Goal: Task Accomplishment & Management: Manage account settings

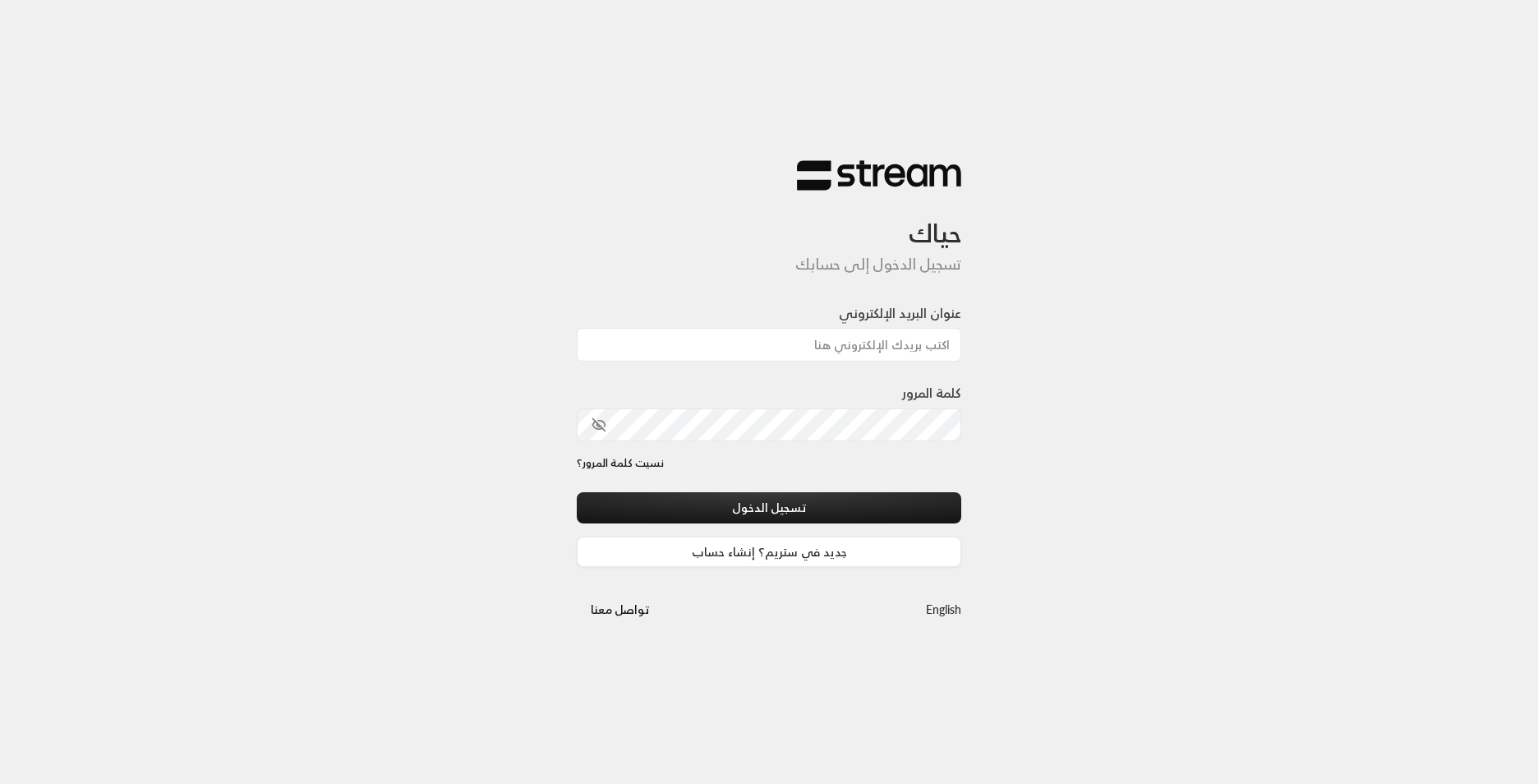
type input "[EMAIL_ADDRESS][DOMAIN_NAME]"
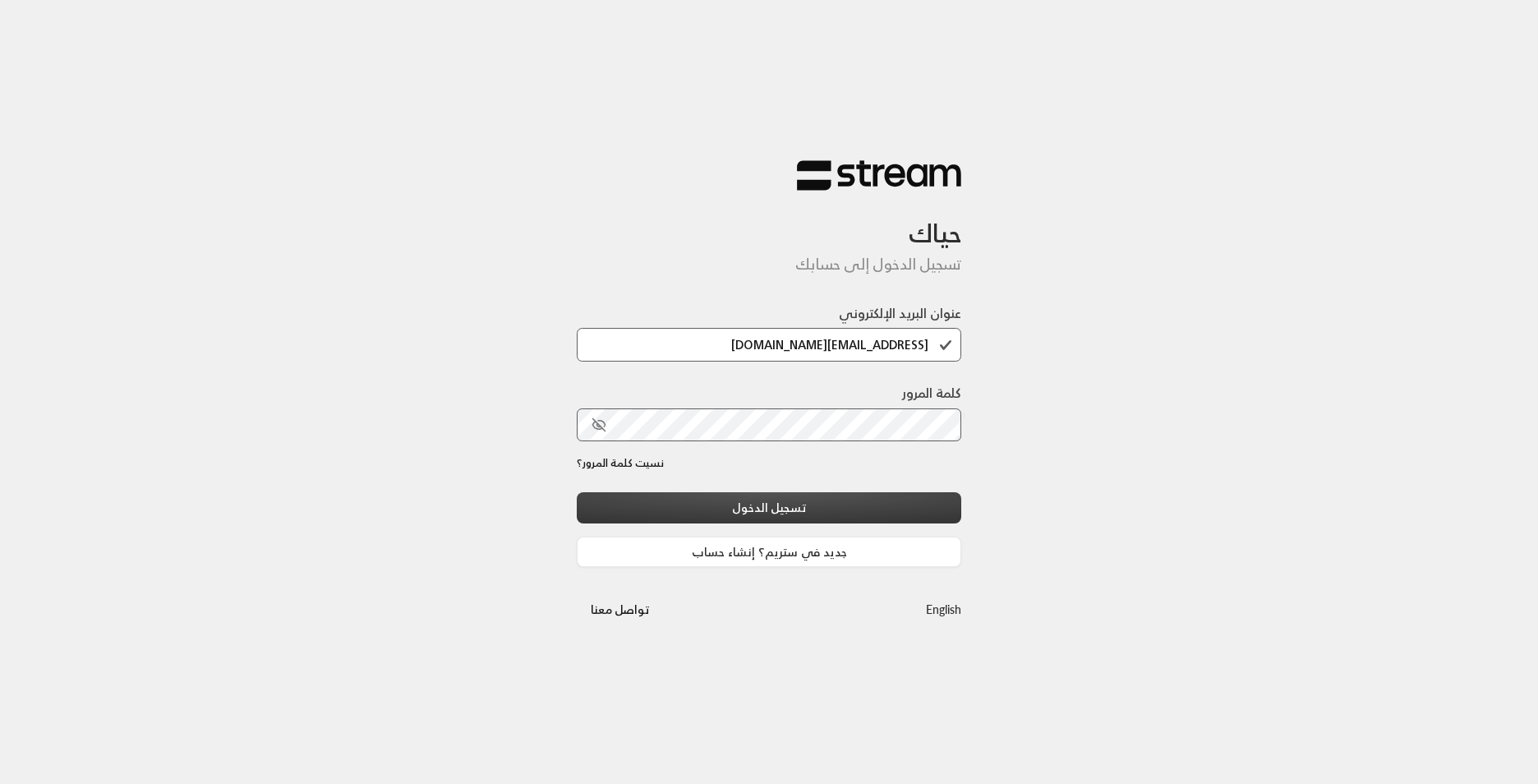
click at [834, 507] on button "تسجيل الدخول" at bounding box center [769, 507] width 385 height 30
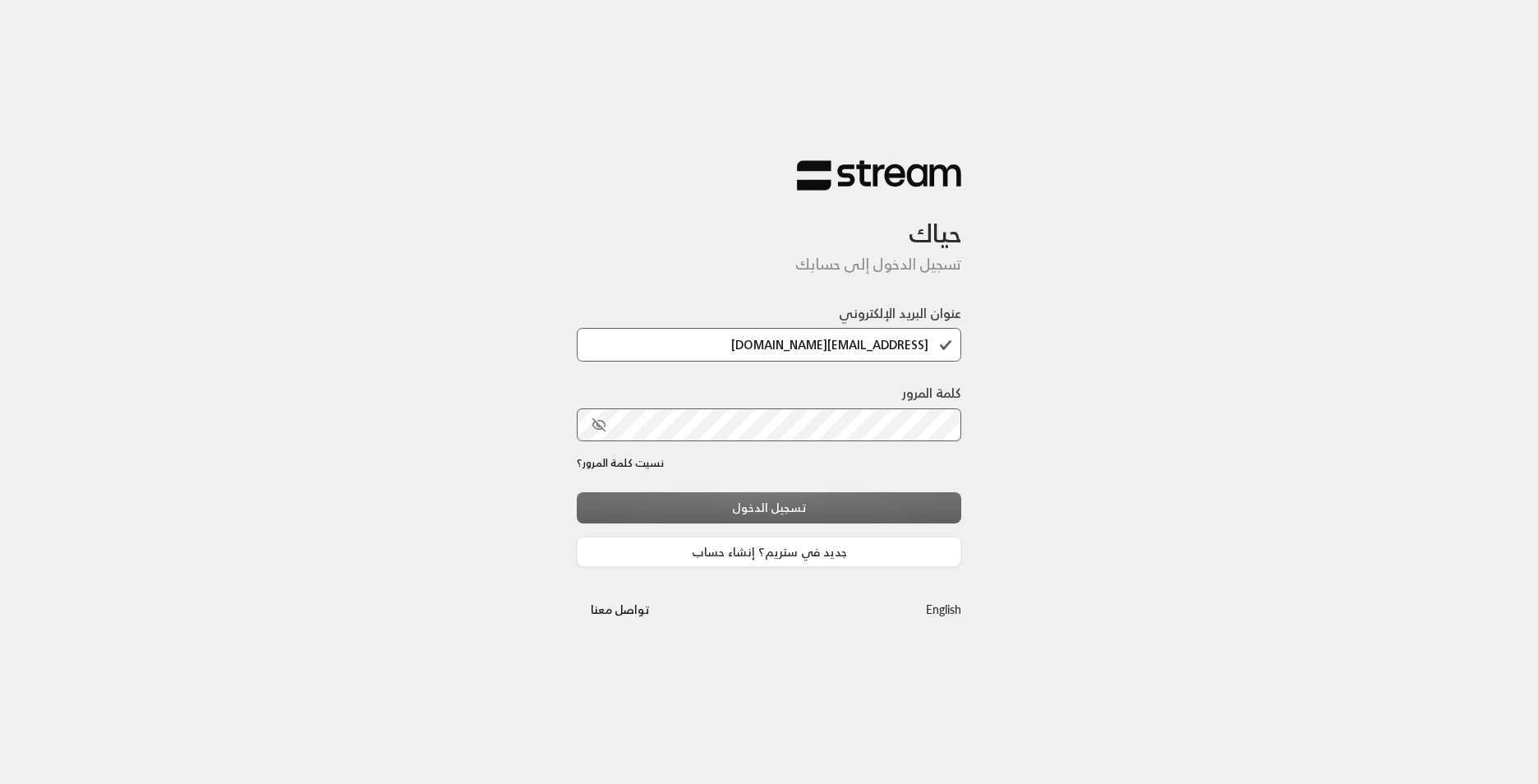
click at [835, 511] on div "تسجيل الدخول جديد في ستريم؟ إنشاء حساب" at bounding box center [769, 529] width 385 height 75
click at [836, 512] on div "تسجيل الدخول جديد في ستريم؟ إنشاء حساب" at bounding box center [769, 529] width 385 height 75
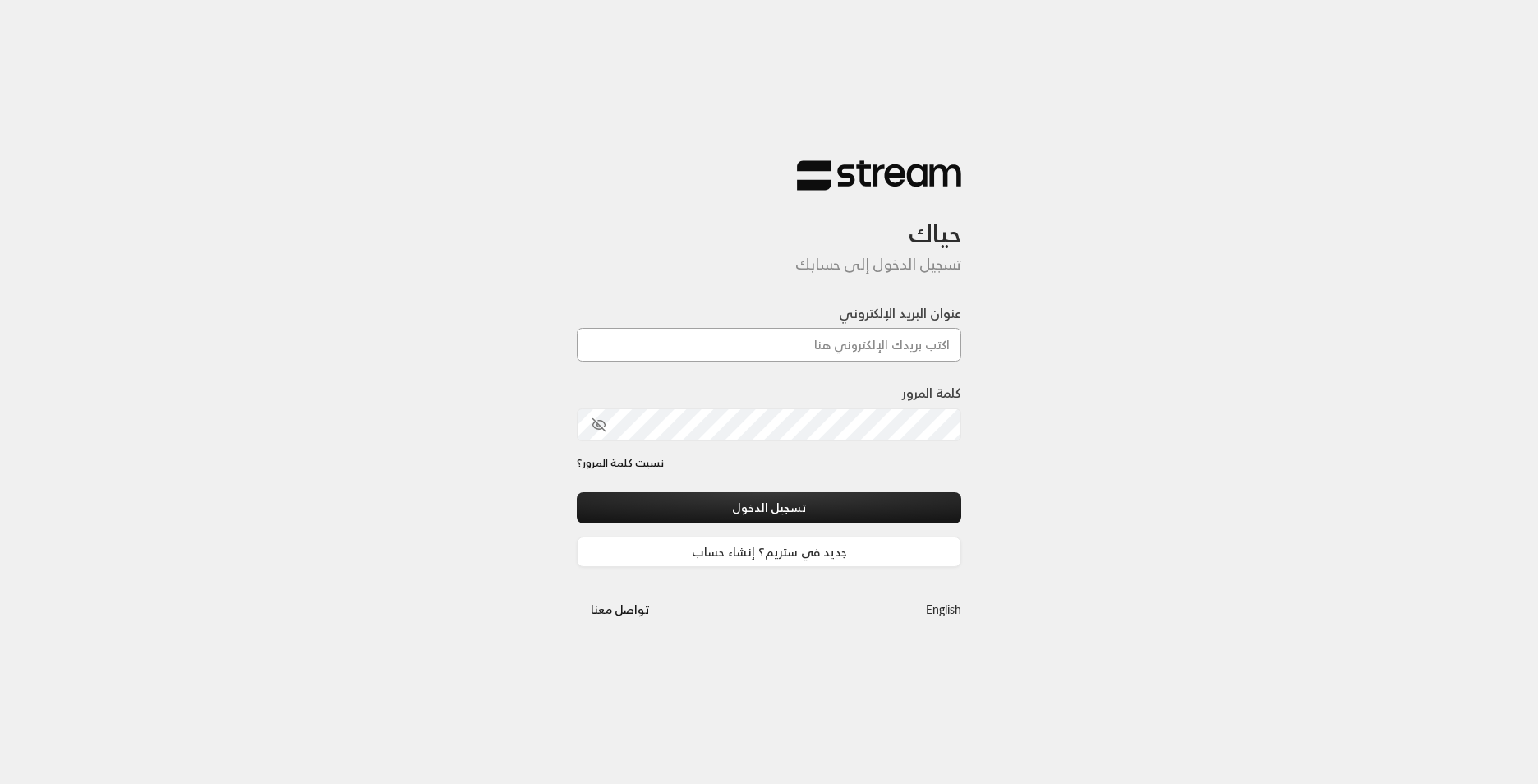
click at [837, 364] on div "عنوان البريد الإلكتروني" at bounding box center [769, 343] width 385 height 80
type input "[EMAIL_ADDRESS][DOMAIN_NAME]"
click at [856, 513] on button "تسجيل الدخول" at bounding box center [769, 507] width 385 height 30
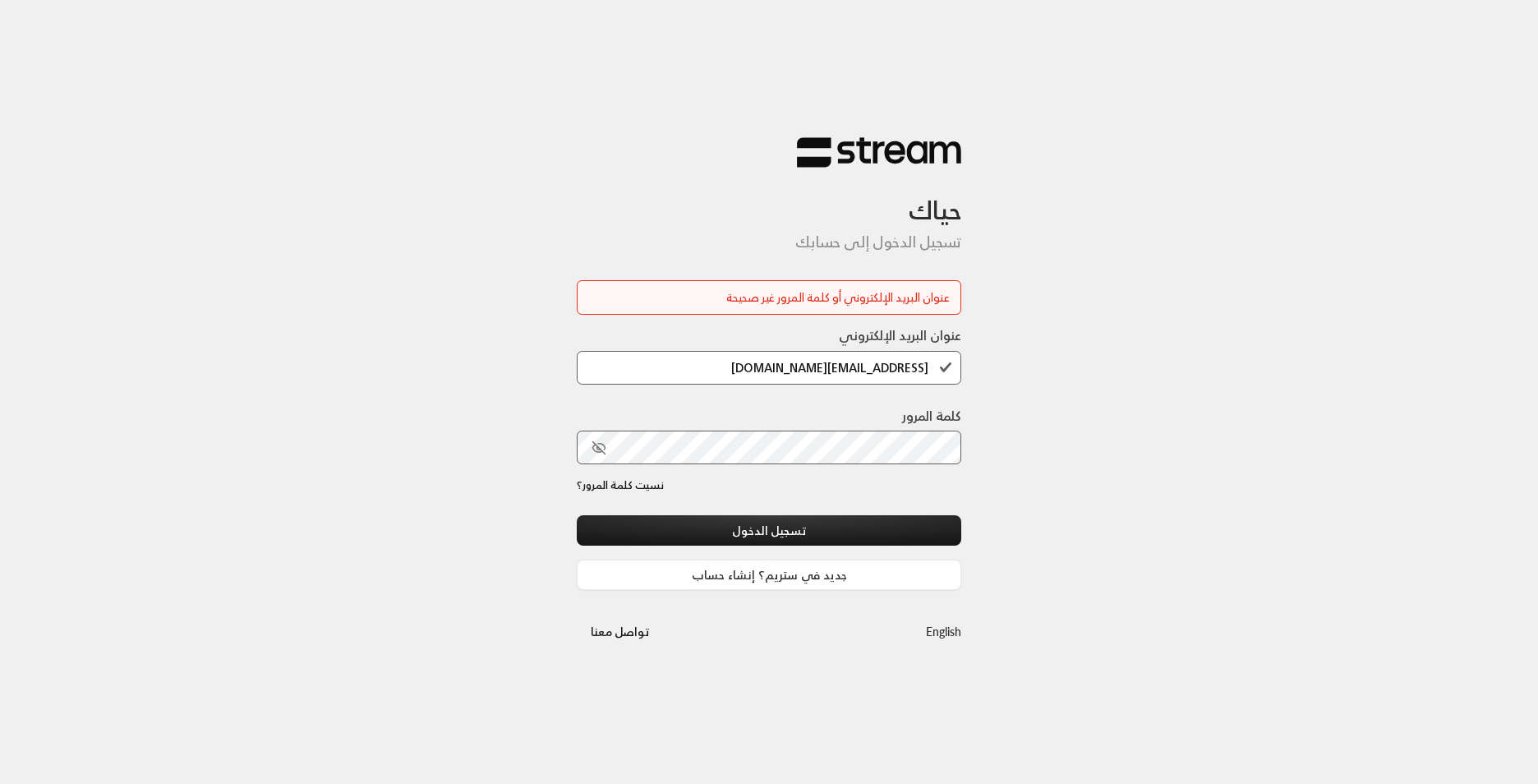
click at [878, 295] on div "عنوان البريد الإلكتروني أو كلمة المرور غير صحيحة" at bounding box center [769, 298] width 362 height 17
click at [910, 304] on div "عنوان البريد الإلكتروني أو كلمة المرور غير صحيحة" at bounding box center [769, 298] width 362 height 17
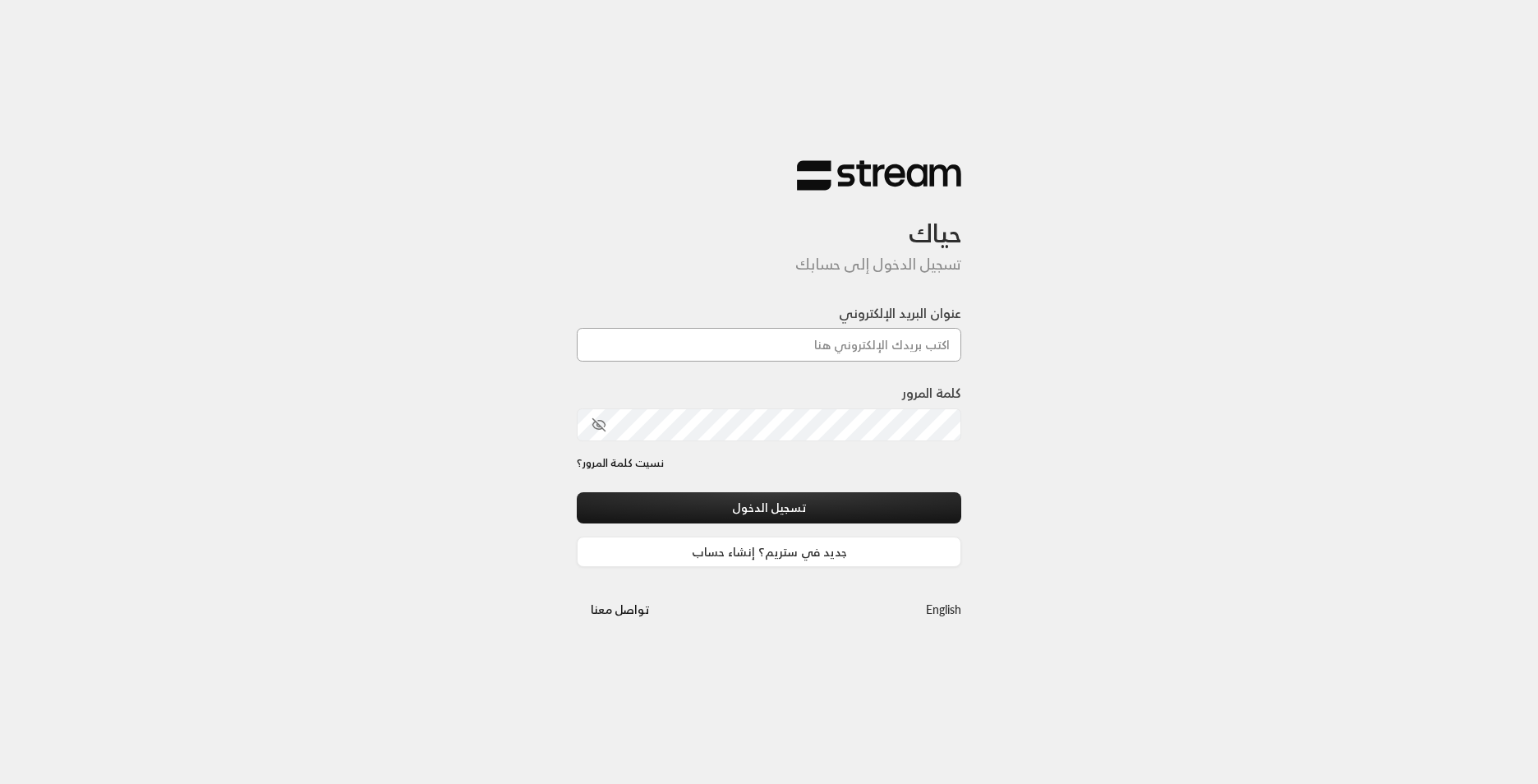
click at [873, 347] on input "عنوان البريد الإلكتروني" at bounding box center [769, 344] width 385 height 33
type input "[EMAIL_ADDRESS][DOMAIN_NAME]"
click at [889, 443] on div "كلمة المرور" at bounding box center [769, 419] width 385 height 72
click at [900, 502] on button "تسجيل الدخول" at bounding box center [769, 507] width 385 height 30
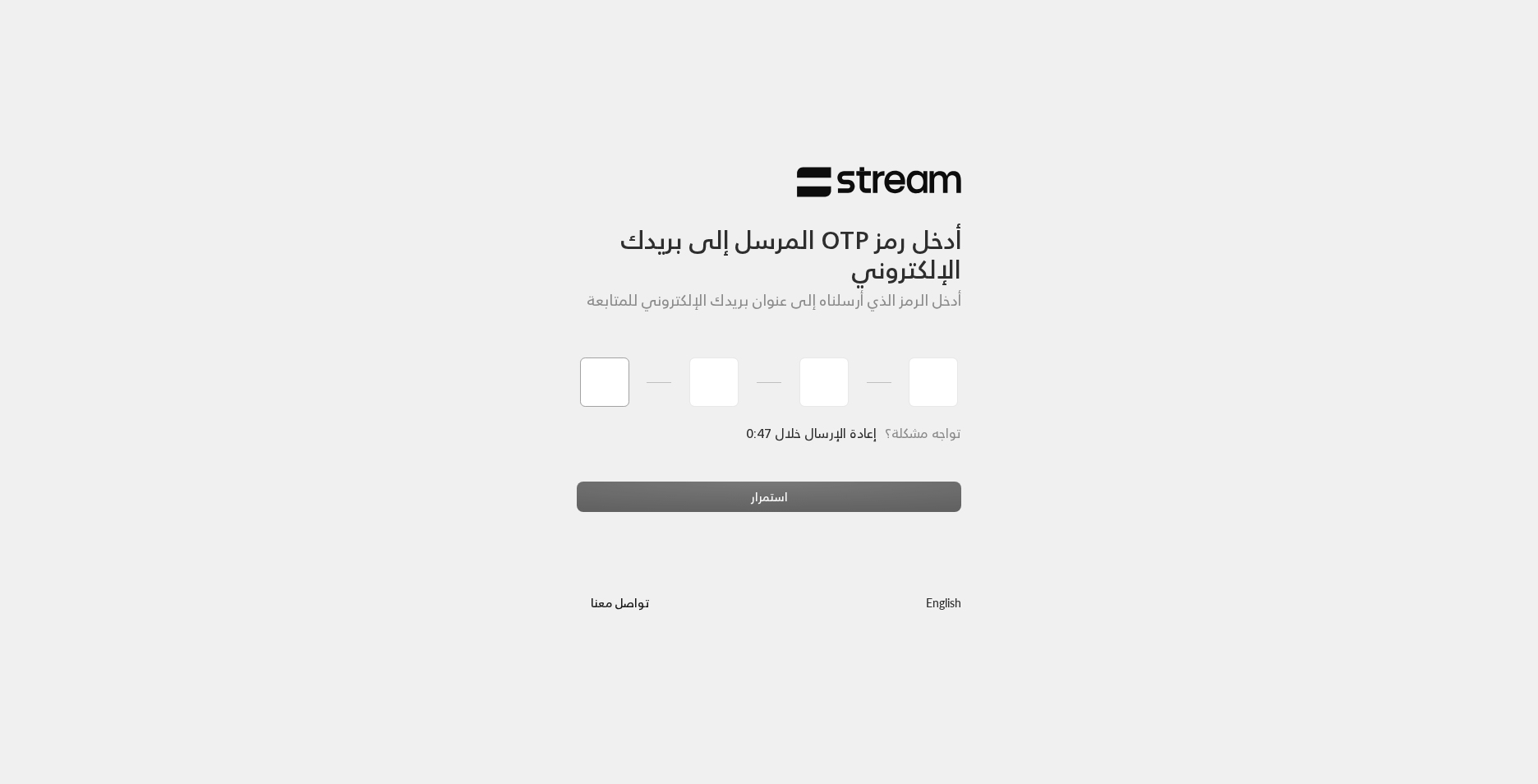
type input "5"
type input "2"
type input "4"
type input "5"
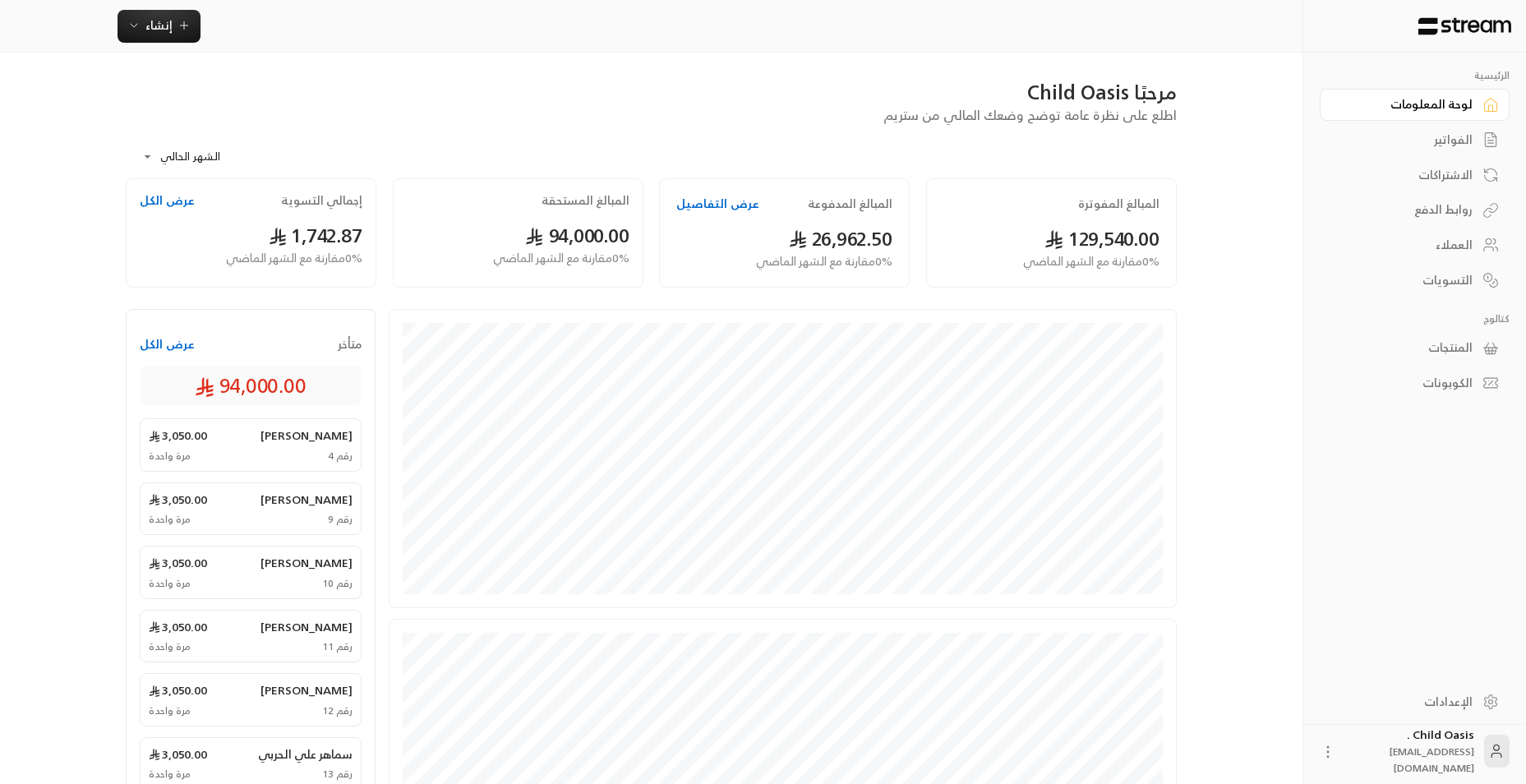
click at [1457, 137] on div "الفواتير" at bounding box center [1406, 139] width 132 height 16
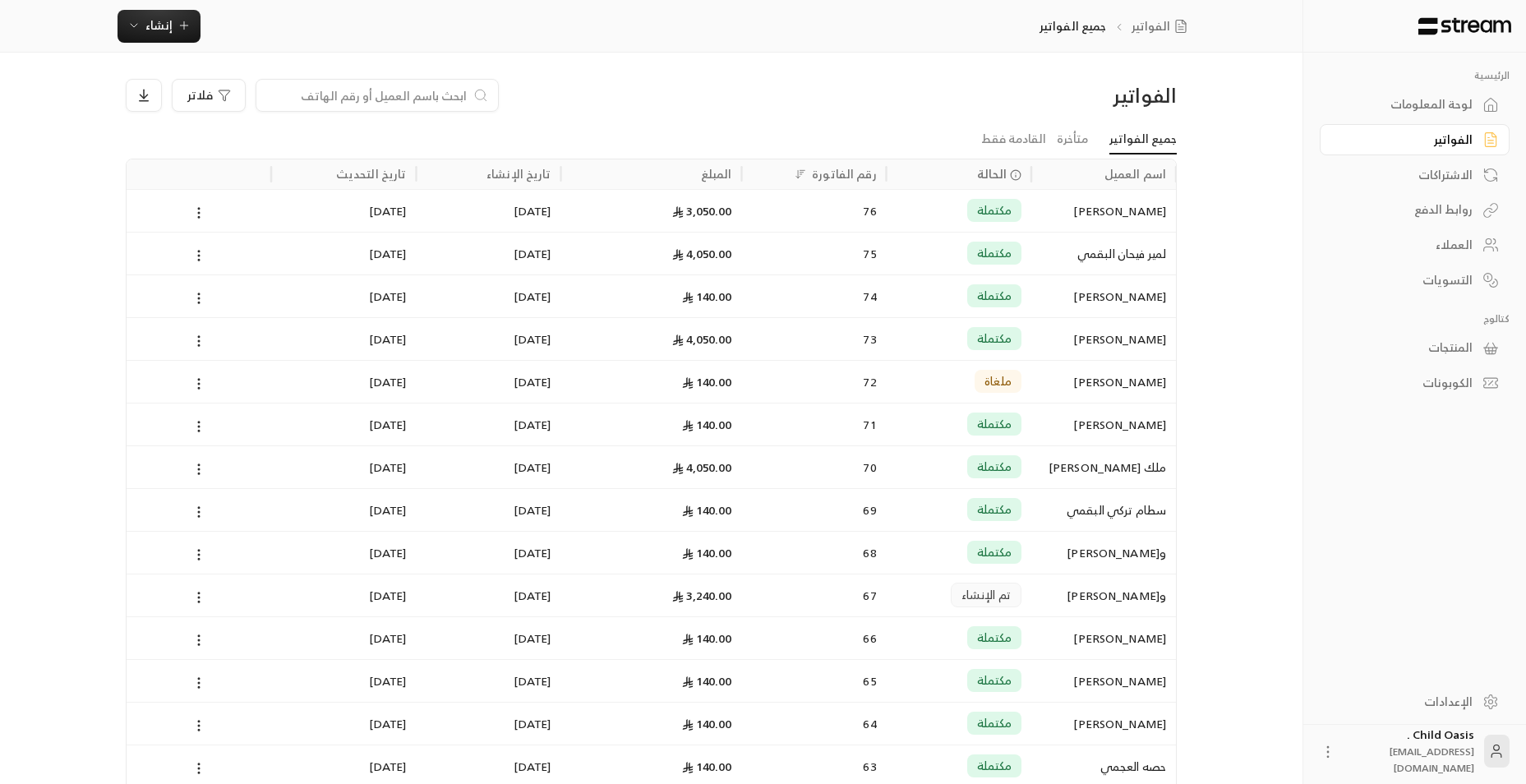
click at [359, 103] on input at bounding box center [366, 94] width 200 height 18
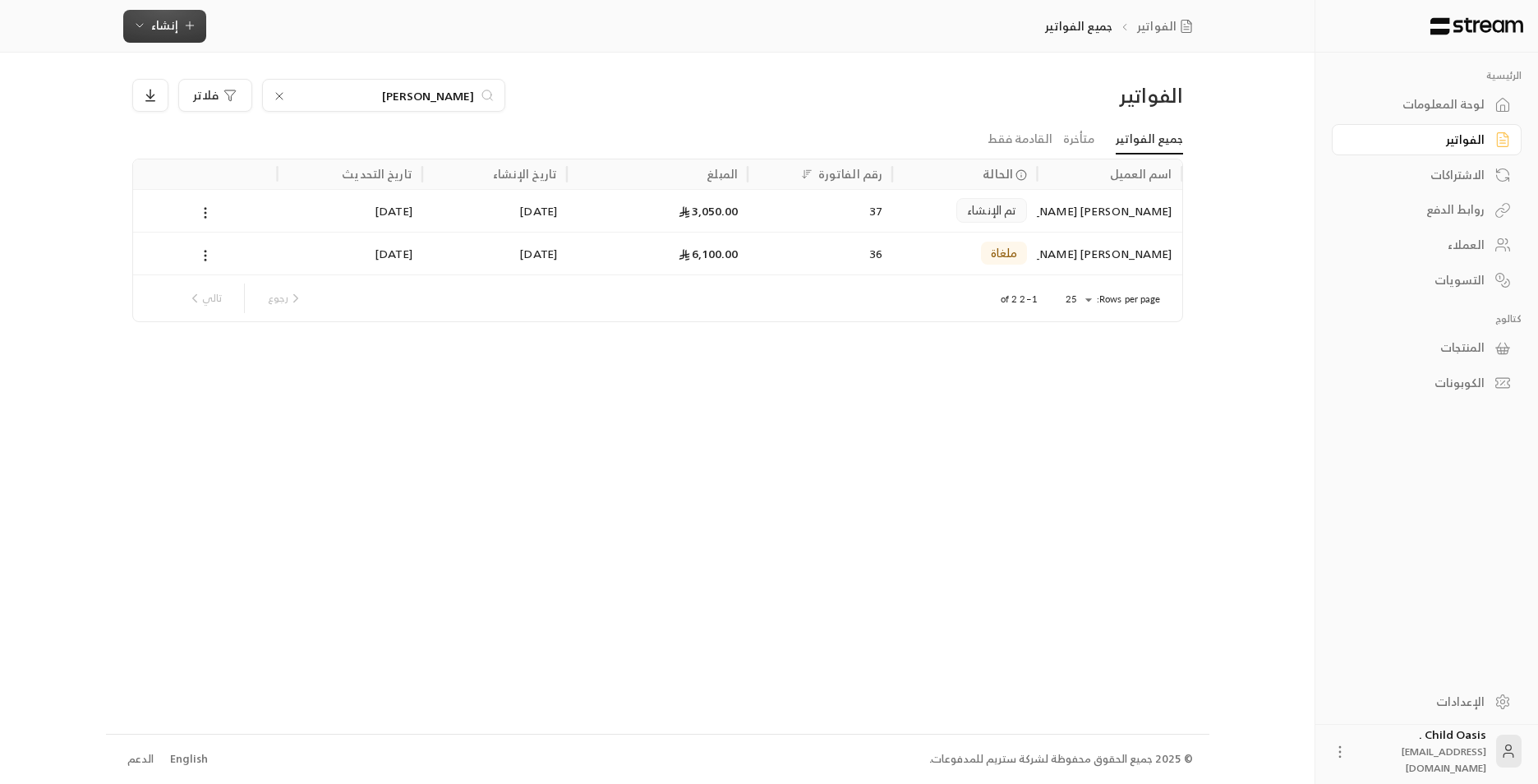
type input "[PERSON_NAME]"
click at [143, 11] on button "إنشاء" at bounding box center [165, 26] width 83 height 33
click at [255, 79] on div "فوري" at bounding box center [246, 76] width 207 height 20
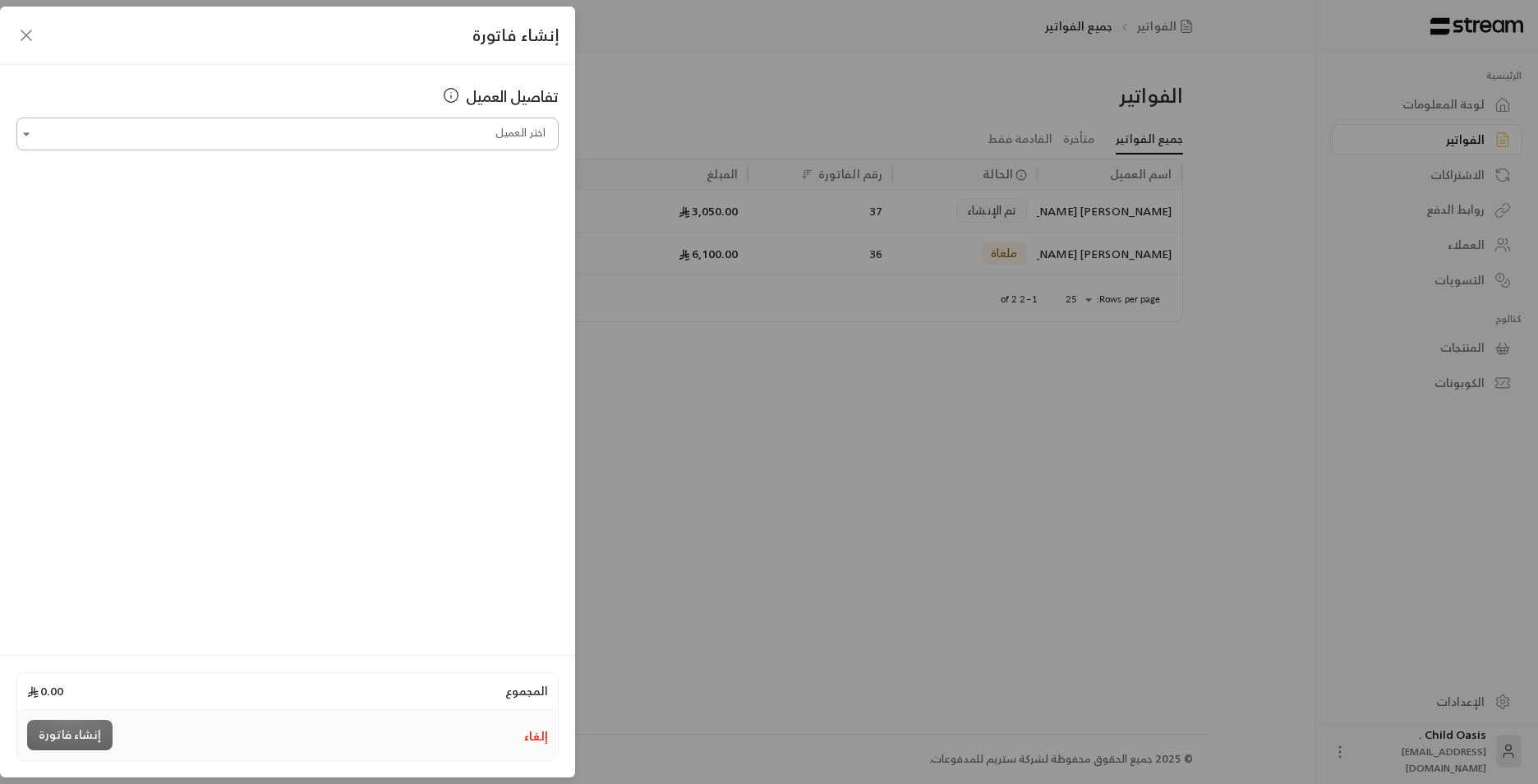
click at [453, 140] on input "اختر العميل" at bounding box center [287, 134] width 542 height 28
click at [471, 233] on li "[PERSON_NAME] [PERSON_NAME] [PHONE_NUMBER]" at bounding box center [288, 221] width 521 height 32
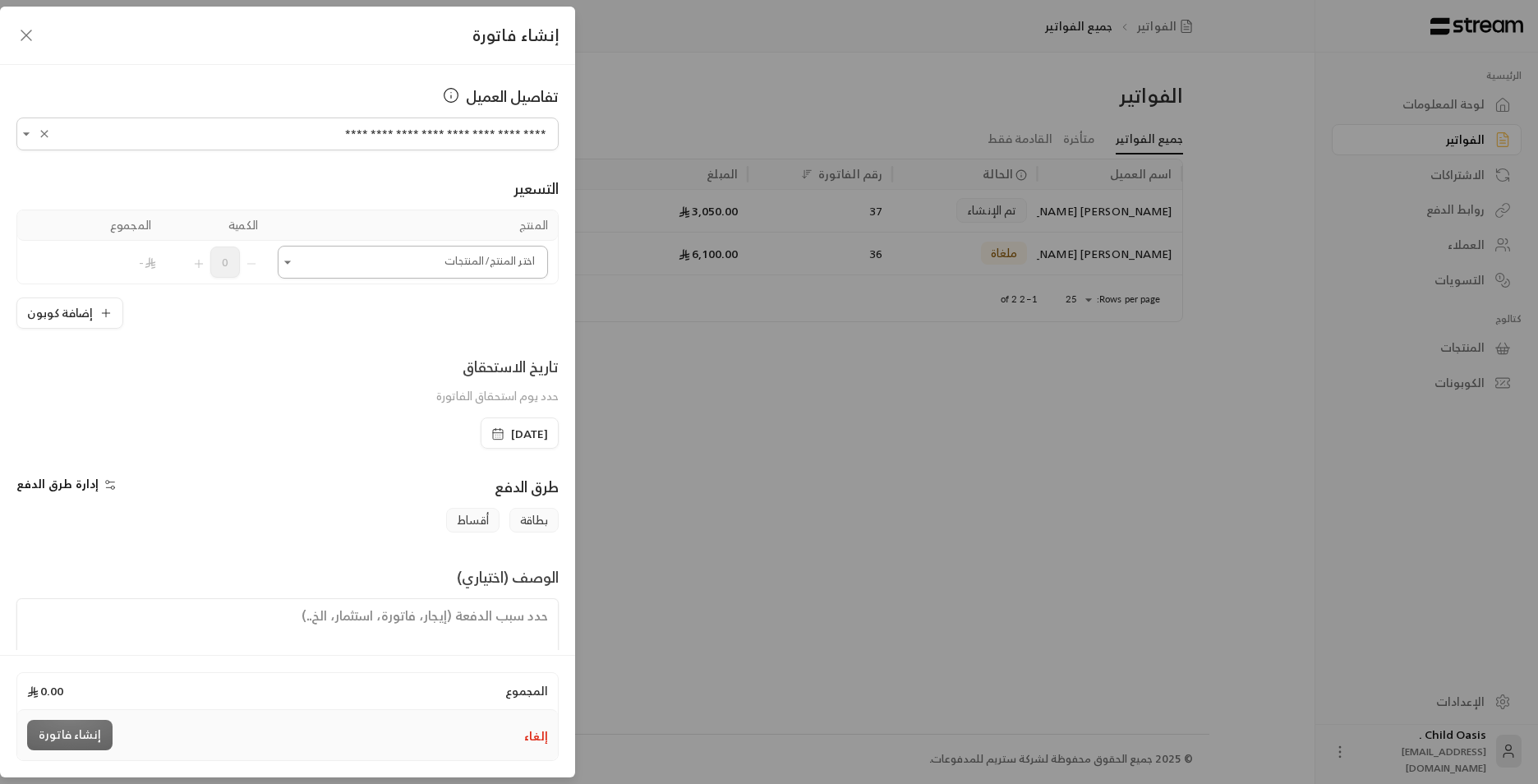
click at [512, 277] on div "اختر المنتج/المنتجات" at bounding box center [412, 262] width 271 height 33
type input "**********"
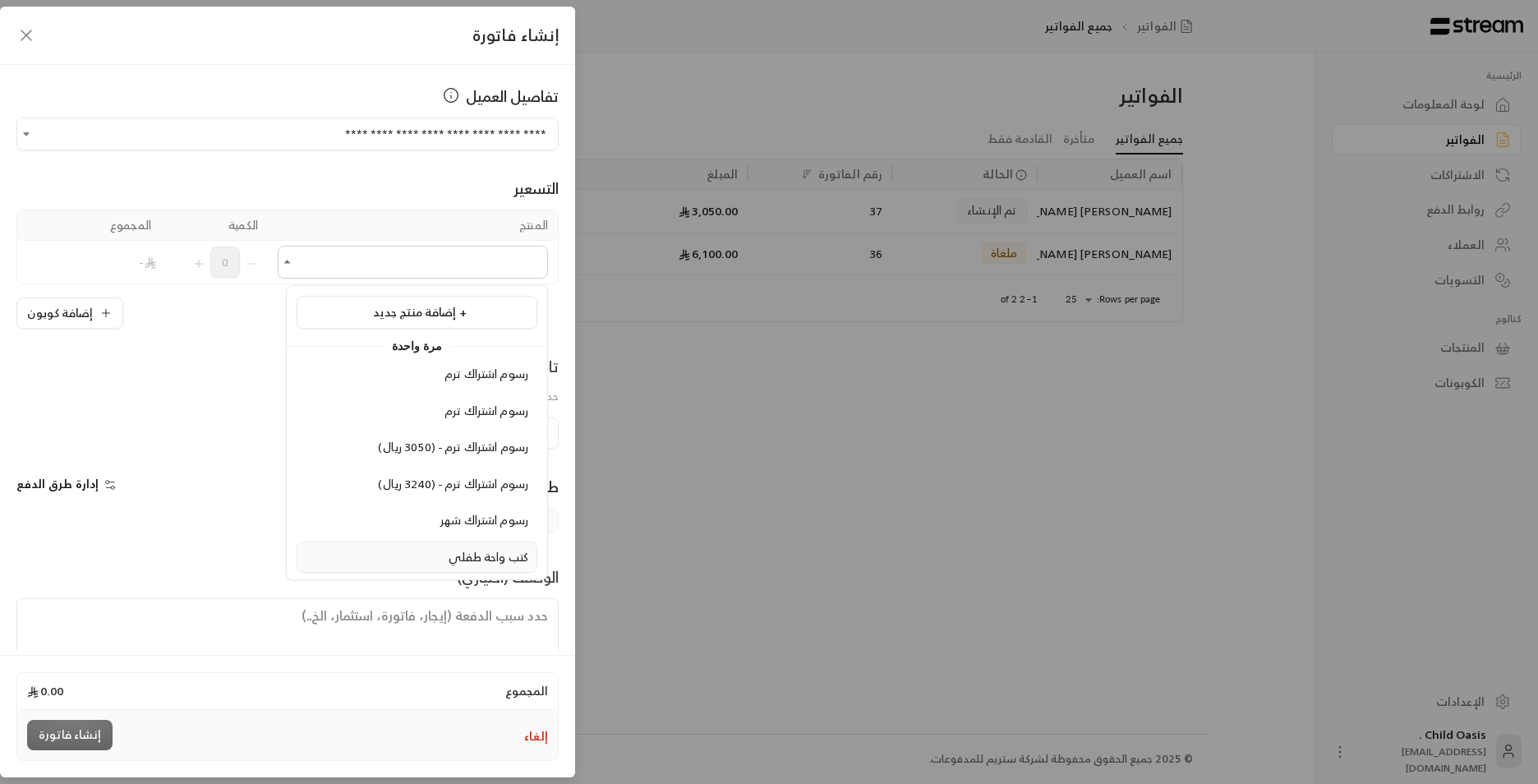
click at [495, 563] on span "كتب واحة طفلي" at bounding box center [488, 556] width 80 height 21
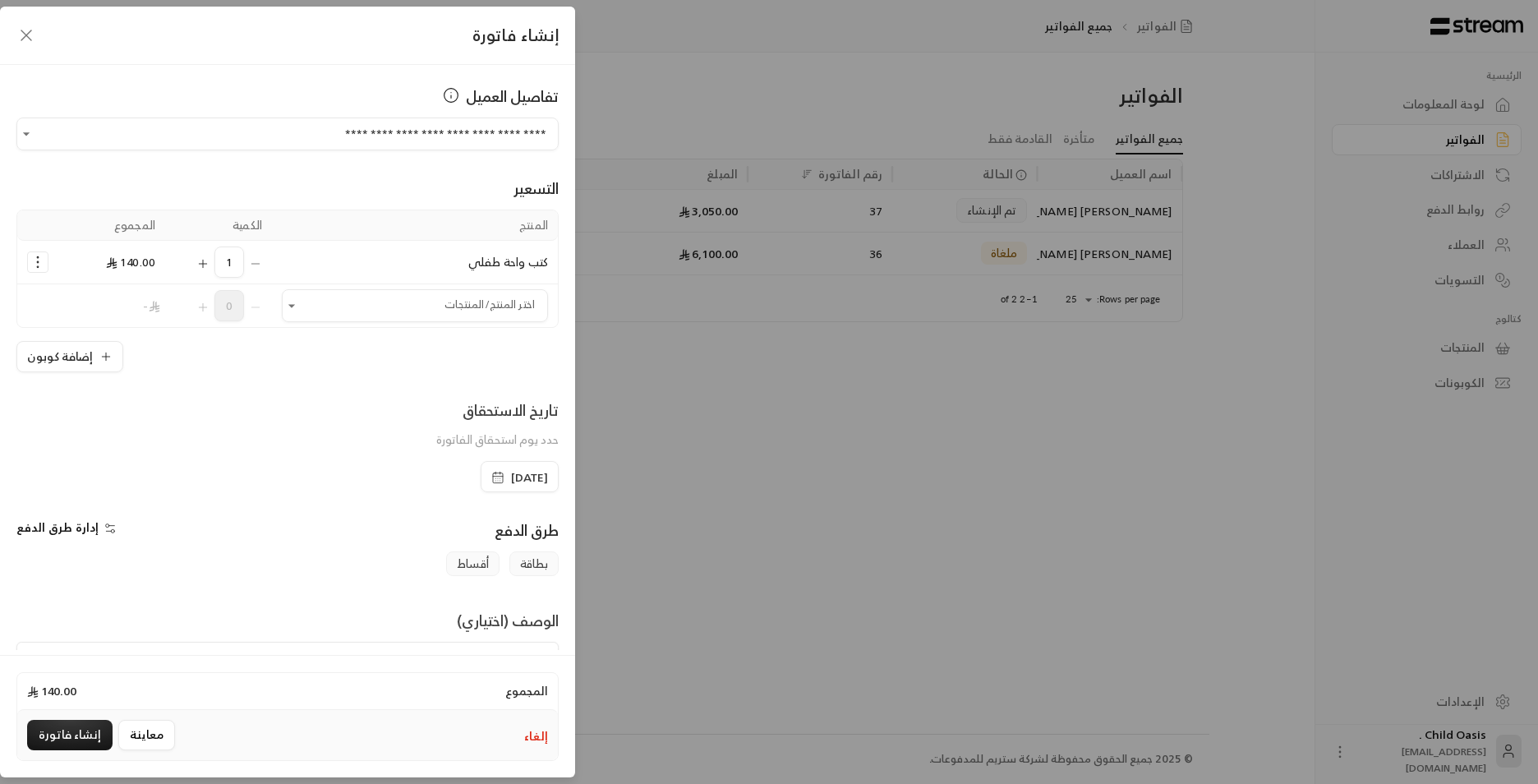
click at [491, 484] on span "[DATE]" at bounding box center [520, 477] width 57 height 16
click at [298, 489] on div "تاريخ الاستحقاق حدد يوم استحقاق الفاتورة [DATE]" at bounding box center [288, 445] width 559 height 94
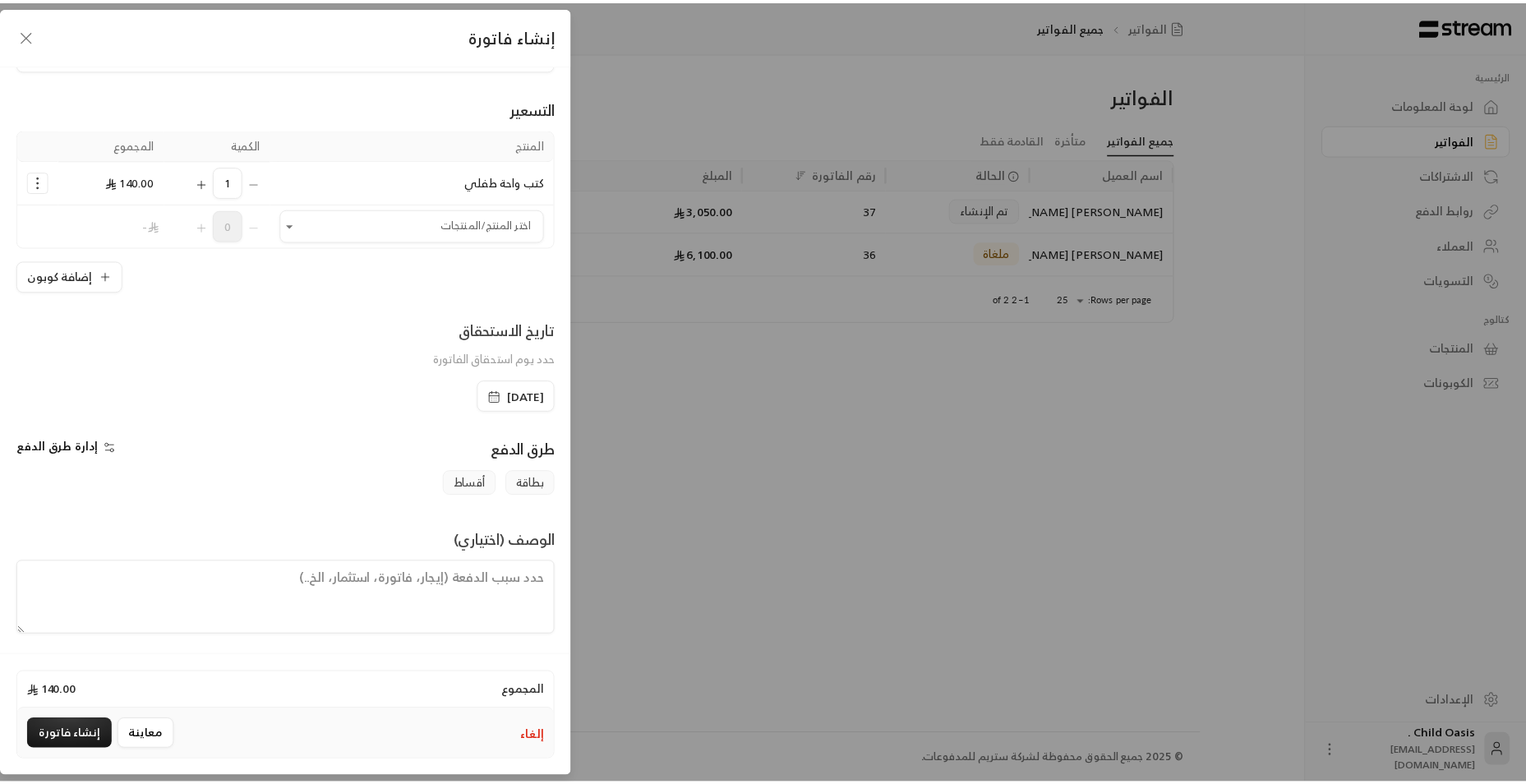
scroll to position [85, 0]
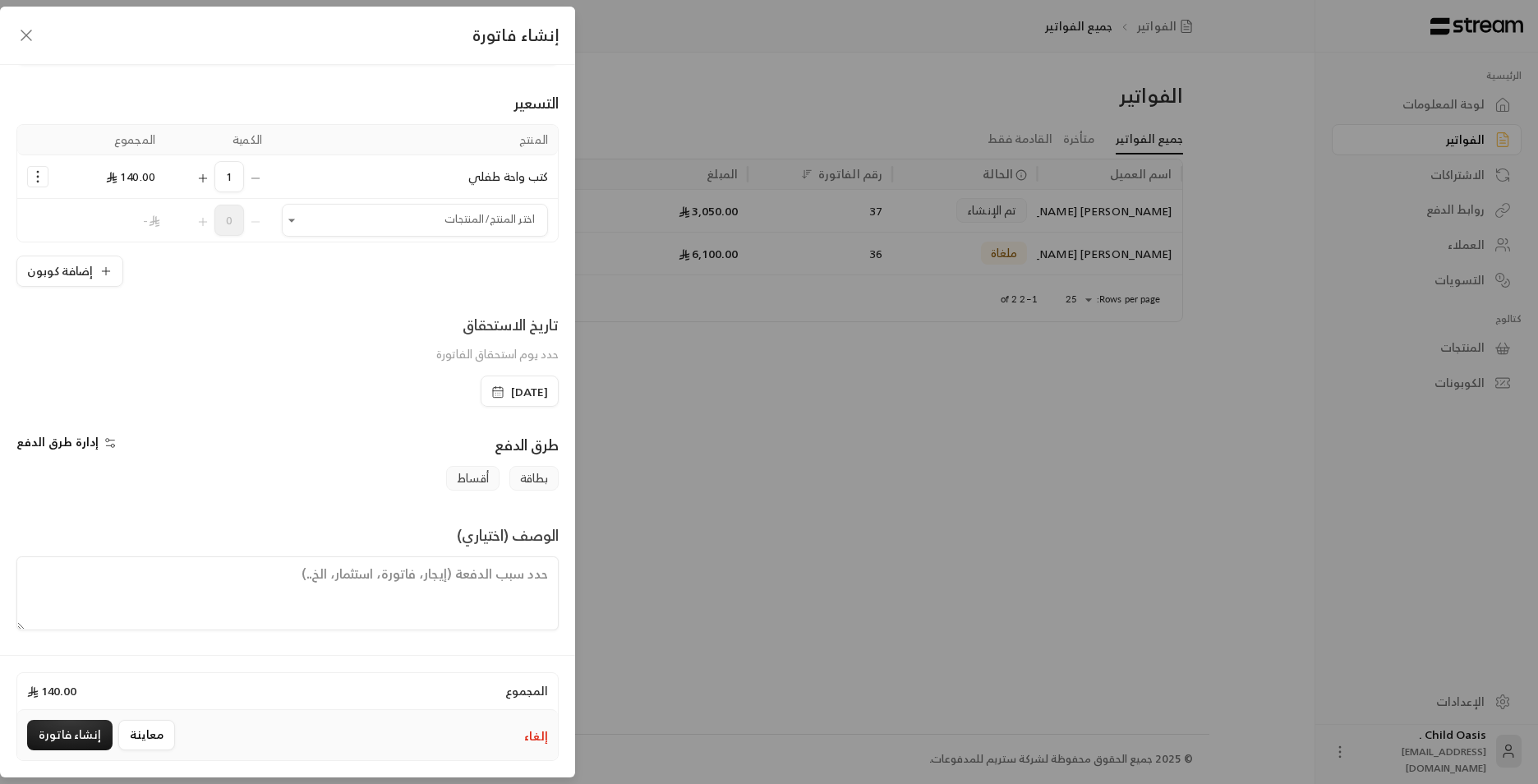
click at [428, 580] on textarea at bounding box center [287, 593] width 542 height 74
type textarea "ا"
type textarea "شراء كتب"
click at [84, 738] on button "إنشاء فاتورة" at bounding box center [70, 734] width 85 height 30
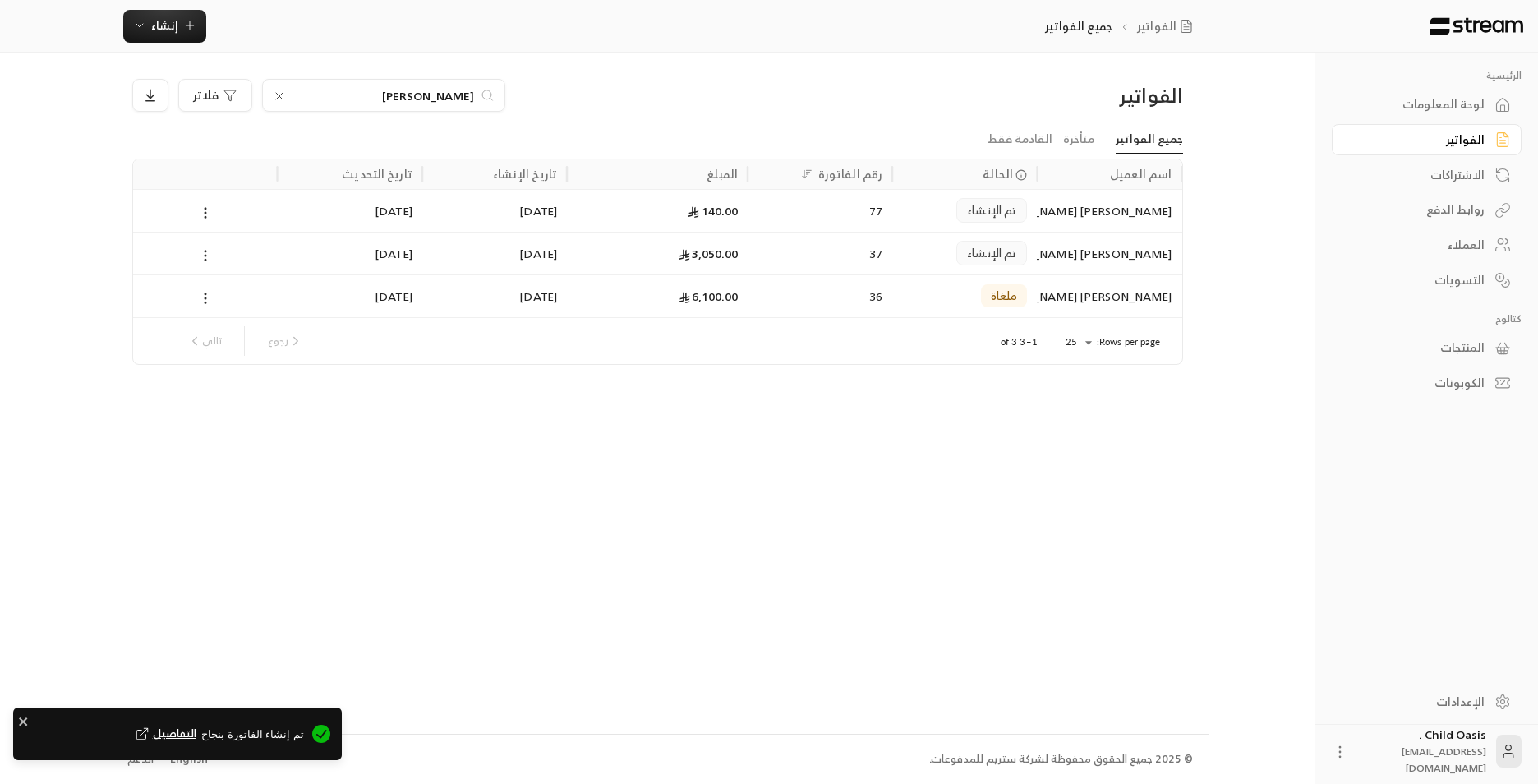
click at [911, 201] on div "تم الإنشاء" at bounding box center [964, 210] width 125 height 42
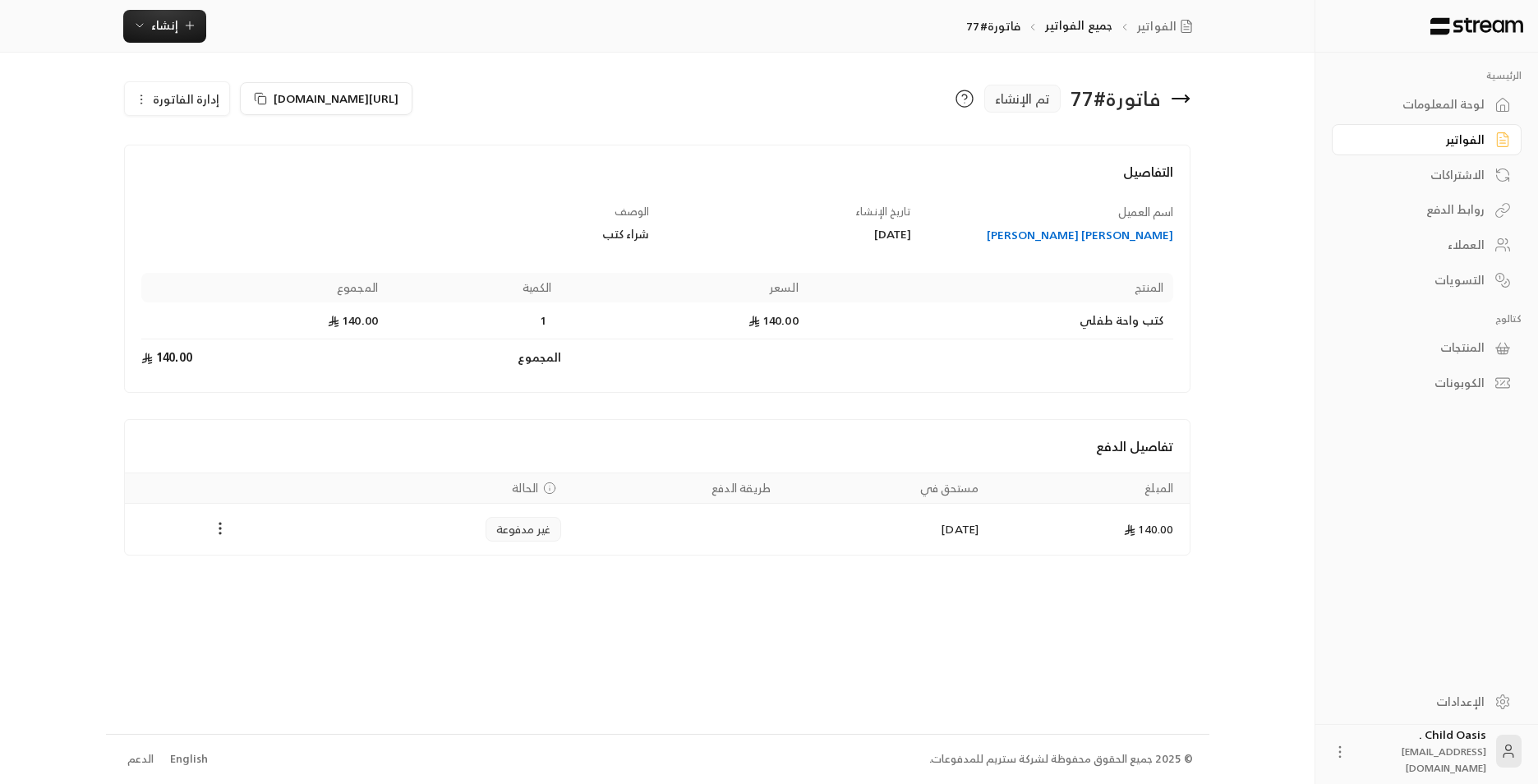
click at [218, 537] on icon "Payments" at bounding box center [220, 528] width 16 height 16
click at [319, 574] on li "تغيير الحالة الى مدفوعة" at bounding box center [281, 571] width 126 height 29
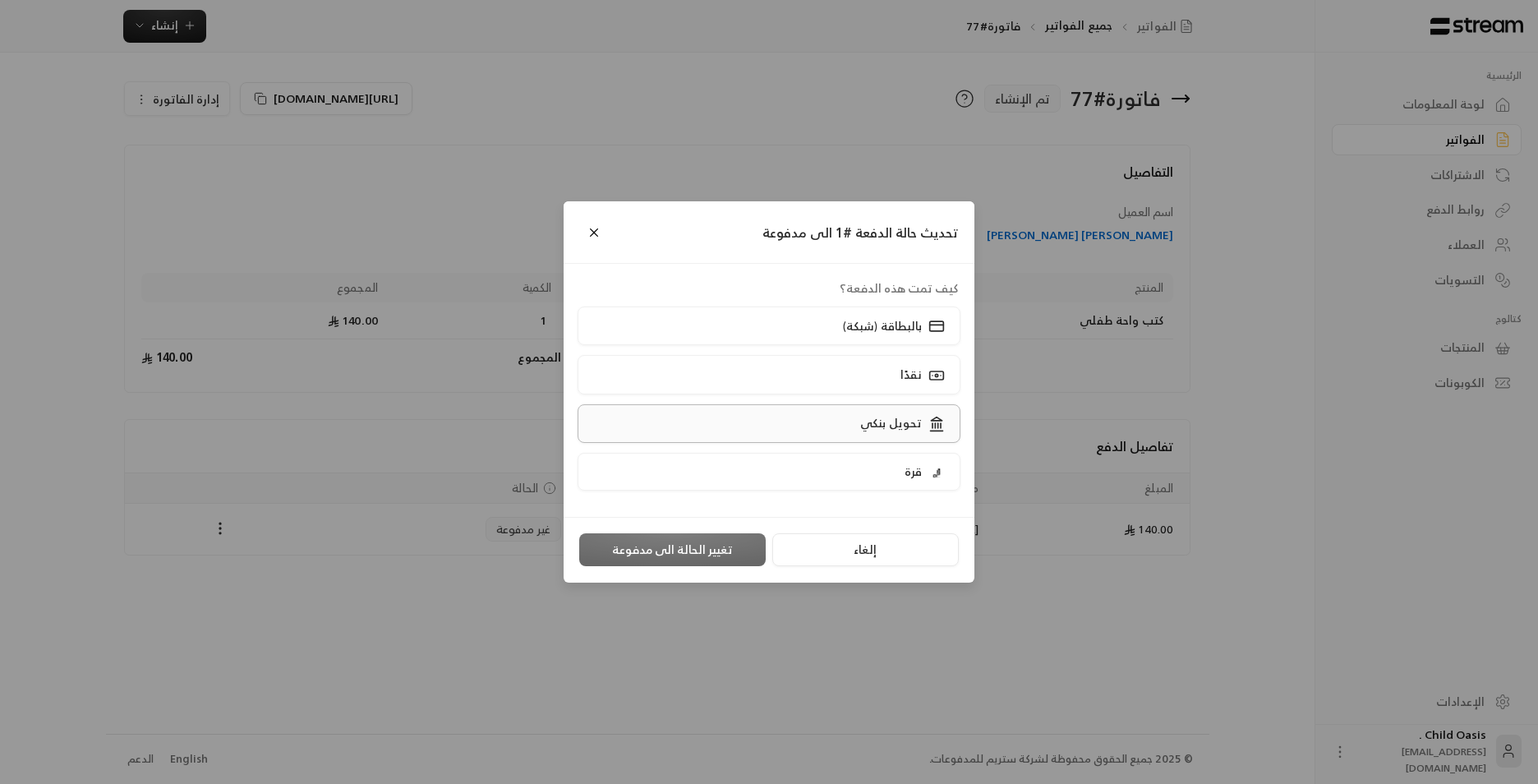
click at [835, 417] on label "تحويل بنكي" at bounding box center [769, 423] width 384 height 39
click at [733, 543] on button "تغيير الحالة الى مدفوعة" at bounding box center [672, 550] width 186 height 33
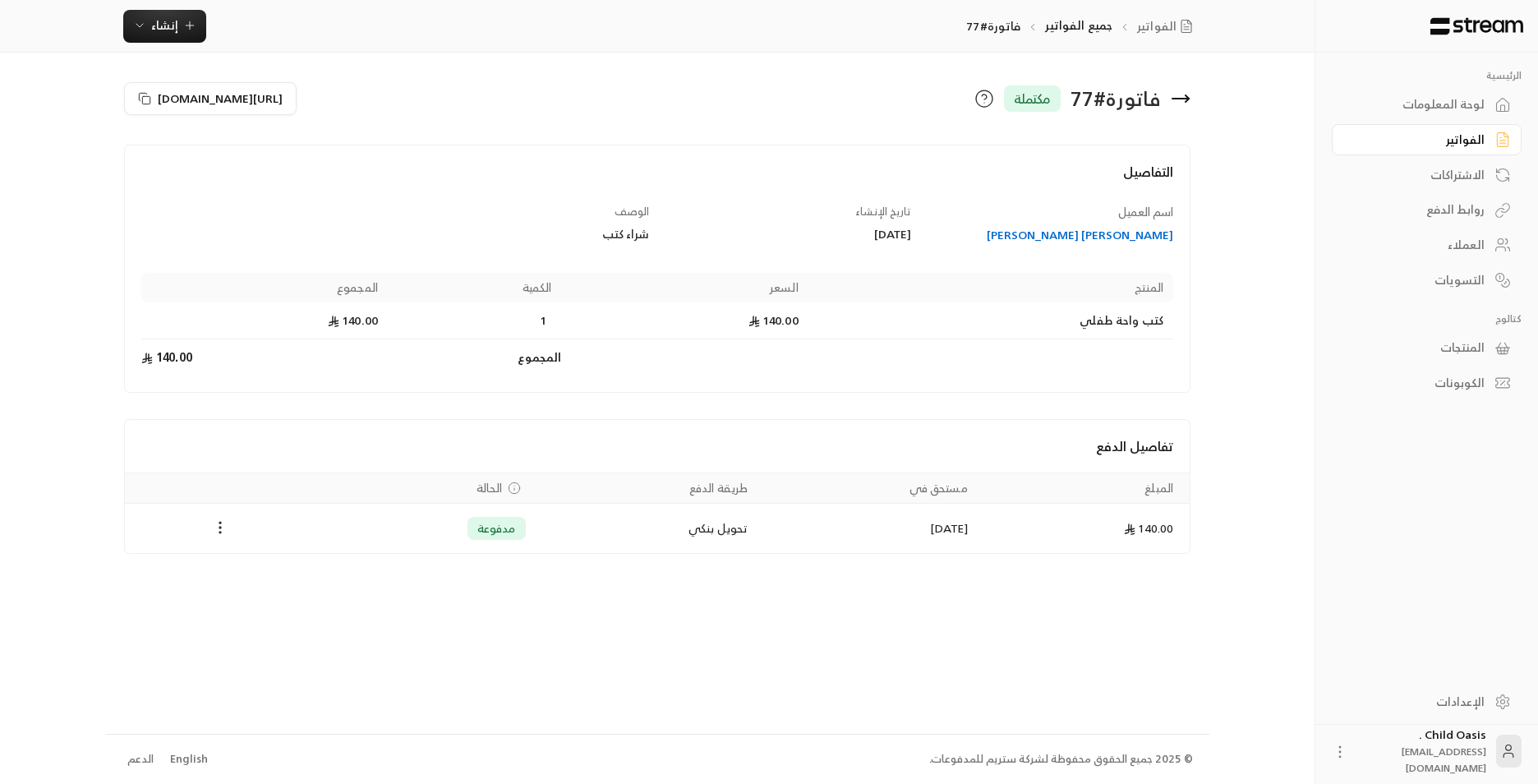
click at [1190, 103] on icon at bounding box center [1180, 98] width 20 height 20
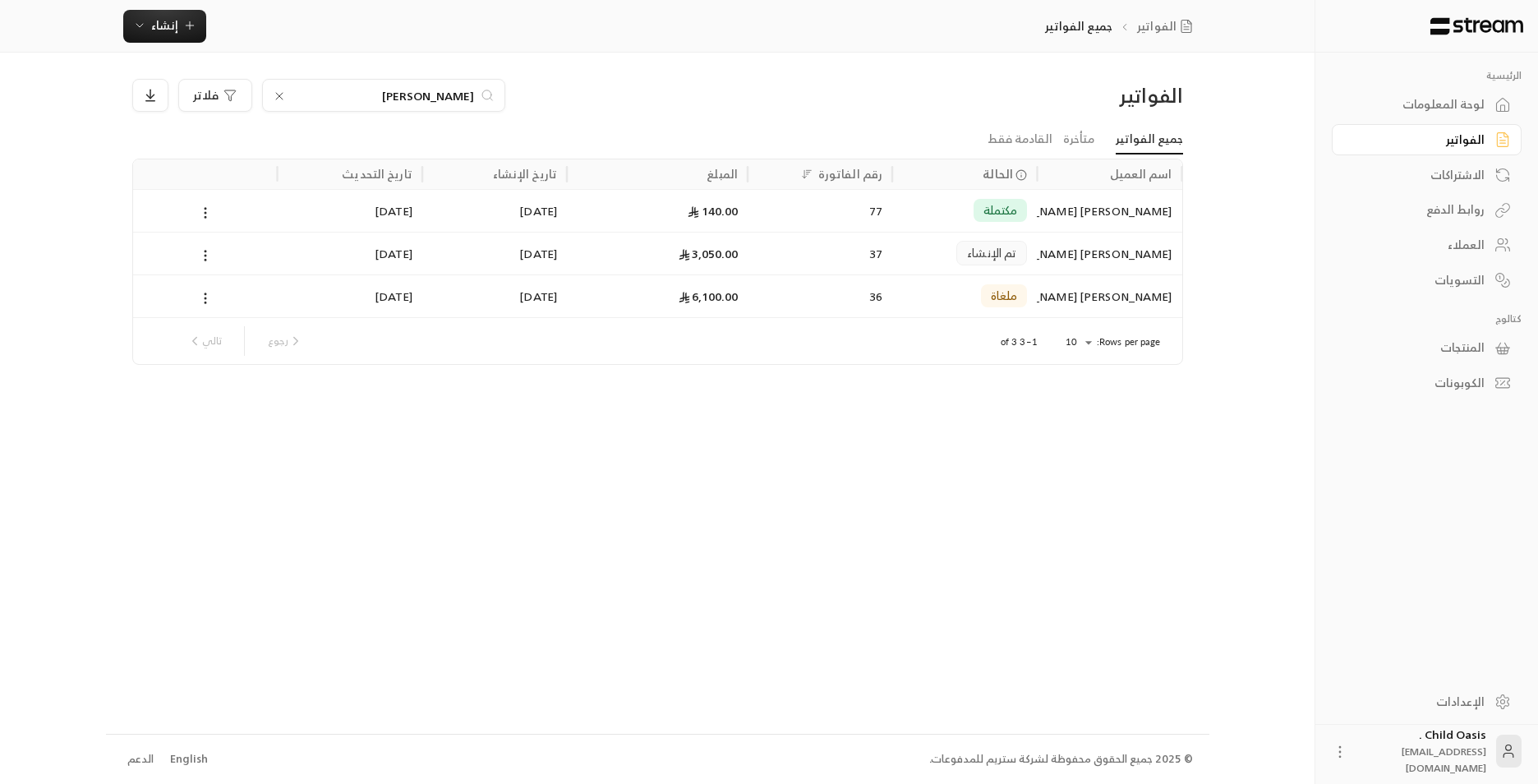
click at [659, 256] on div "3,050.00" at bounding box center [658, 253] width 161 height 42
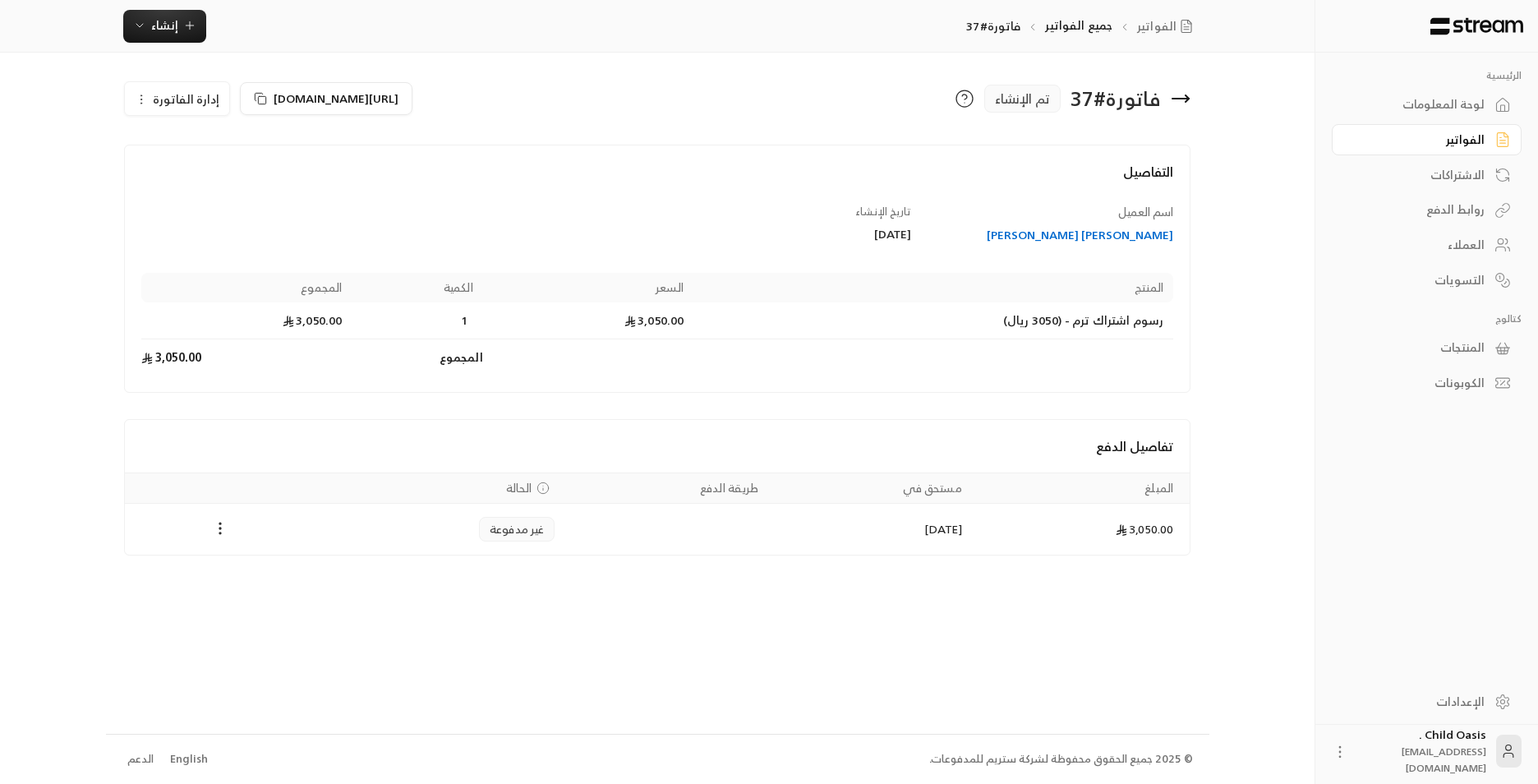
click at [1191, 94] on div "فاتورة # 37 تم الإنشاء" at bounding box center [927, 99] width 541 height 40
click at [1182, 104] on icon at bounding box center [1180, 98] width 20 height 20
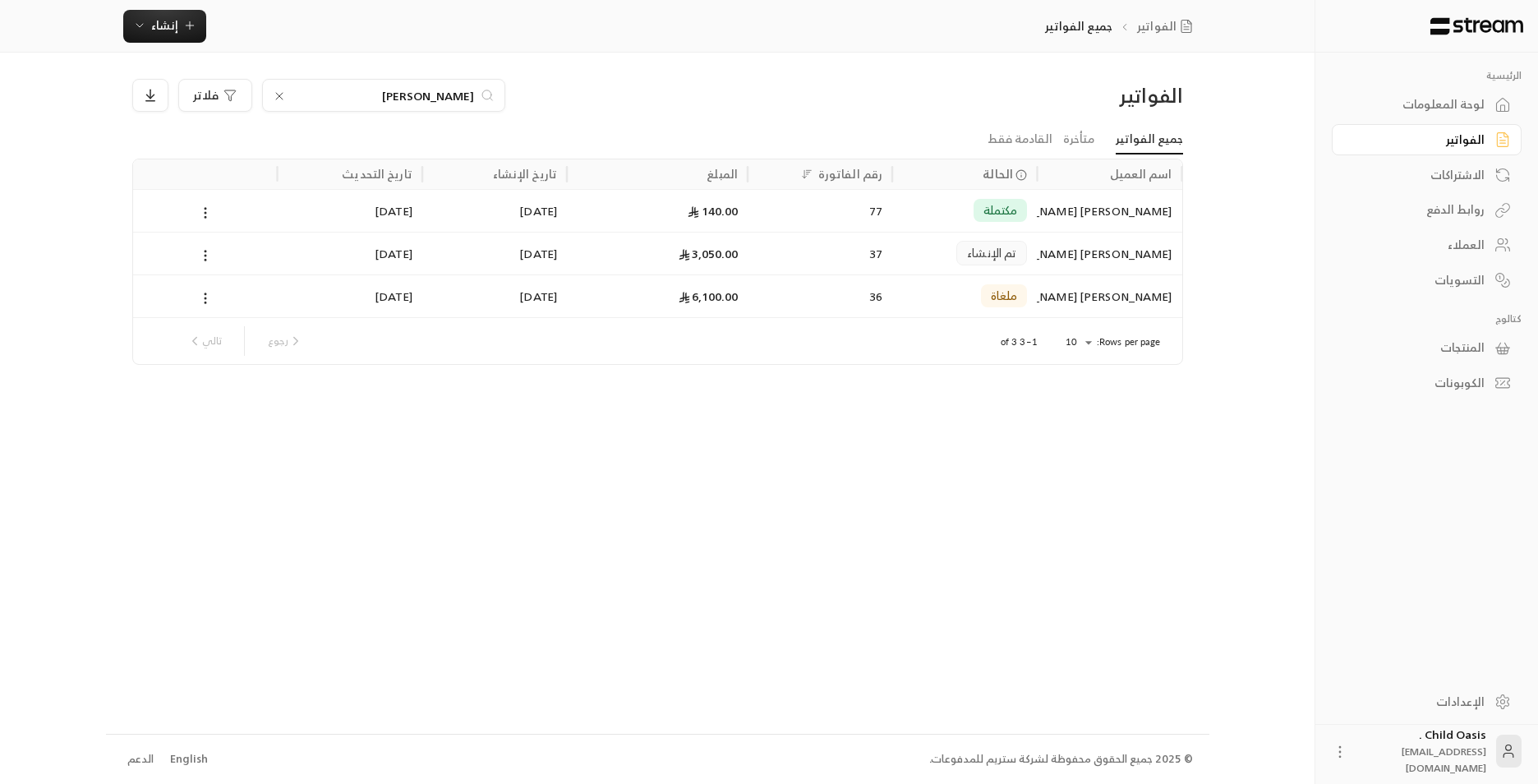
click at [1438, 112] on div "لوحة المعلومات" at bounding box center [1419, 104] width 132 height 16
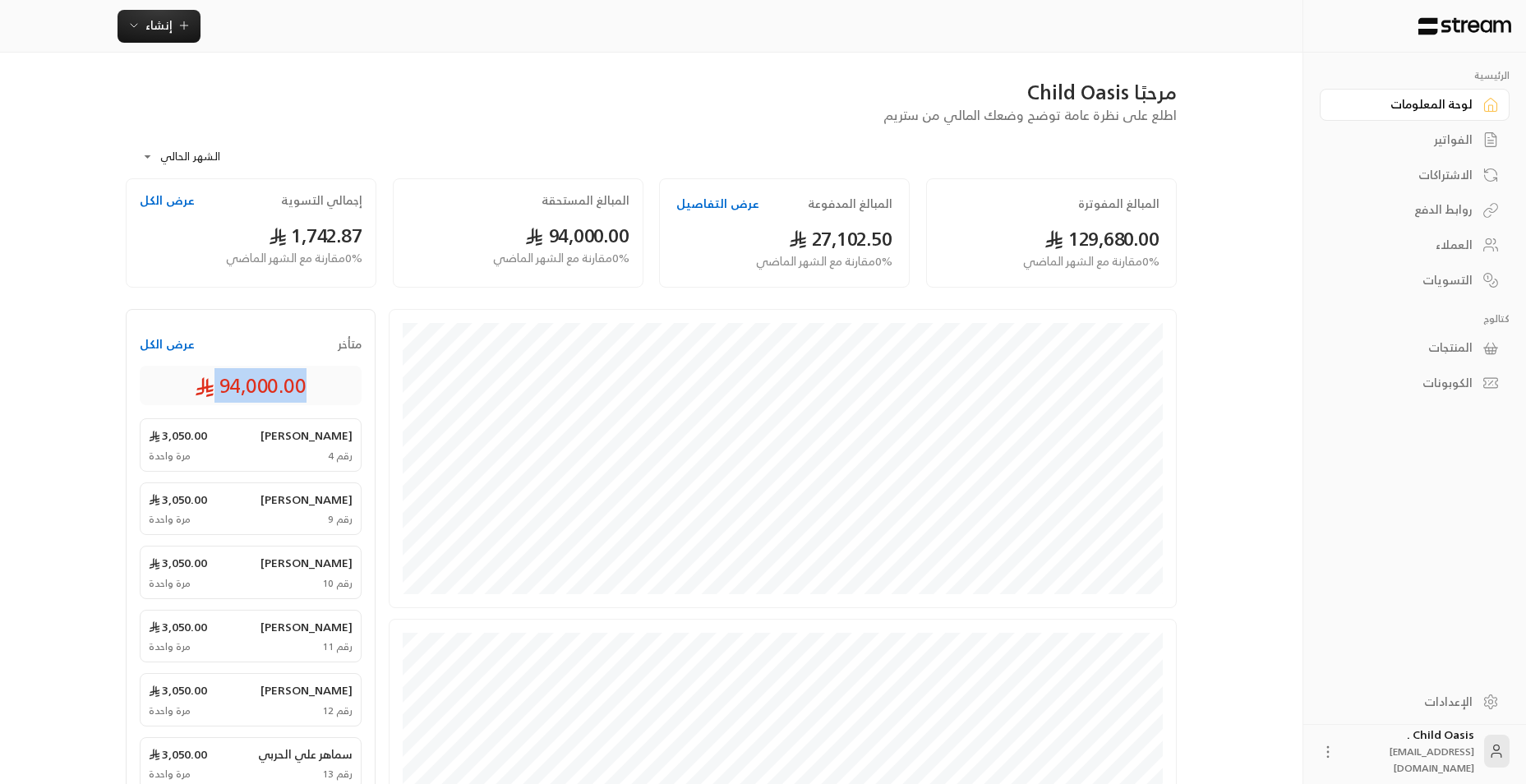
drag, startPoint x: 332, startPoint y: 394, endPoint x: 135, endPoint y: 365, distance: 199.1
click at [135, 365] on div "متأخر عرض الكل 94,000.00 [PERSON_NAME] 3,050.00 رقم 4 مرة واحدة [PERSON_NAME] 3…" at bounding box center [250, 688] width 250 height 757
click at [311, 102] on div "مرحبًا Child Oasis" at bounding box center [651, 92] width 1051 height 27
drag, startPoint x: 1474, startPoint y: 135, endPoint x: 1468, endPoint y: 164, distance: 29.6
click at [1474, 137] on link "الفواتير" at bounding box center [1414, 139] width 190 height 32
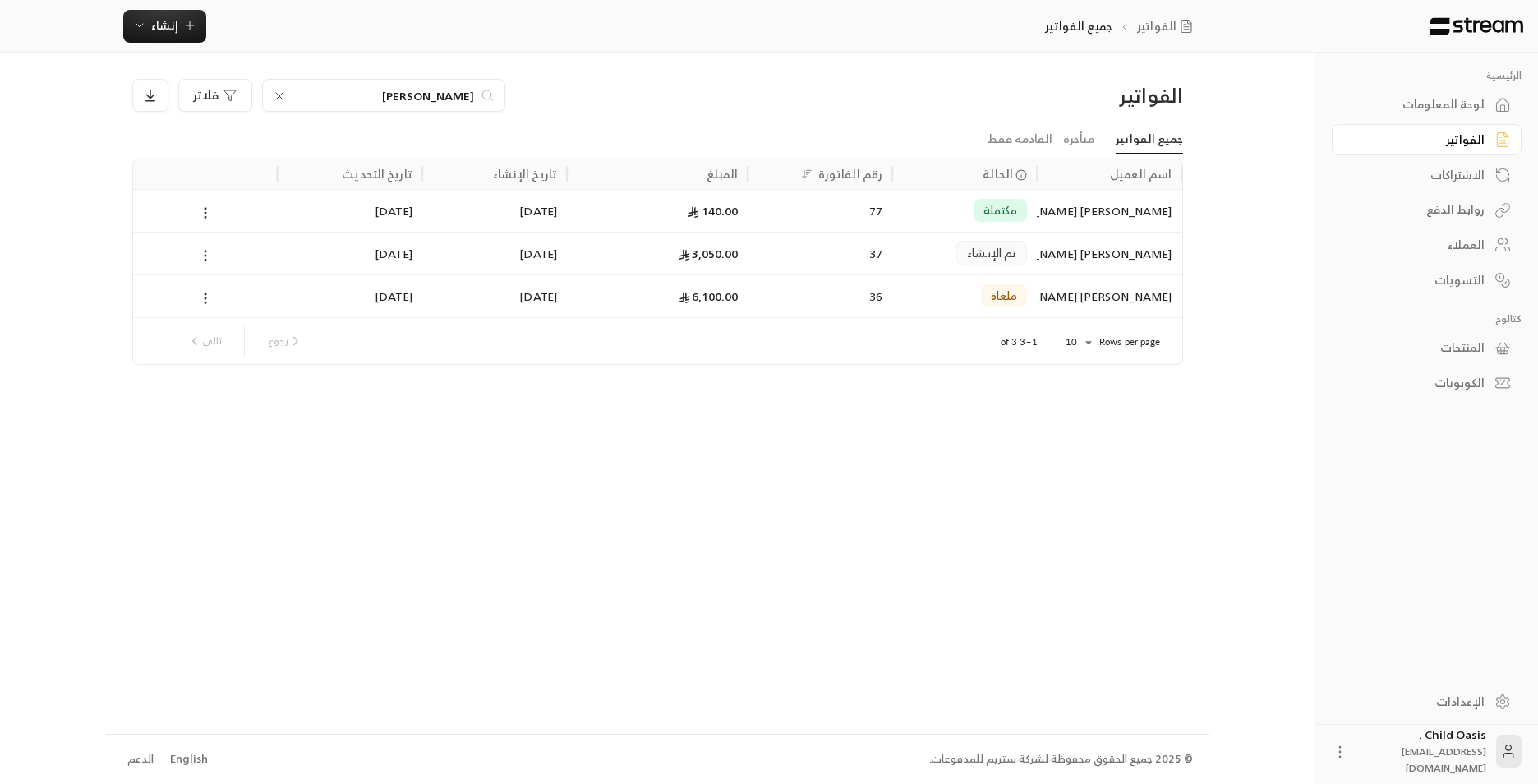
click at [1466, 177] on div "الاشتراكات" at bounding box center [1419, 174] width 132 height 16
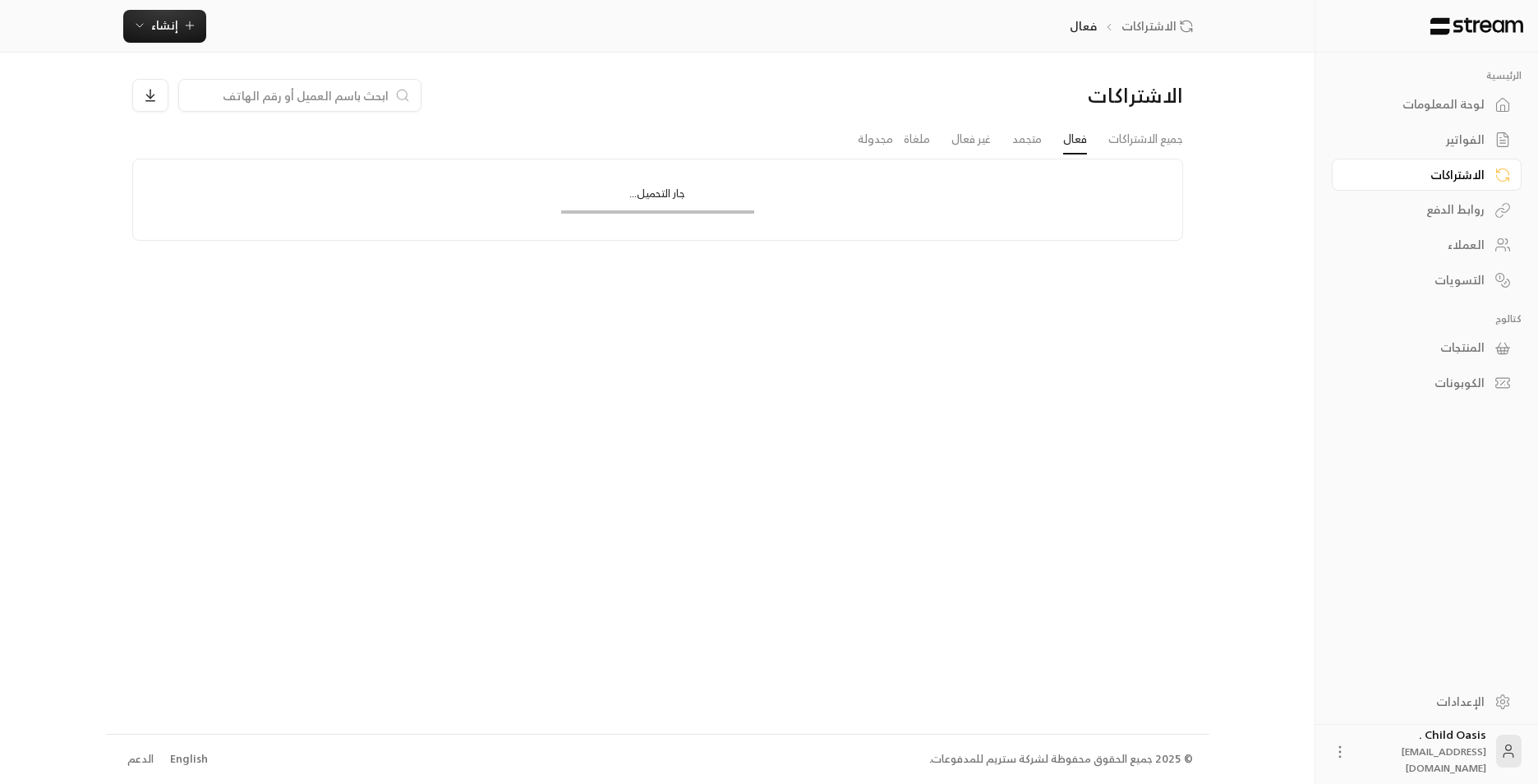
click at [1461, 214] on div "روابط الدفع" at bounding box center [1419, 209] width 132 height 16
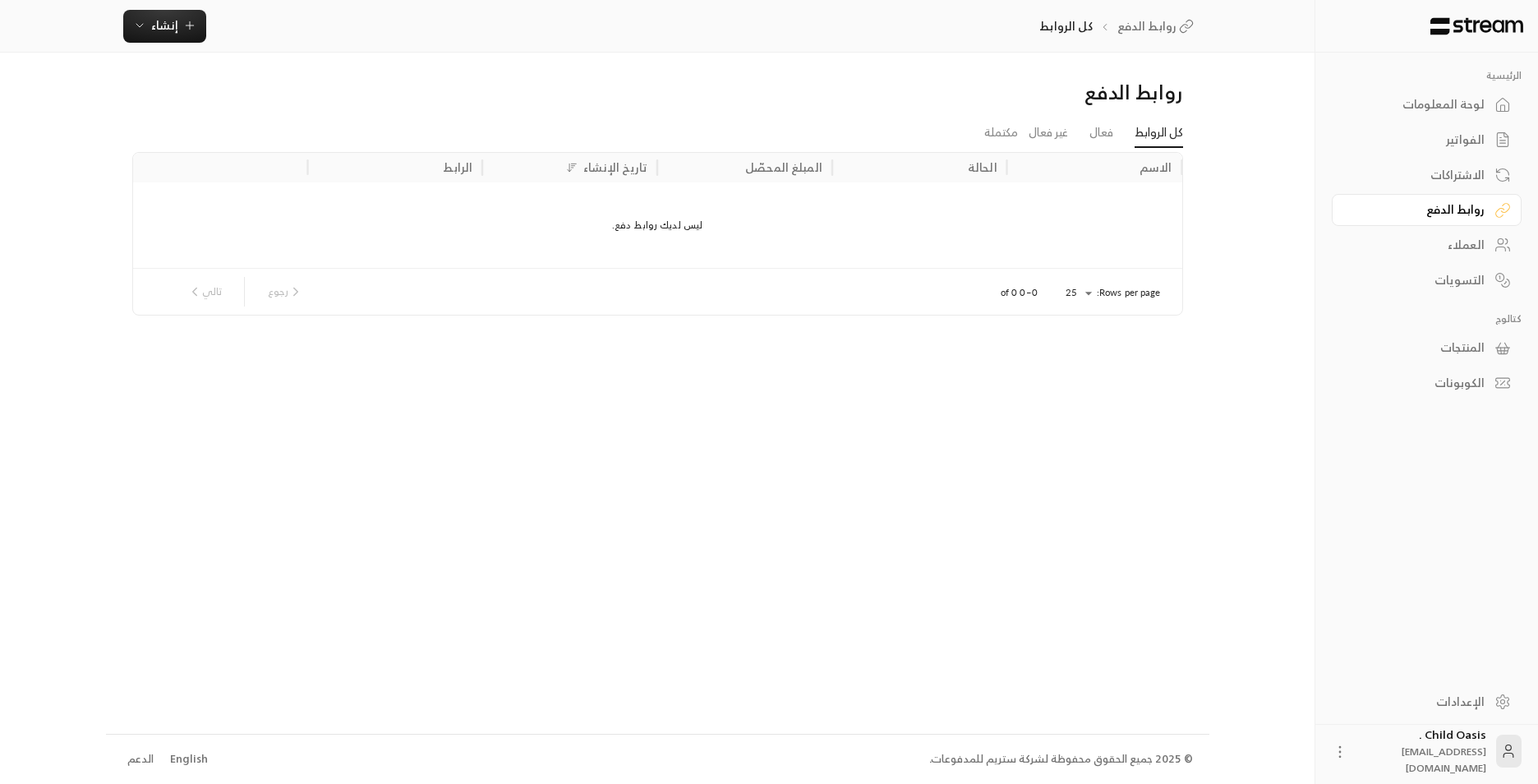
click at [1456, 106] on div "لوحة المعلومات" at bounding box center [1419, 104] width 132 height 16
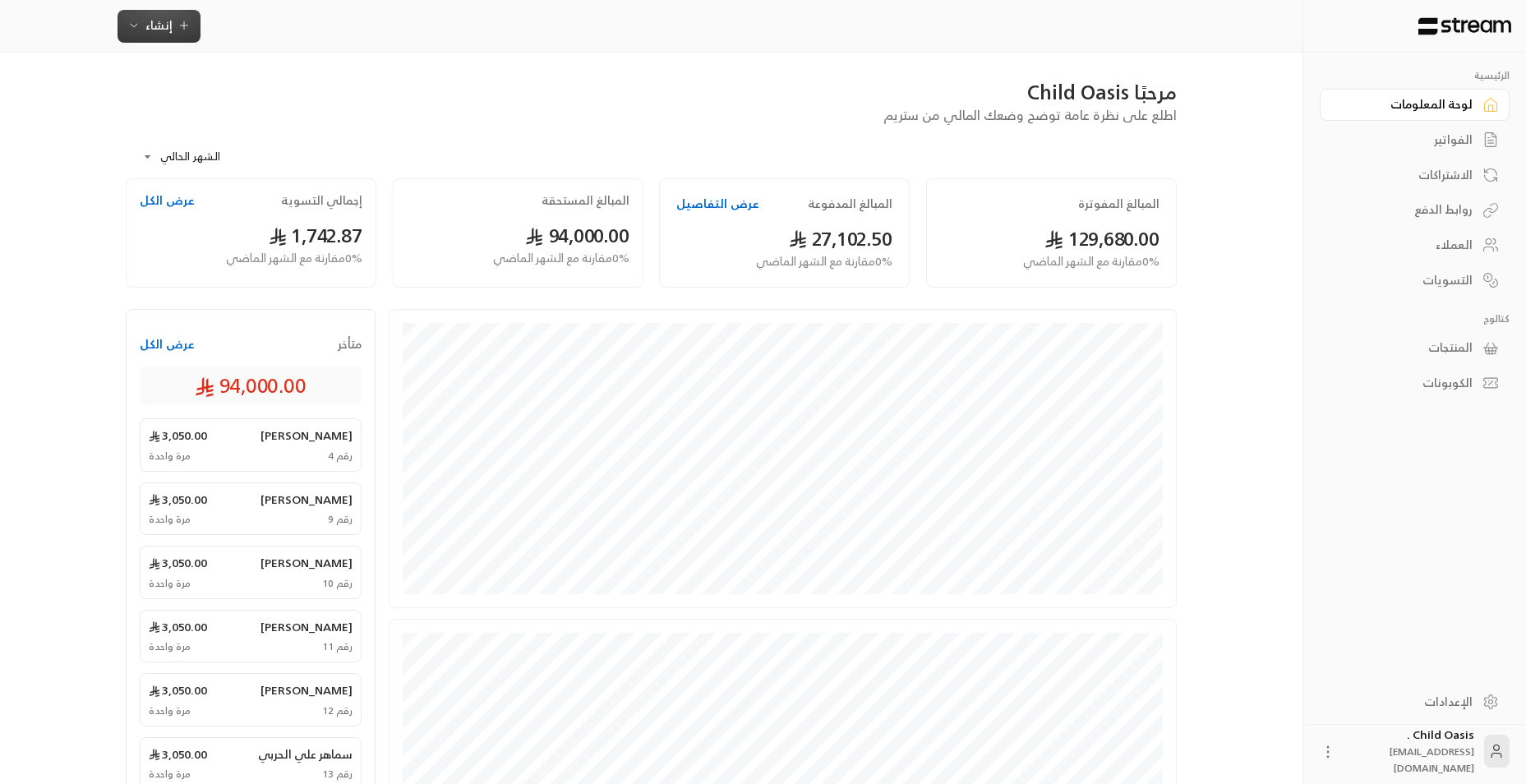
click at [179, 32] on icon "button" at bounding box center [184, 25] width 13 height 13
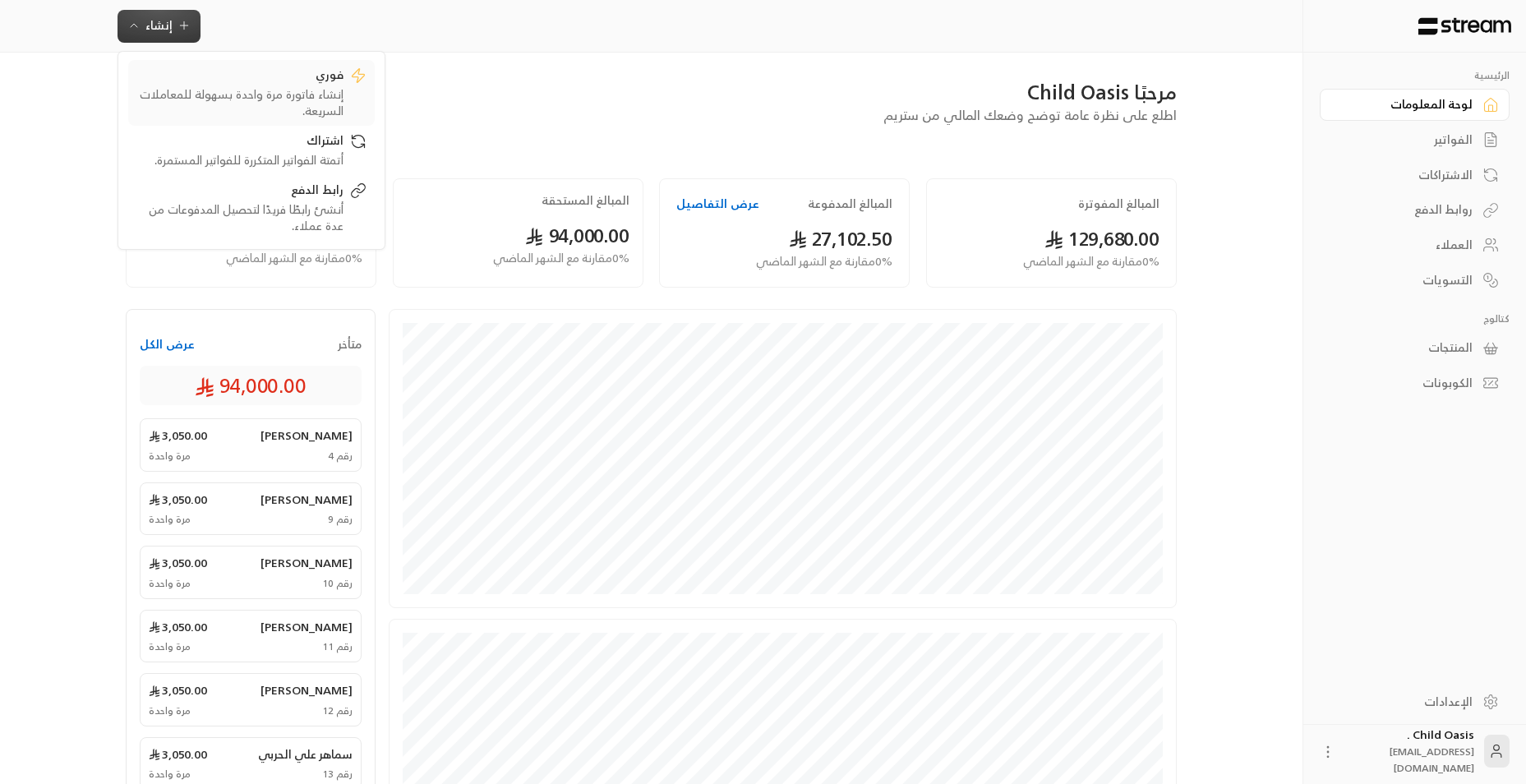
click at [263, 83] on div "فوري" at bounding box center [240, 76] width 207 height 20
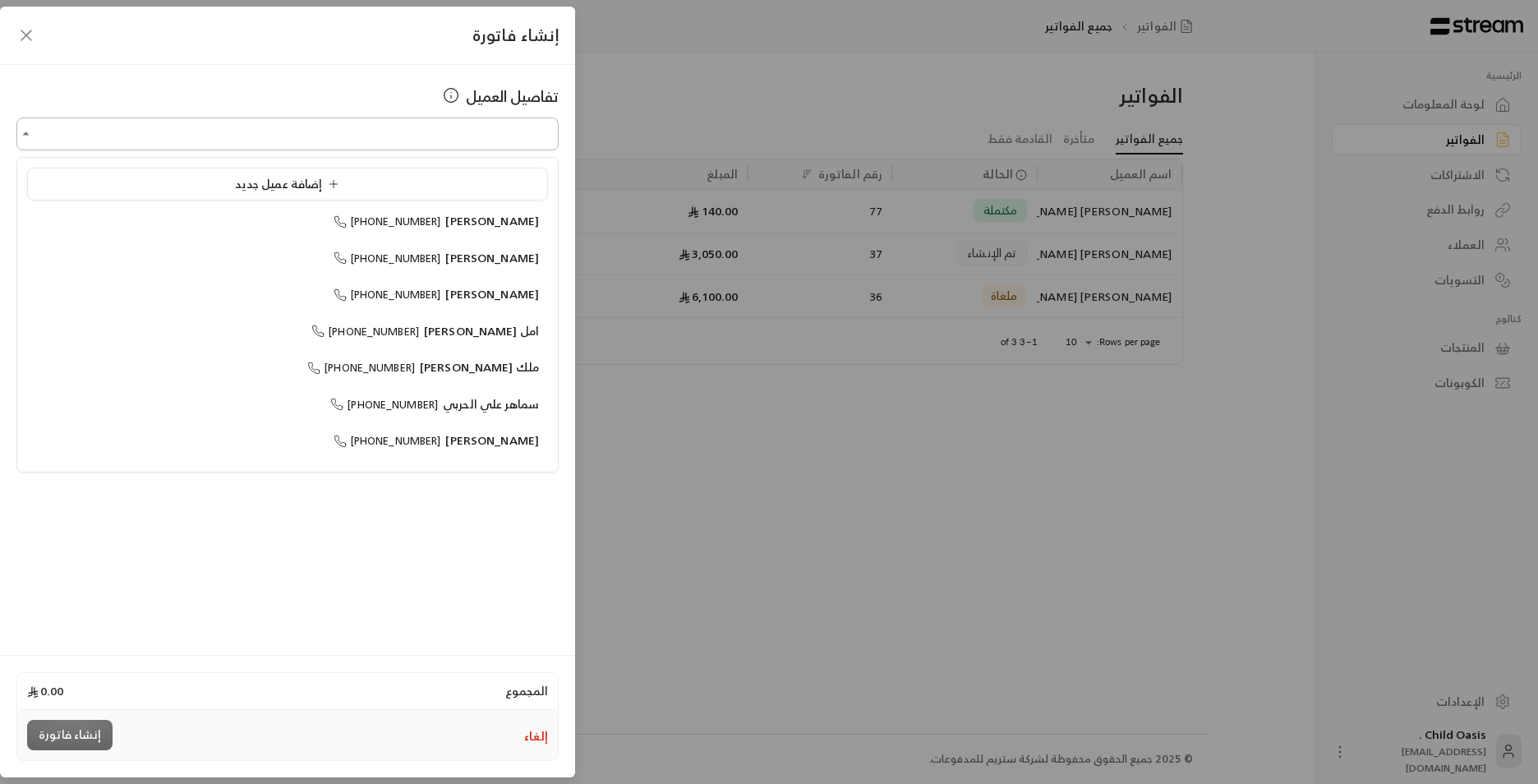
click at [430, 127] on input "اختر العميل" at bounding box center [287, 134] width 542 height 28
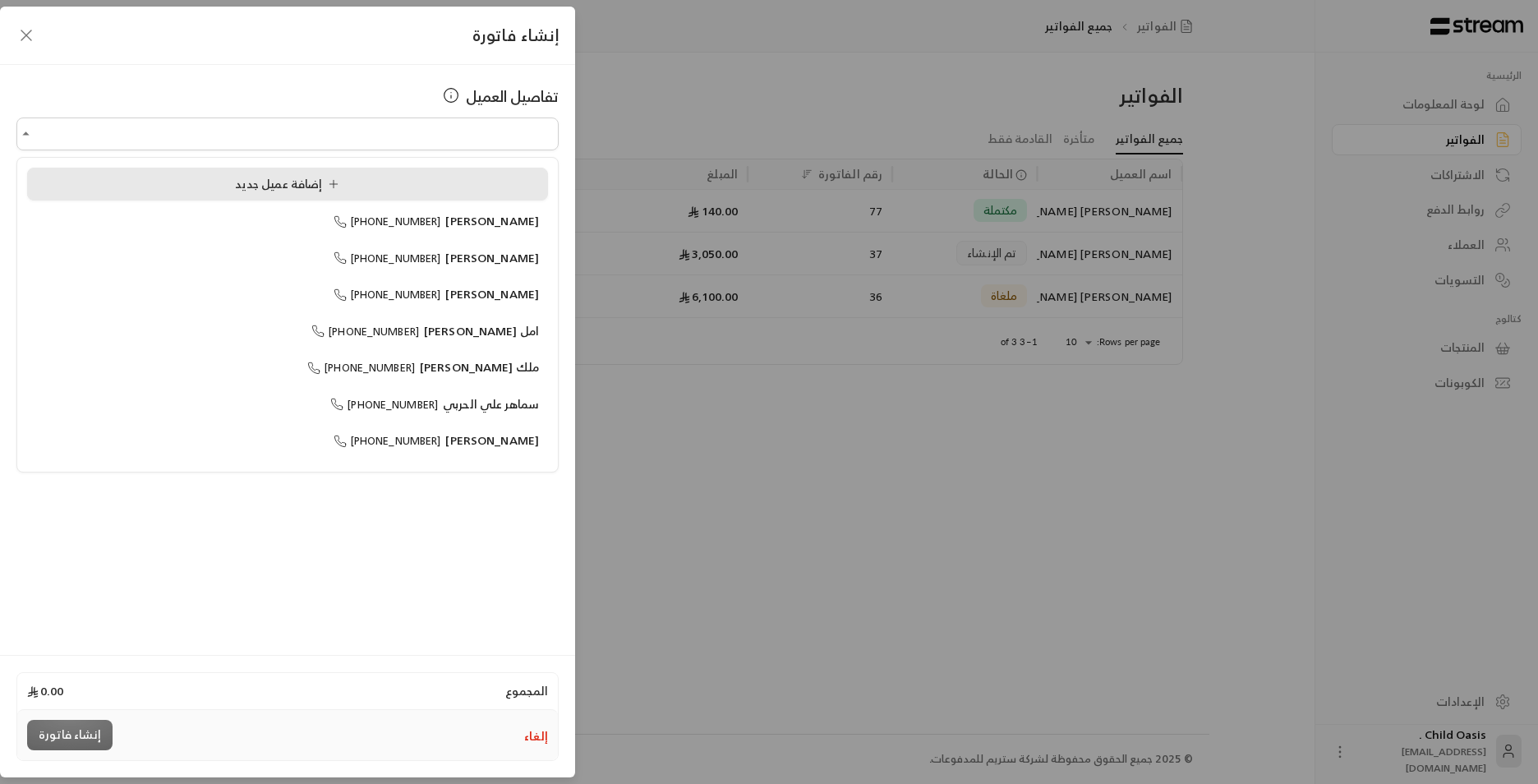
click at [404, 192] on div "إضافة عميل جديد" at bounding box center [287, 185] width 502 height 17
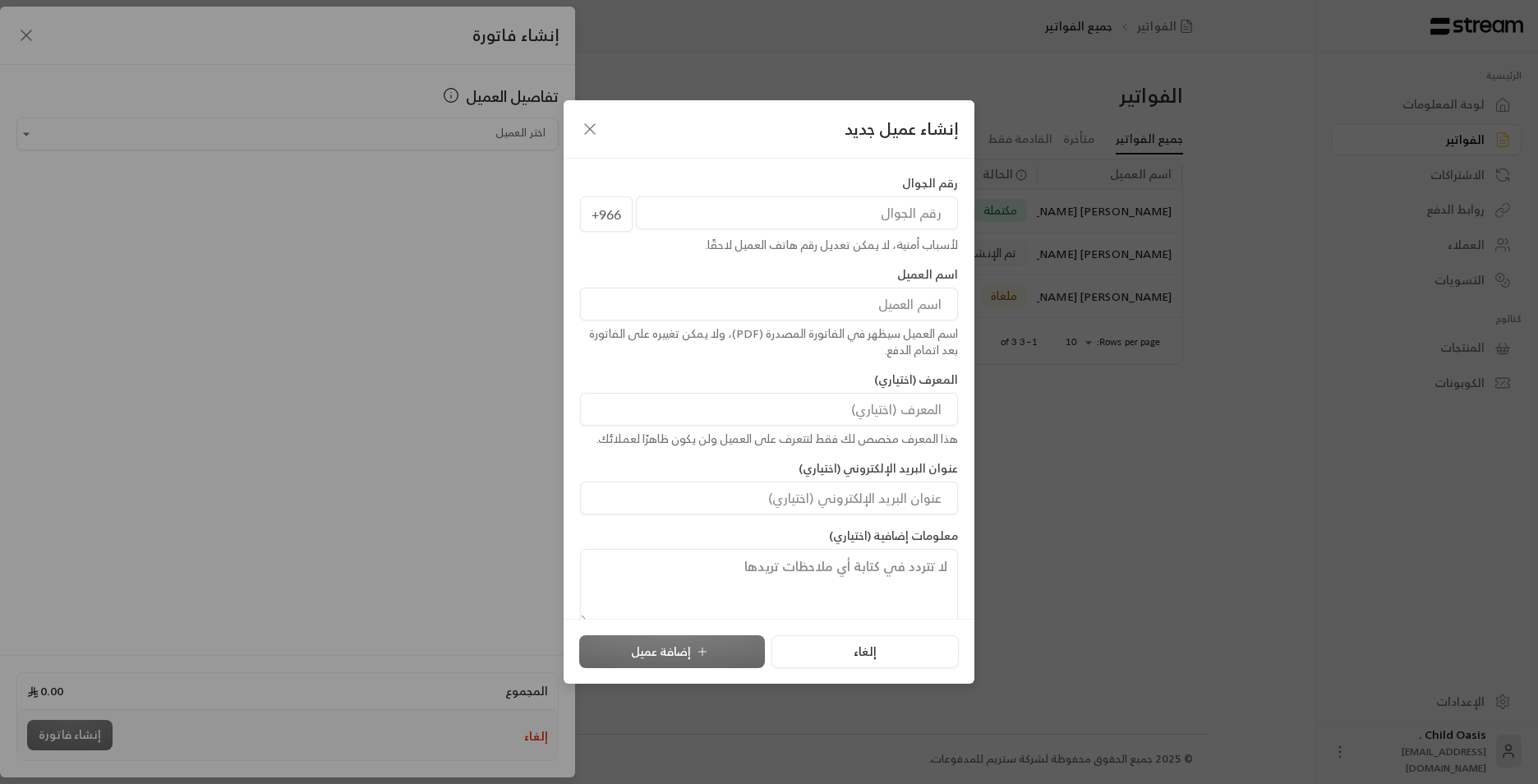
click at [872, 208] on input "tel" at bounding box center [796, 213] width 322 height 33
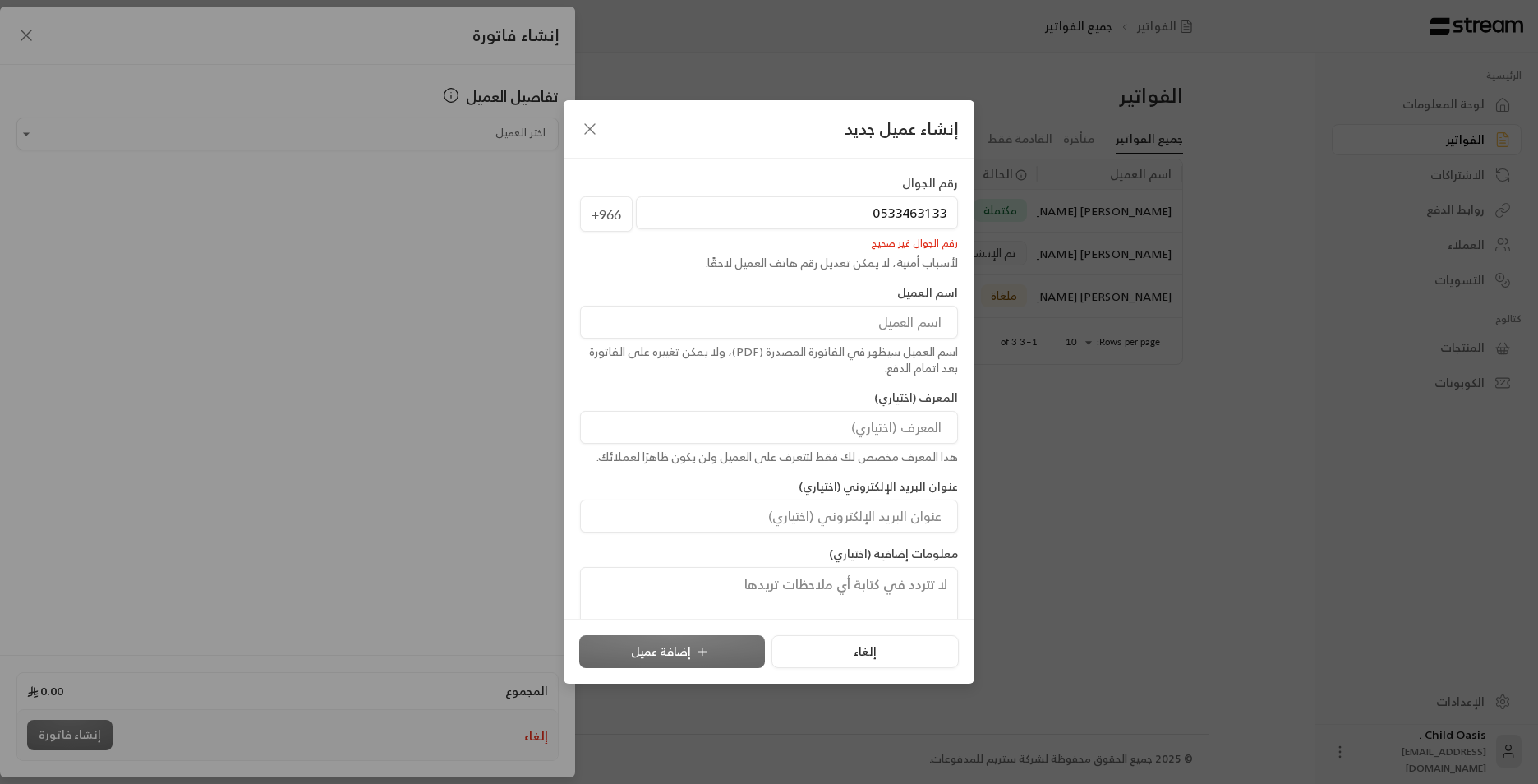
drag, startPoint x: 882, startPoint y: 217, endPoint x: 864, endPoint y: 216, distance: 18.0
click at [871, 209] on input "0533463133" at bounding box center [796, 213] width 322 height 33
click at [855, 216] on input "0533463133" at bounding box center [796, 213] width 322 height 33
click at [869, 211] on input "0533463133" at bounding box center [796, 213] width 322 height 33
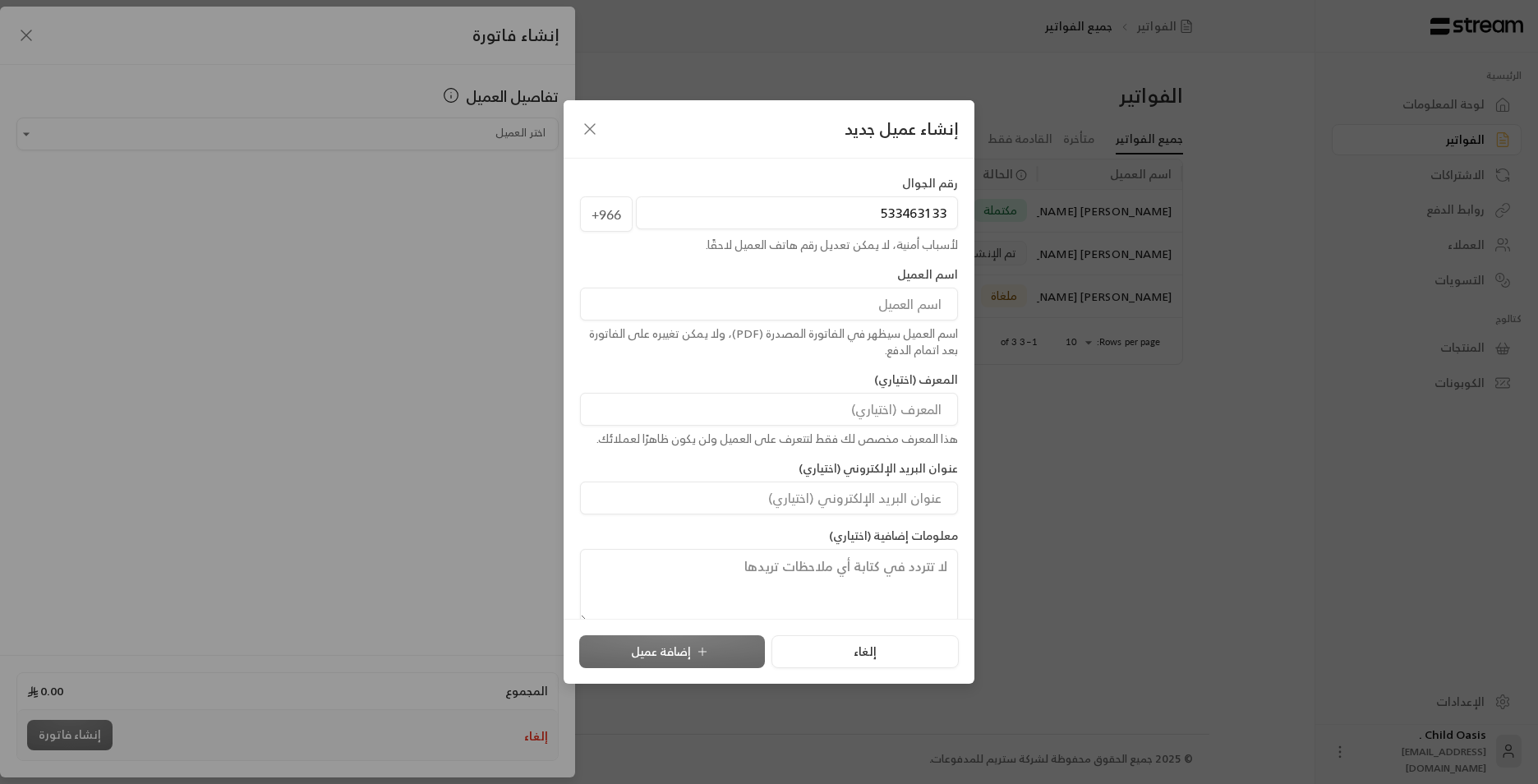
type input "533463133"
click at [837, 302] on input at bounding box center [769, 304] width 378 height 33
type input "غيم [PERSON_NAME]"
click at [728, 646] on button "إضافة عميل" at bounding box center [672, 652] width 185 height 33
type input "**********"
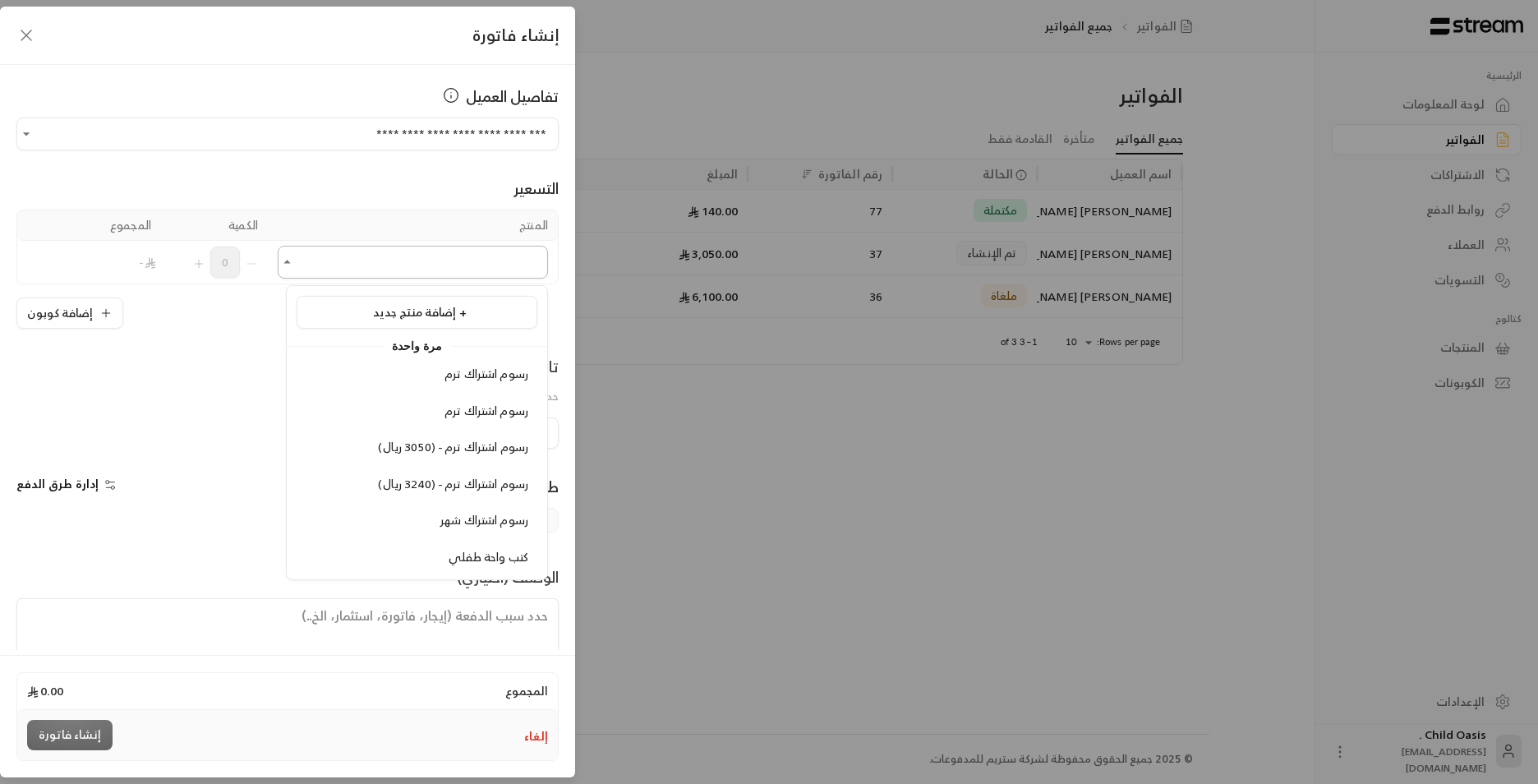
click at [421, 268] on input "اختر العميل" at bounding box center [412, 262] width 271 height 28
click at [447, 310] on span "إضافة منتج جديد +" at bounding box center [419, 312] width 94 height 21
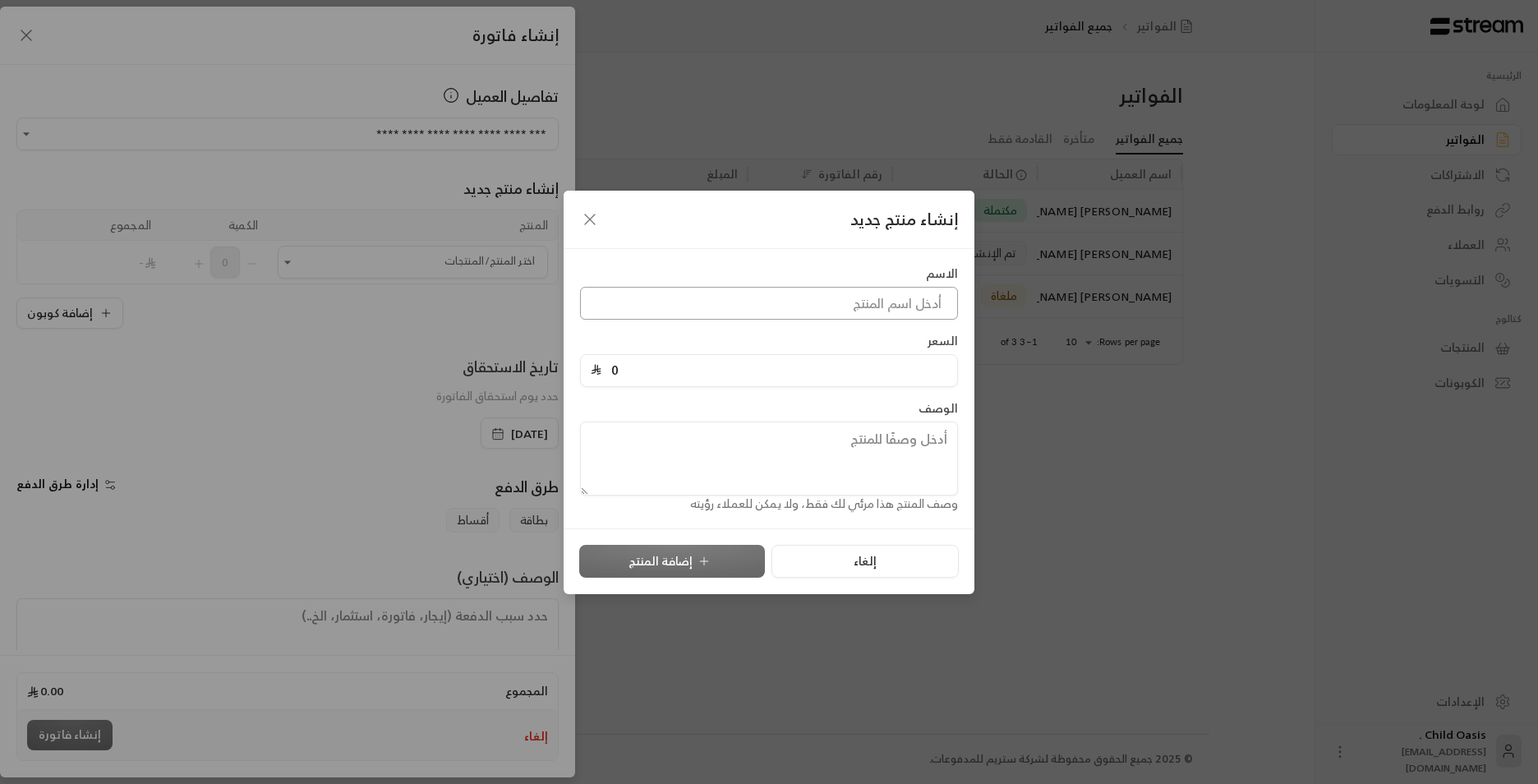
click at [913, 306] on input at bounding box center [769, 303] width 378 height 33
click at [933, 309] on input at bounding box center [769, 303] width 378 height 33
click at [933, 385] on input "0" at bounding box center [774, 370] width 346 height 31
click at [929, 366] on input "0" at bounding box center [774, 370] width 346 height 31
drag, startPoint x: 666, startPoint y: 368, endPoint x: 605, endPoint y: 367, distance: 61.0
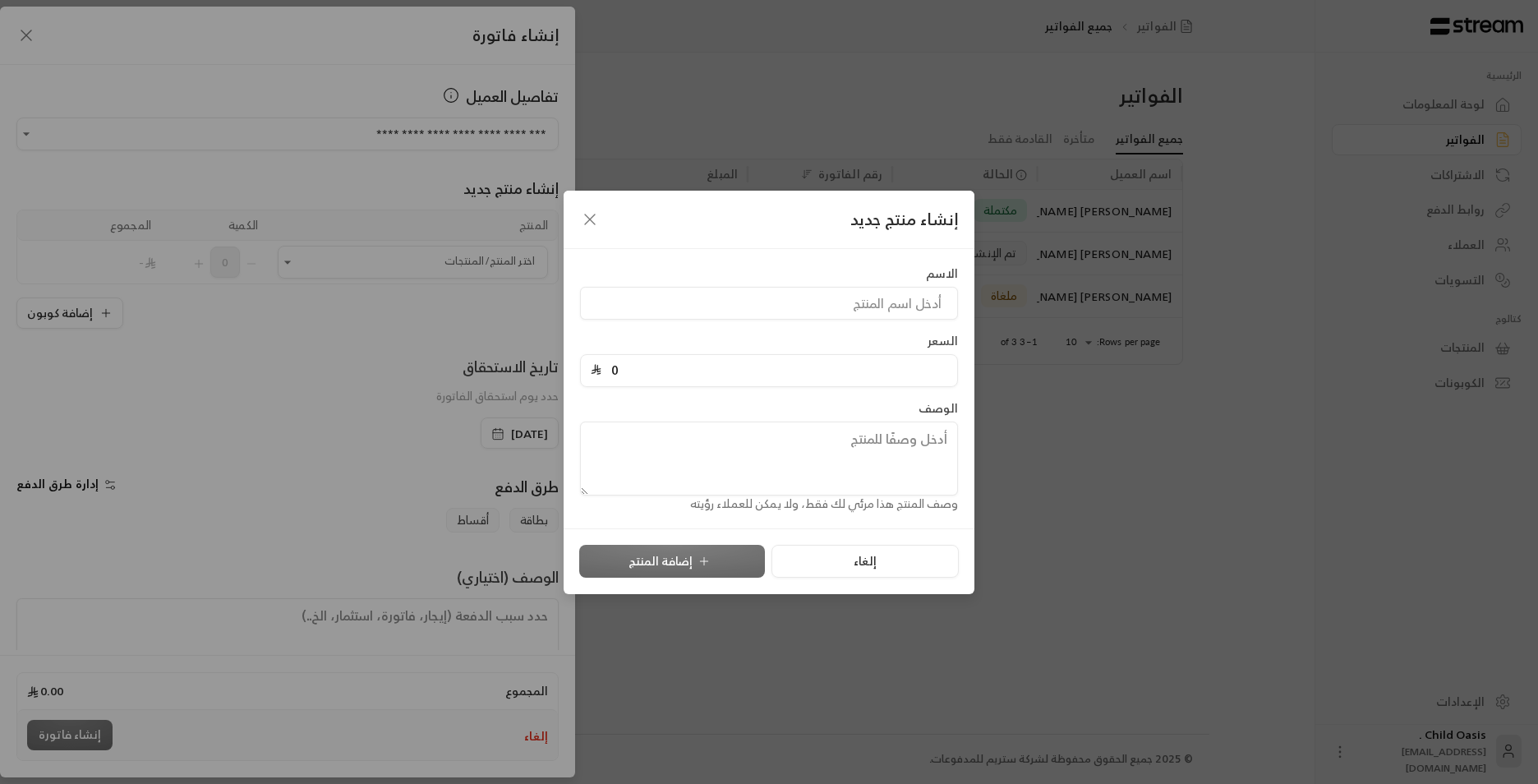
click at [605, 367] on input "0" at bounding box center [774, 370] width 346 height 31
type input "0"
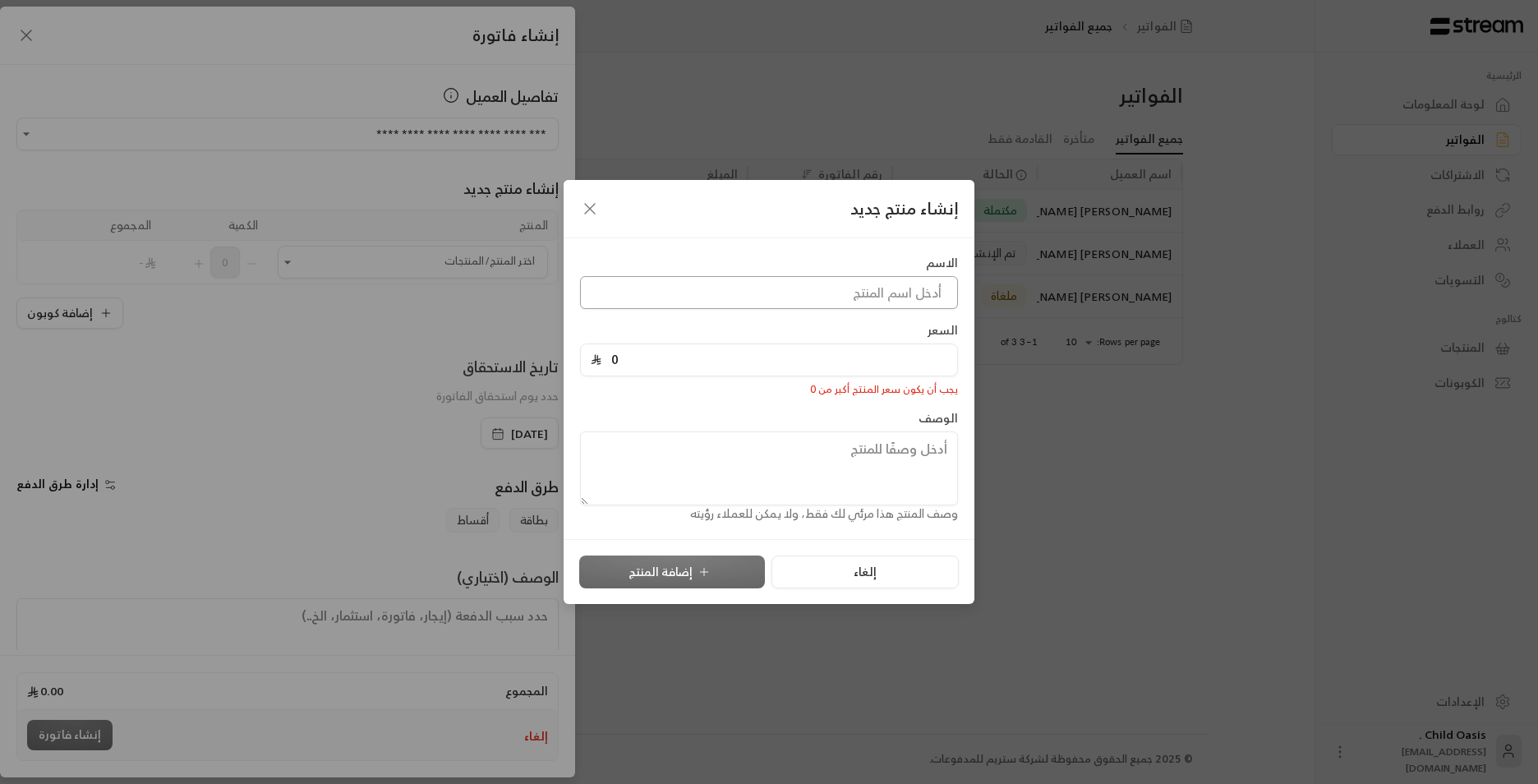
click at [815, 277] on input at bounding box center [769, 292] width 378 height 33
type input "[PERSON_NAME]"
drag, startPoint x: 791, startPoint y: 286, endPoint x: 983, endPoint y: 280, distance: 192.1
click at [983, 280] on div "إنشاء منتج جديد الاسم [PERSON_NAME] السعر 0 يجب أن يكون سعر المنتج أكبر من 0 ال…" at bounding box center [769, 392] width 1538 height 784
type input "ح"
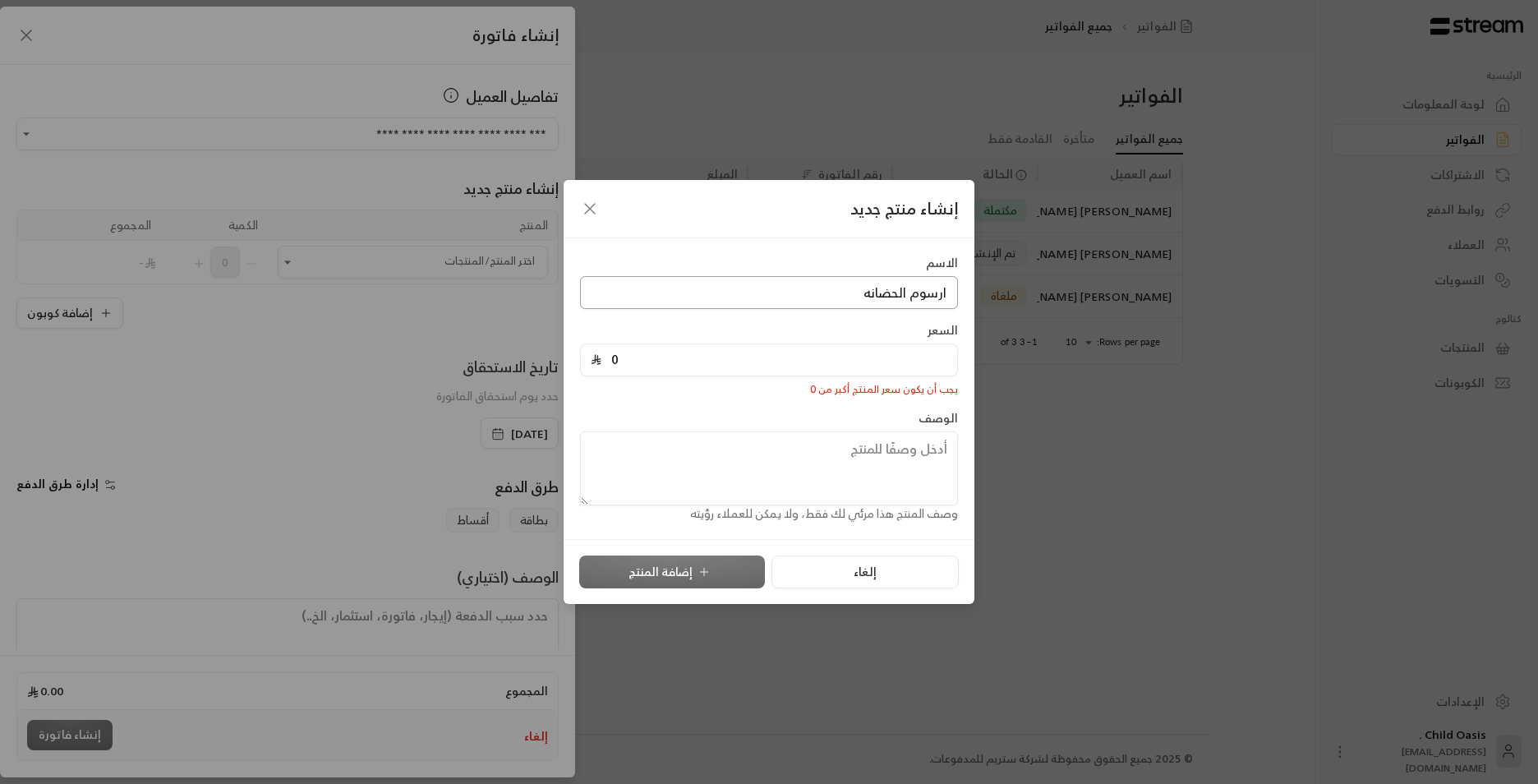
type input "ارسوم الحضانه"
click at [944, 351] on input "0" at bounding box center [774, 360] width 346 height 31
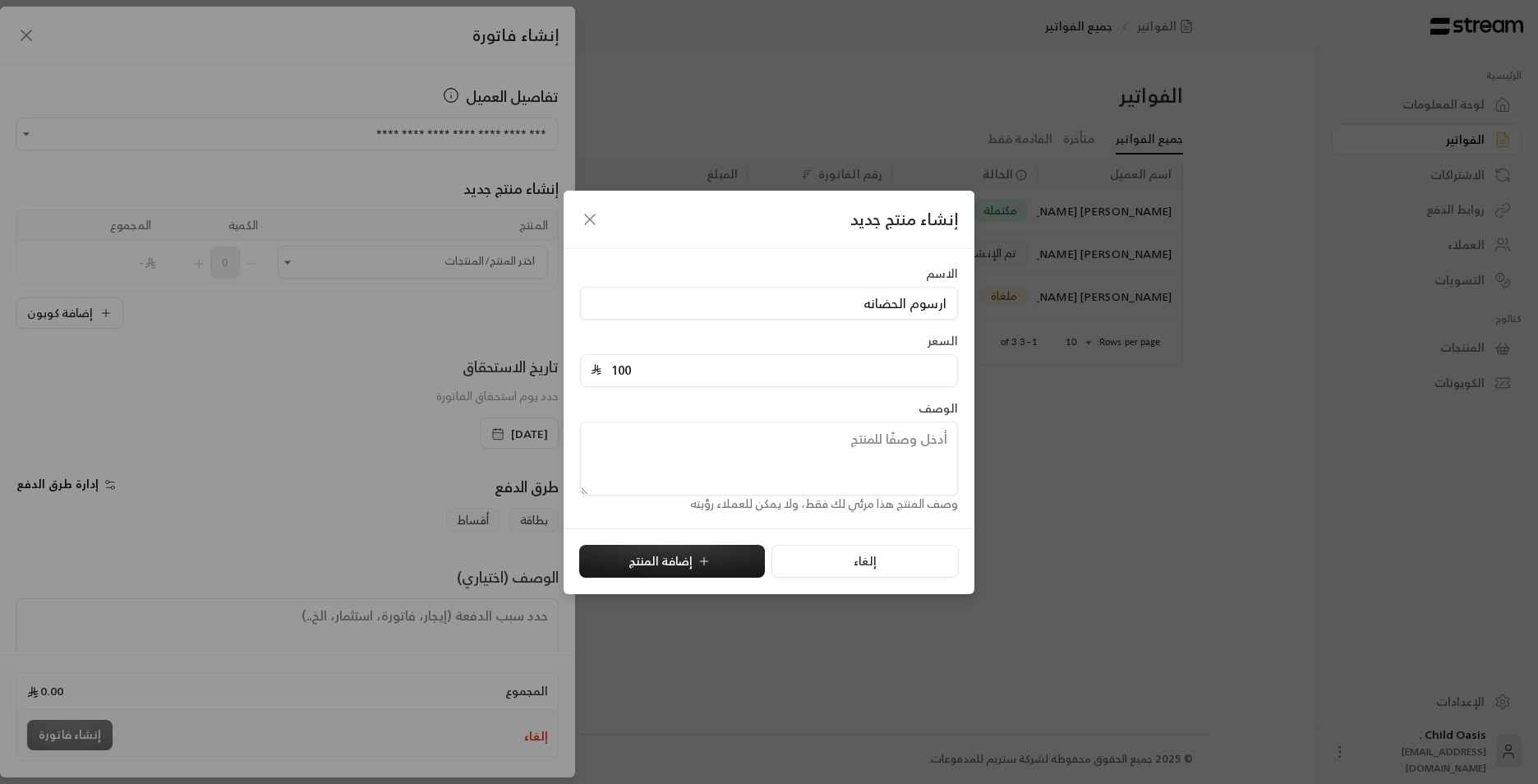
type input "1000"
click at [843, 474] on textarea at bounding box center [769, 459] width 378 height 74
click at [711, 554] on button "إضافة المنتج" at bounding box center [672, 561] width 185 height 33
type input "0"
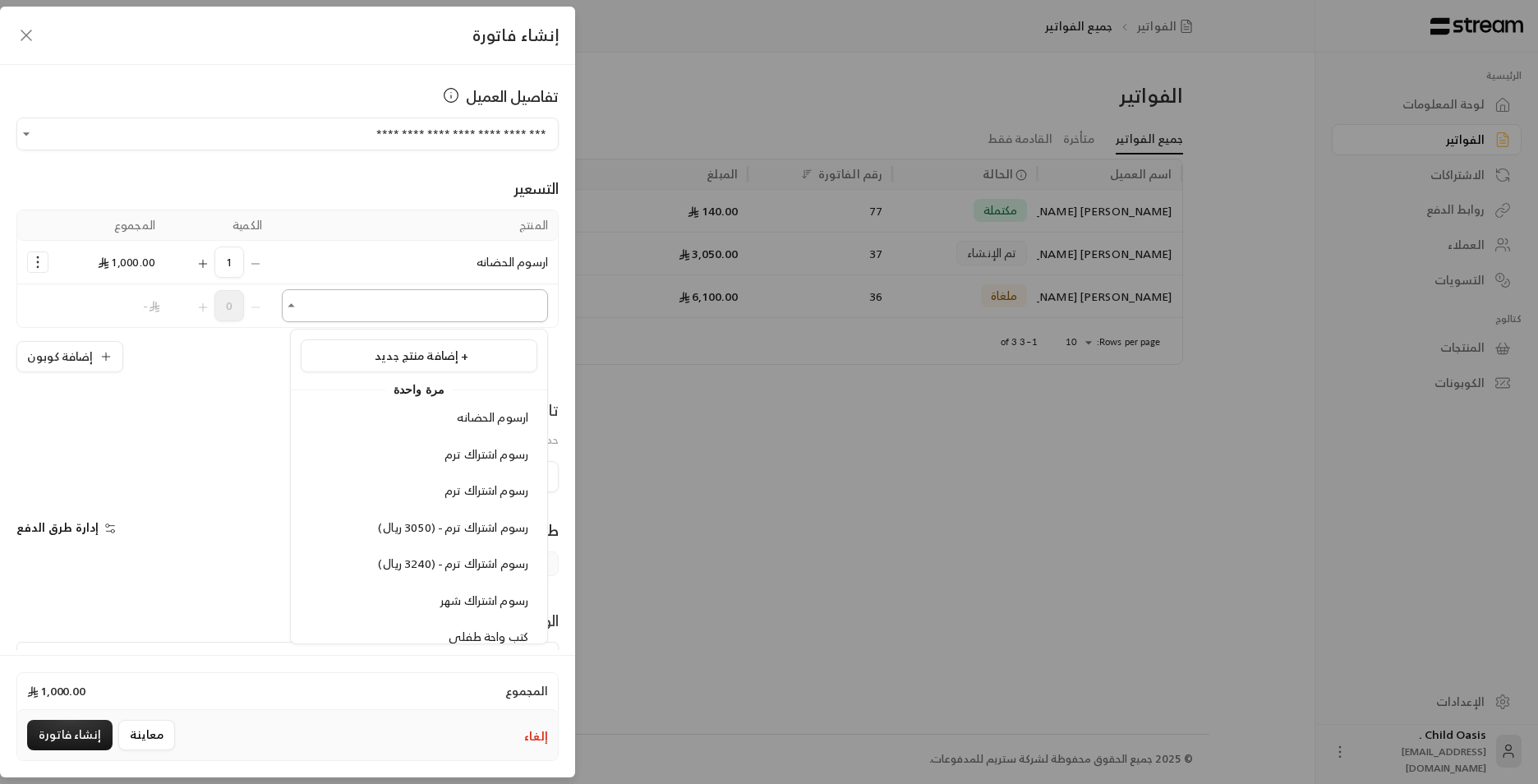
click at [412, 309] on input "اختر العميل" at bounding box center [415, 306] width 266 height 28
click at [477, 418] on span "ارسوم الحضانه" at bounding box center [492, 417] width 71 height 21
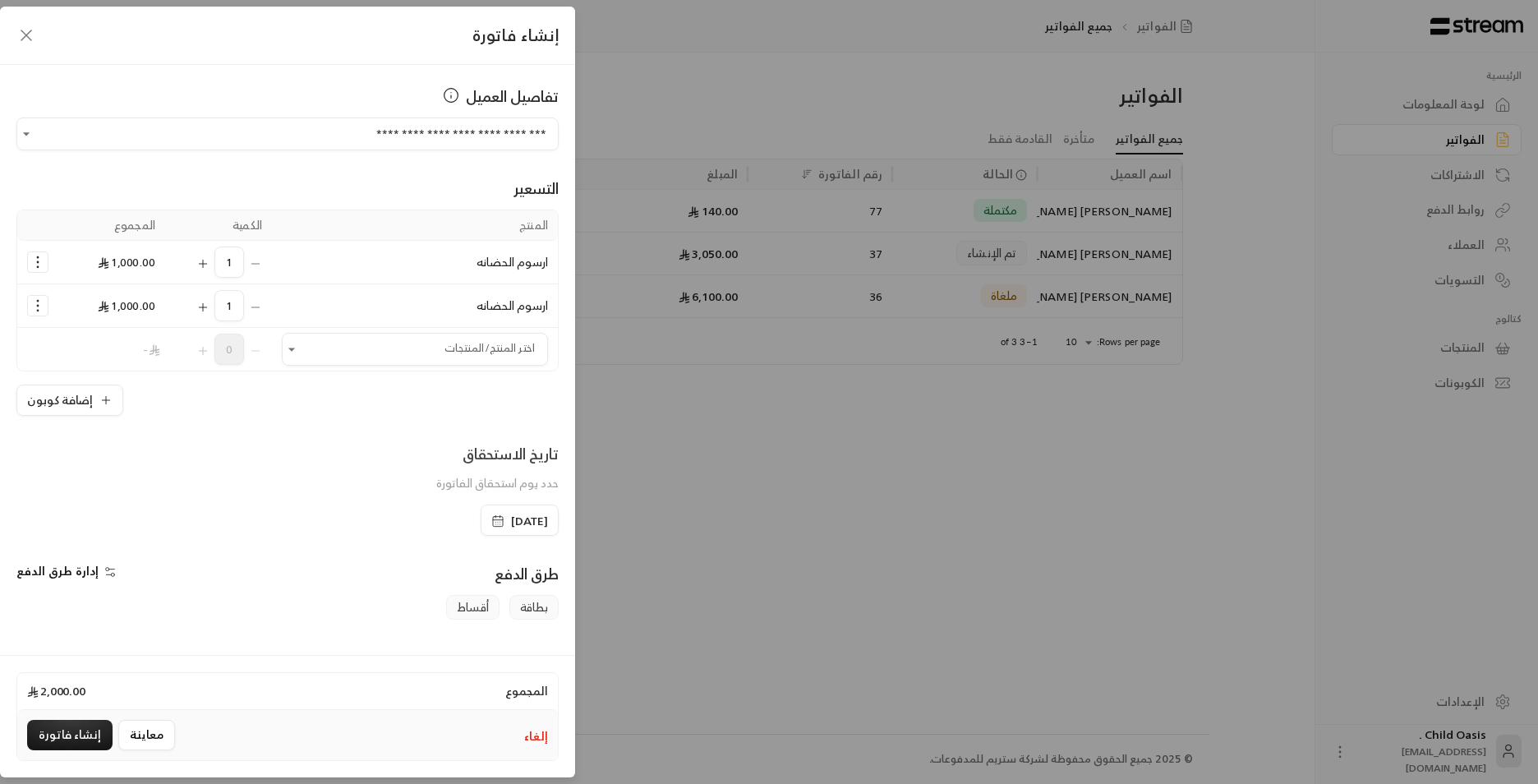
click at [45, 265] on icon "Selected Products" at bounding box center [37, 262] width 16 height 16
click at [78, 341] on link "إزالة المنتج" at bounding box center [89, 331] width 102 height 28
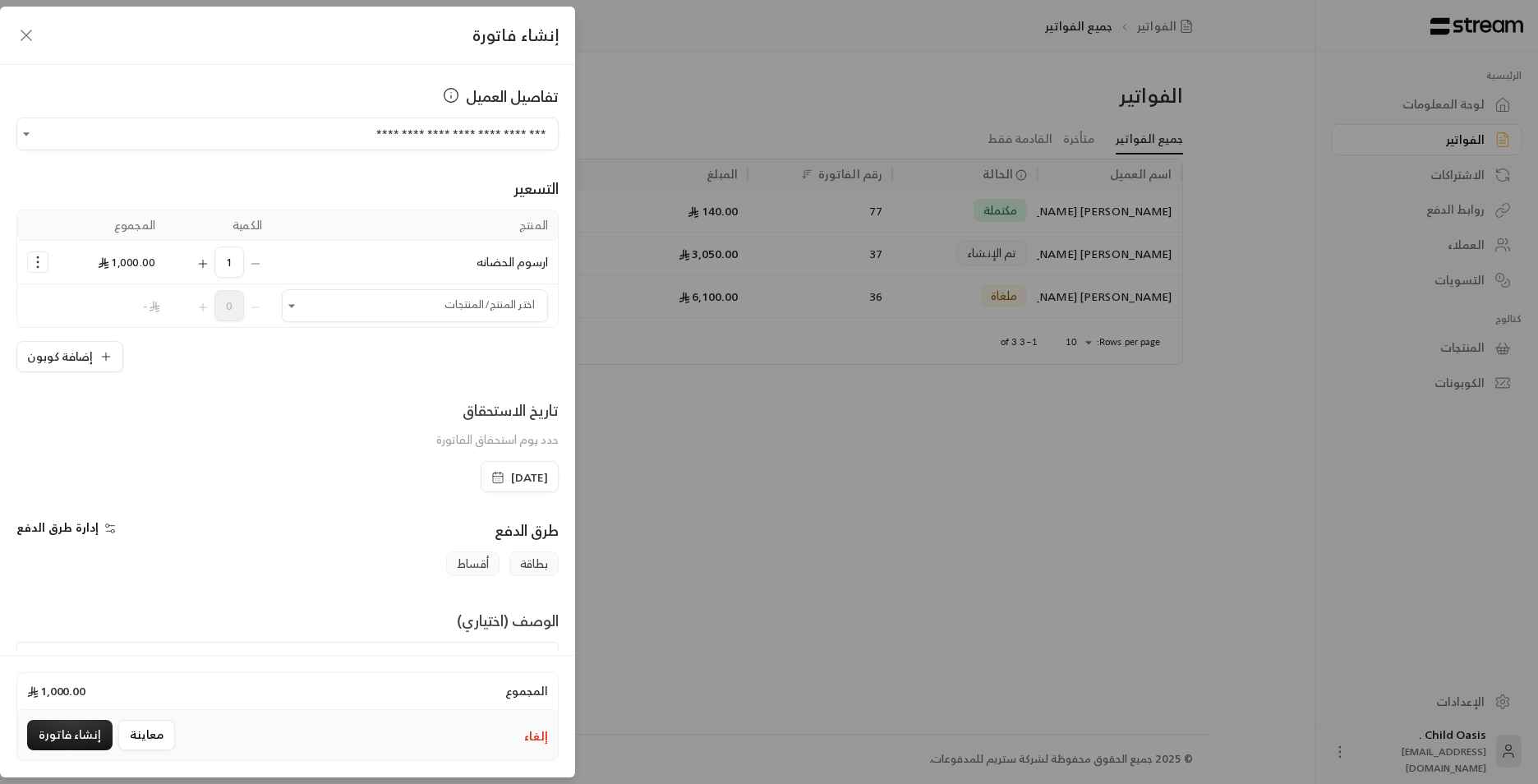
click at [493, 476] on icon "button" at bounding box center [497, 476] width 9 height 0
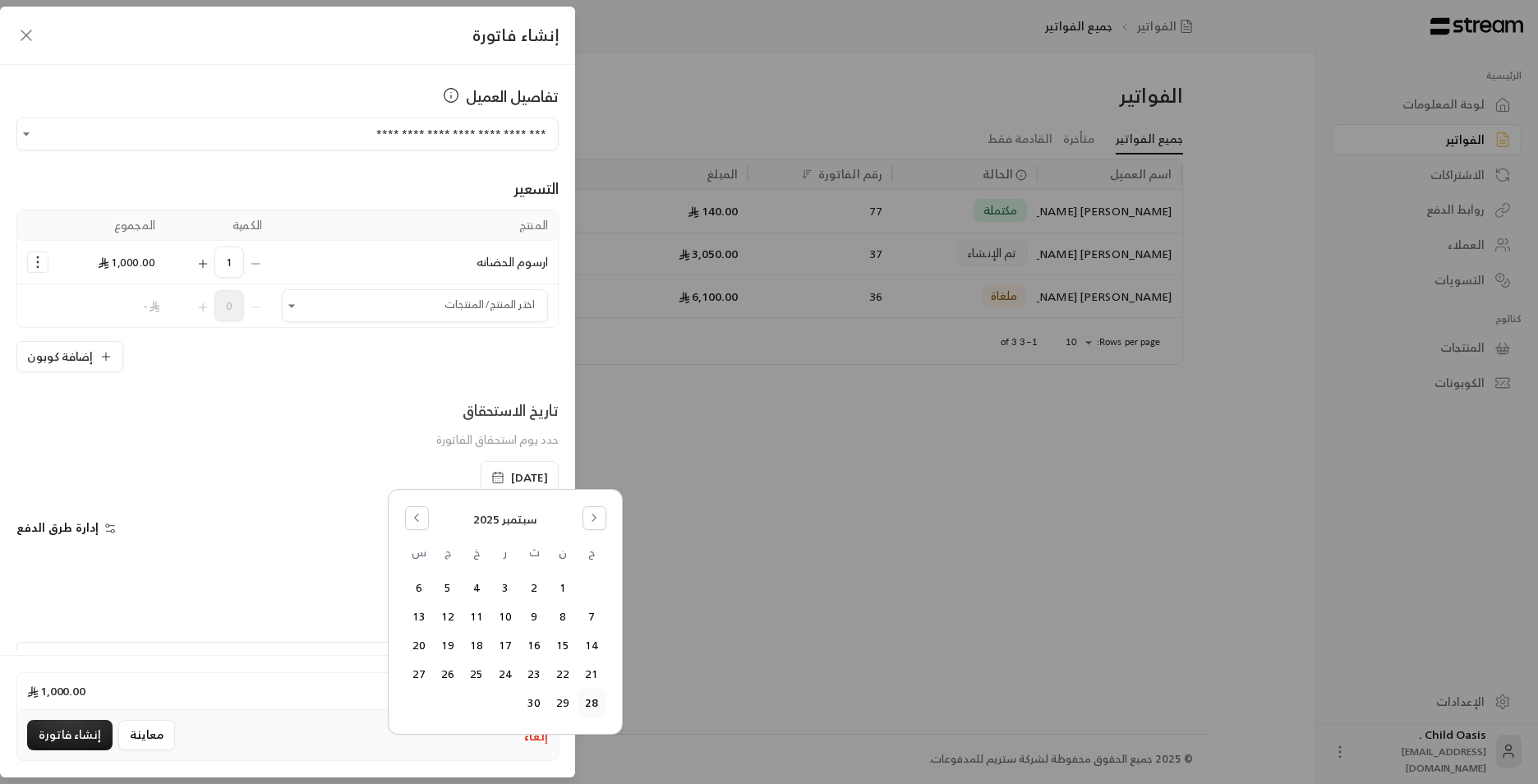
click at [591, 709] on button "28" at bounding box center [592, 703] width 27 height 27
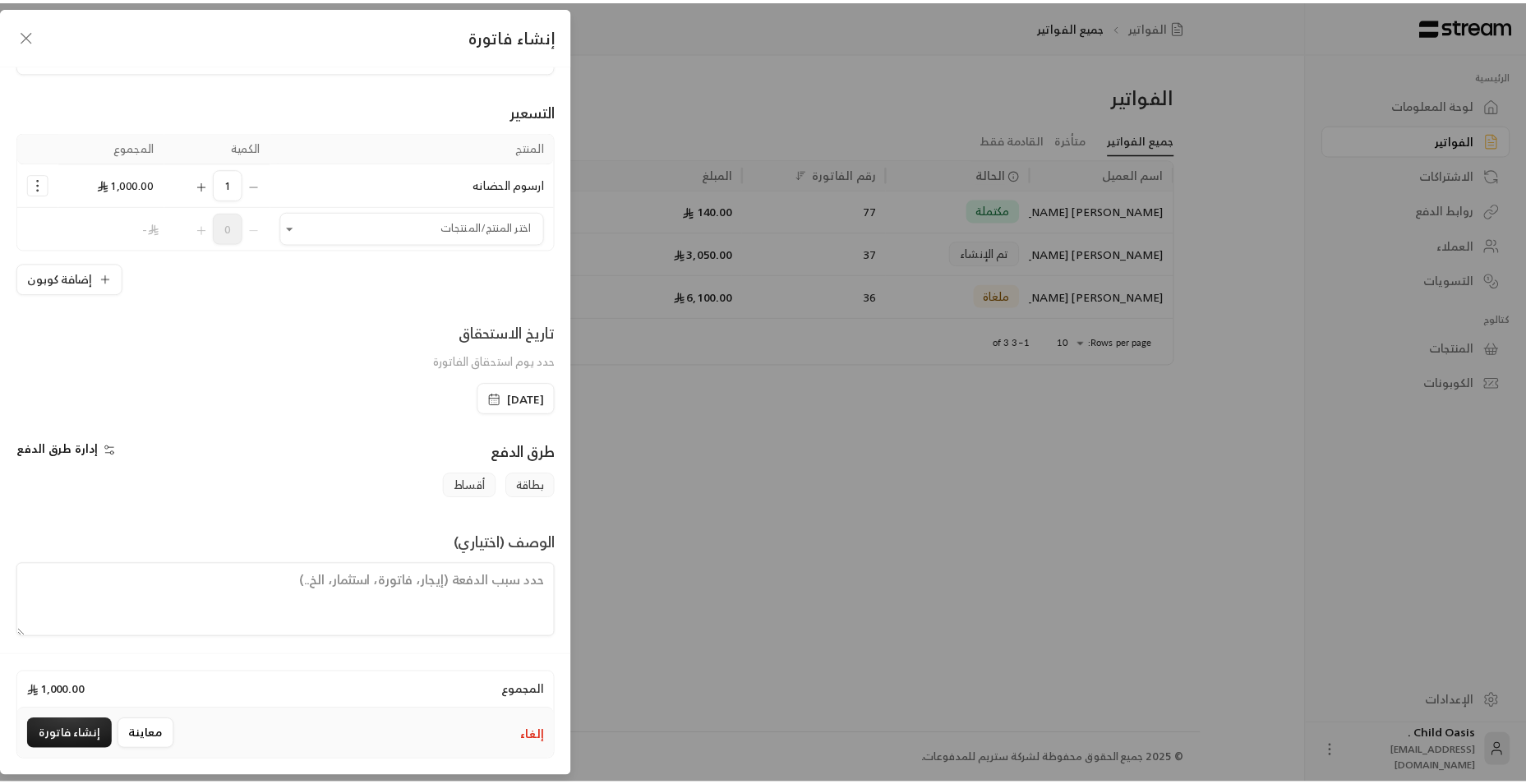
scroll to position [85, 0]
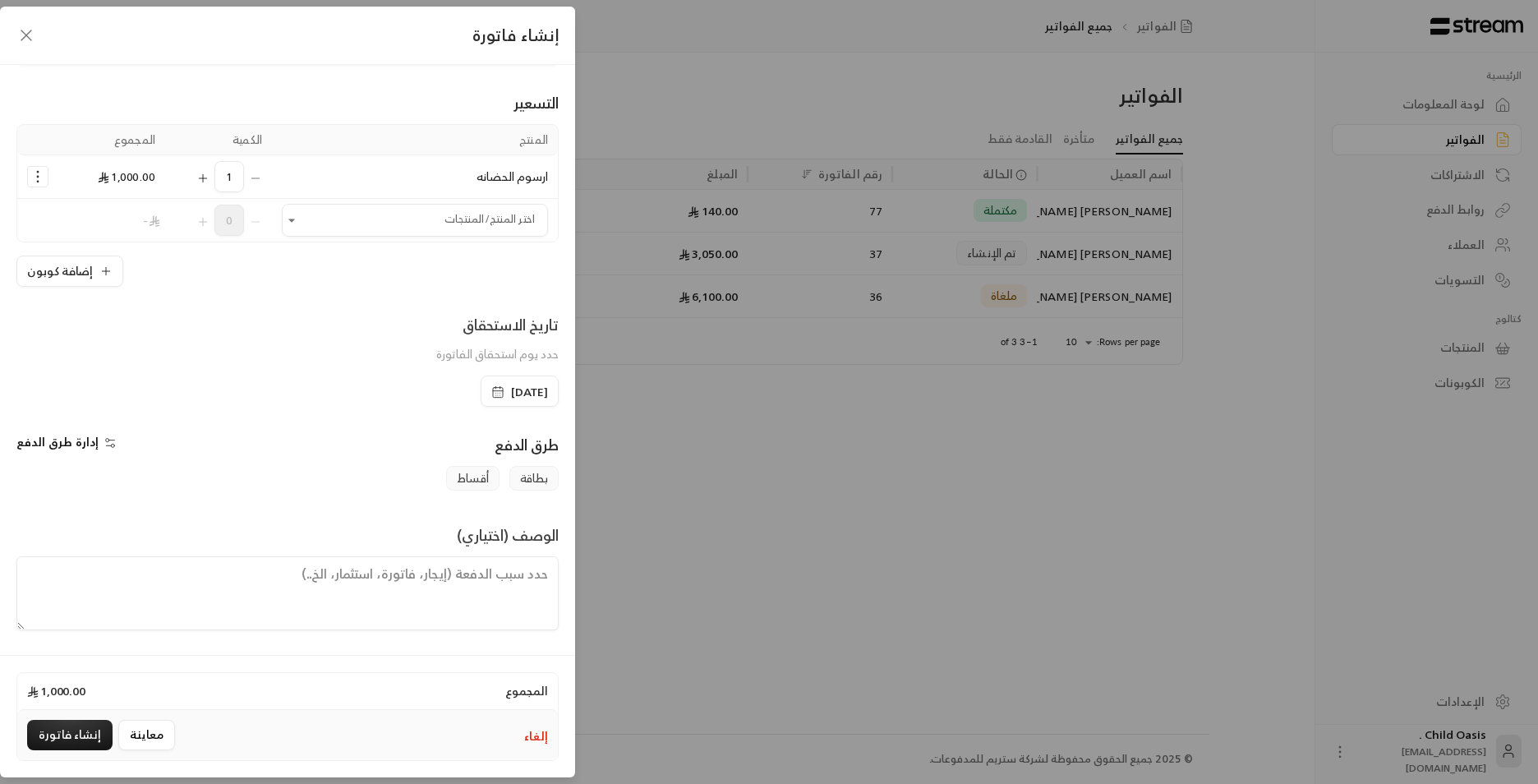
click at [331, 585] on textarea at bounding box center [287, 593] width 542 height 74
type textarea "رسم حضانه الف ريال"
click at [92, 733] on button "إنشاء فاتورة" at bounding box center [70, 734] width 85 height 30
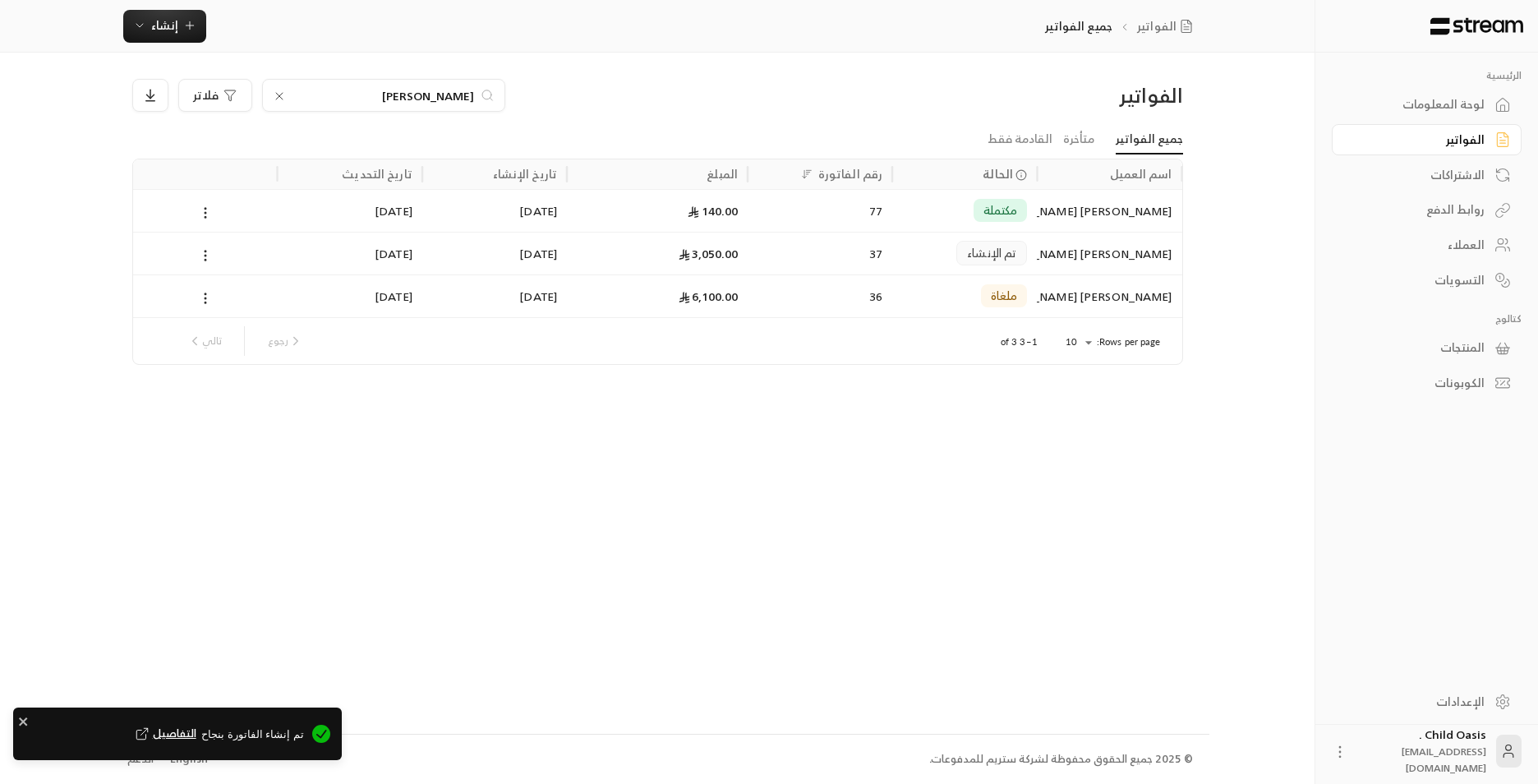
click at [1423, 96] on div "لوحة المعلومات" at bounding box center [1419, 104] width 132 height 16
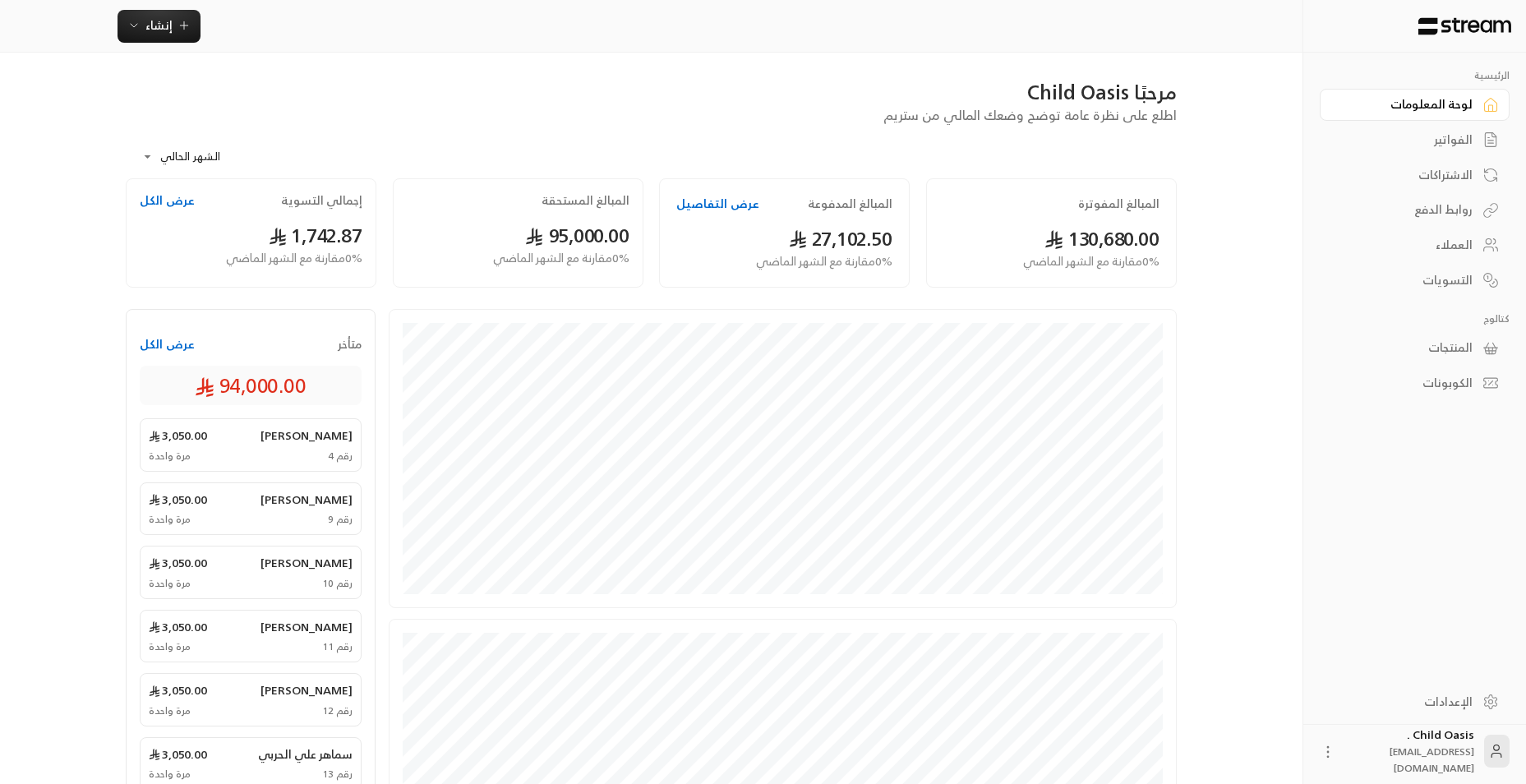
click at [1478, 152] on link "الفواتير" at bounding box center [1414, 139] width 190 height 32
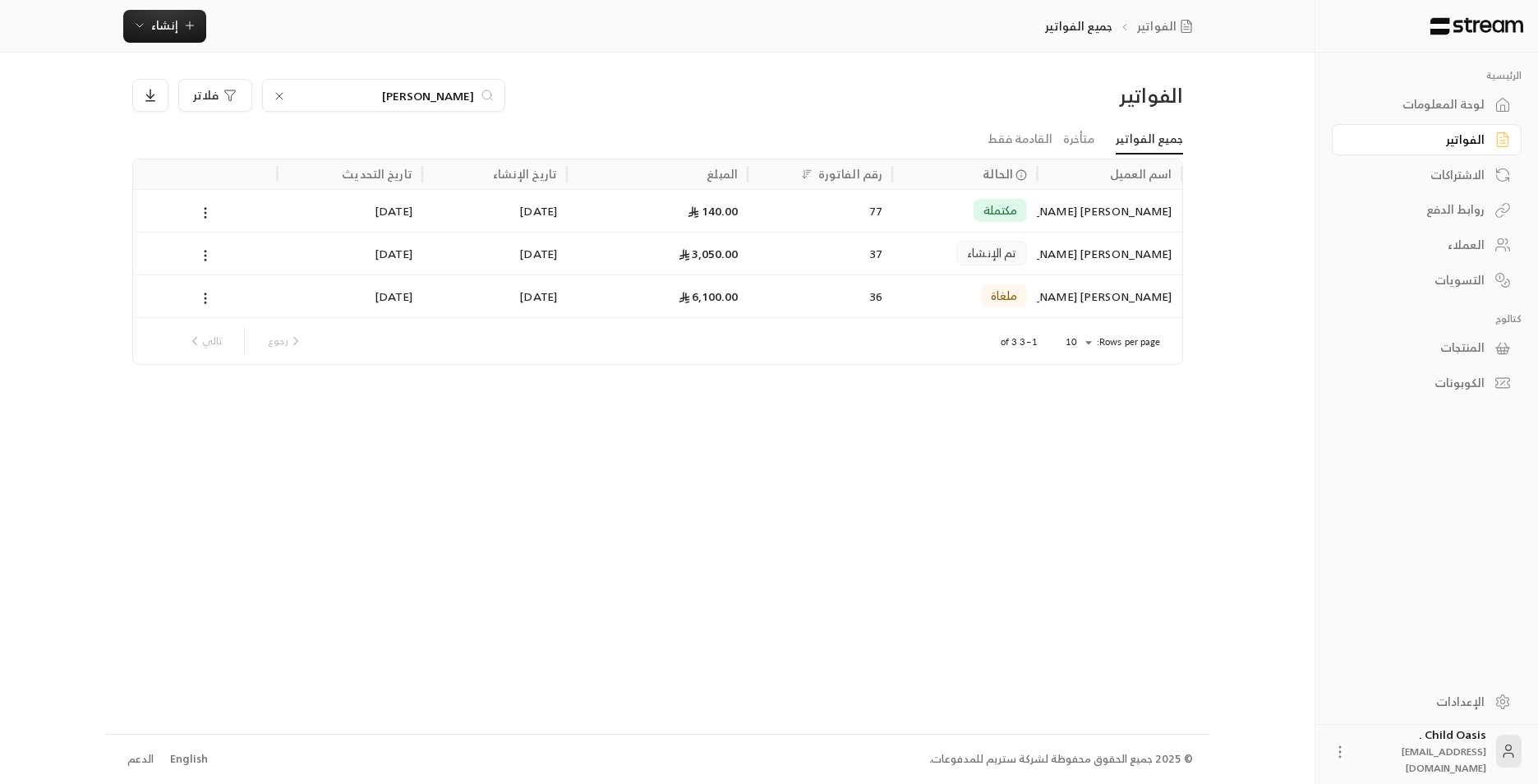
click at [277, 93] on icon at bounding box center [279, 95] width 13 height 13
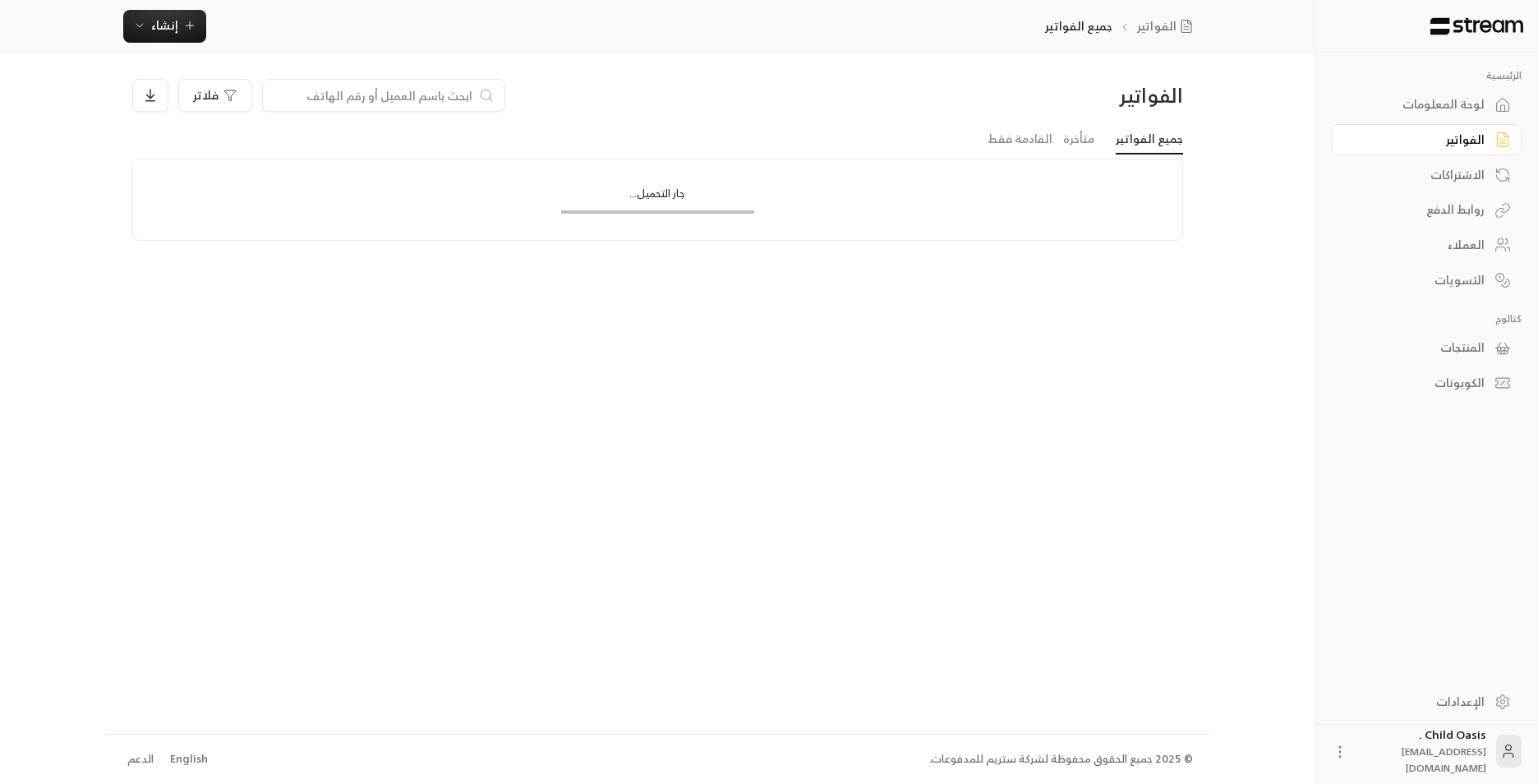
click at [397, 93] on input at bounding box center [373, 94] width 200 height 18
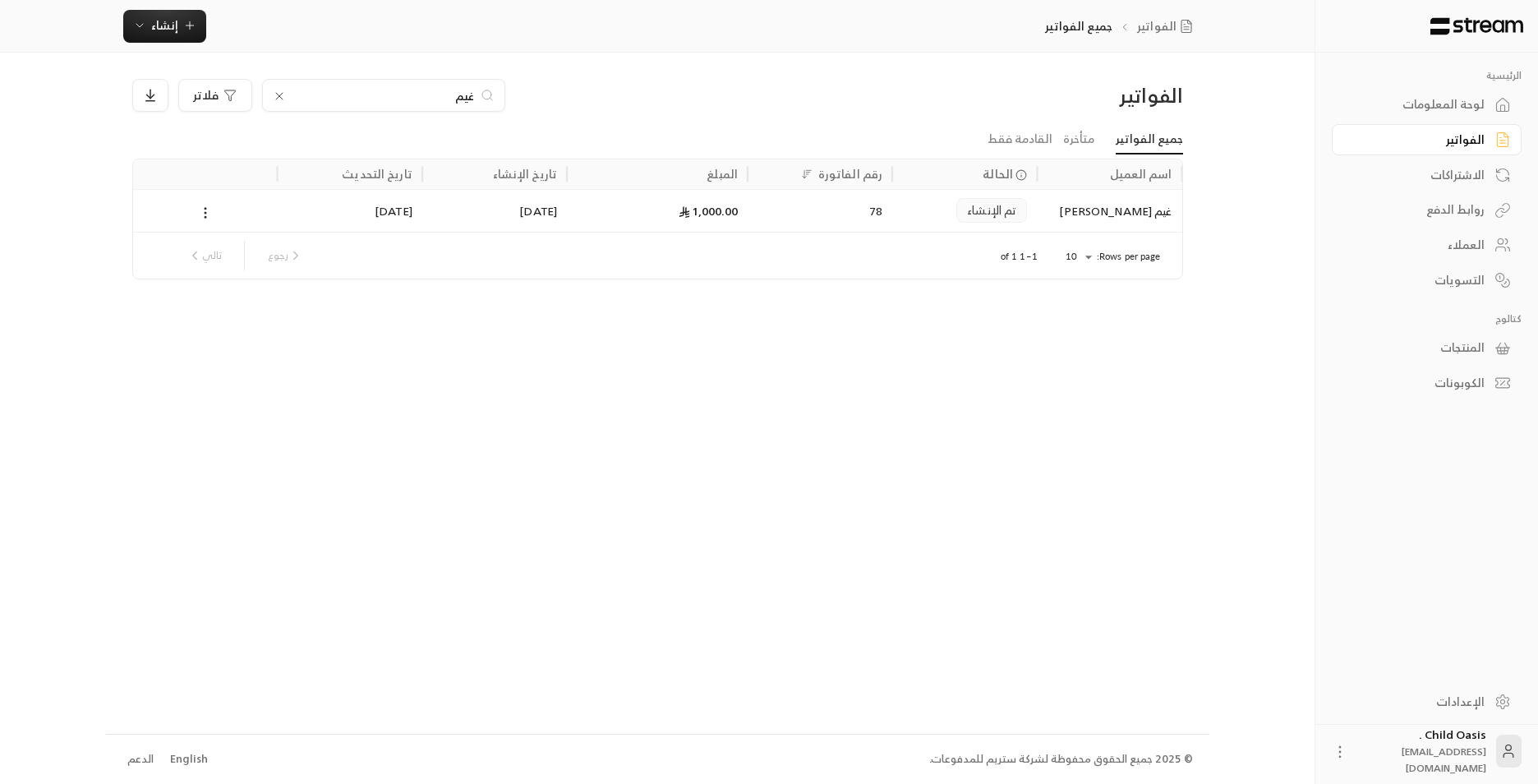
type input "غيم"
click at [793, 208] on div "78" at bounding box center [819, 210] width 125 height 42
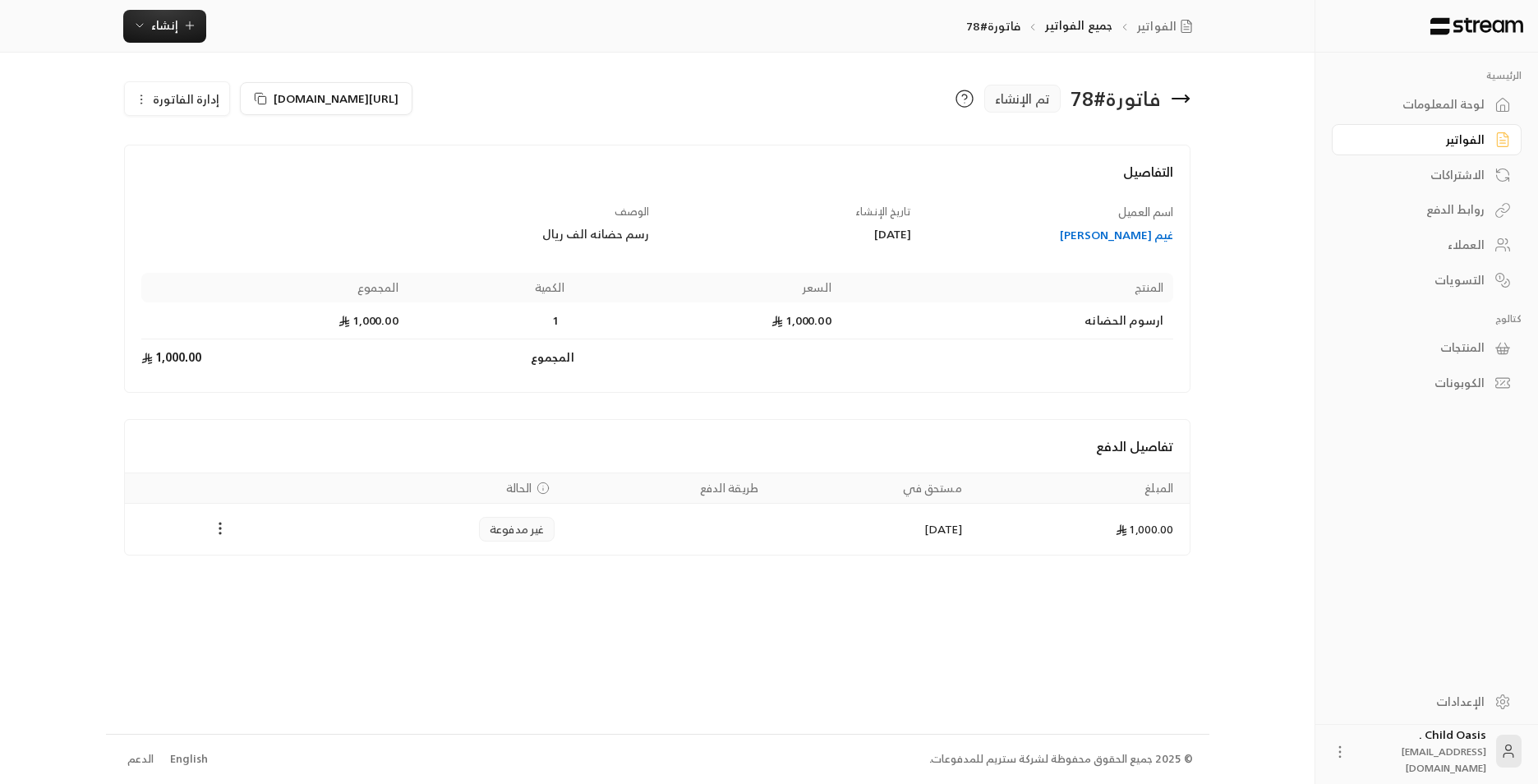
click at [222, 533] on icon "Payments" at bounding box center [220, 528] width 16 height 16
click at [909, 369] on div at bounding box center [769, 392] width 1538 height 784
click at [210, 539] on div "Payments" at bounding box center [221, 529] width 172 height 20
click at [224, 534] on icon "Payments" at bounding box center [220, 528] width 16 height 16
click at [244, 572] on li "تغيير الحالة الى مدفوعة" at bounding box center [281, 571] width 126 height 29
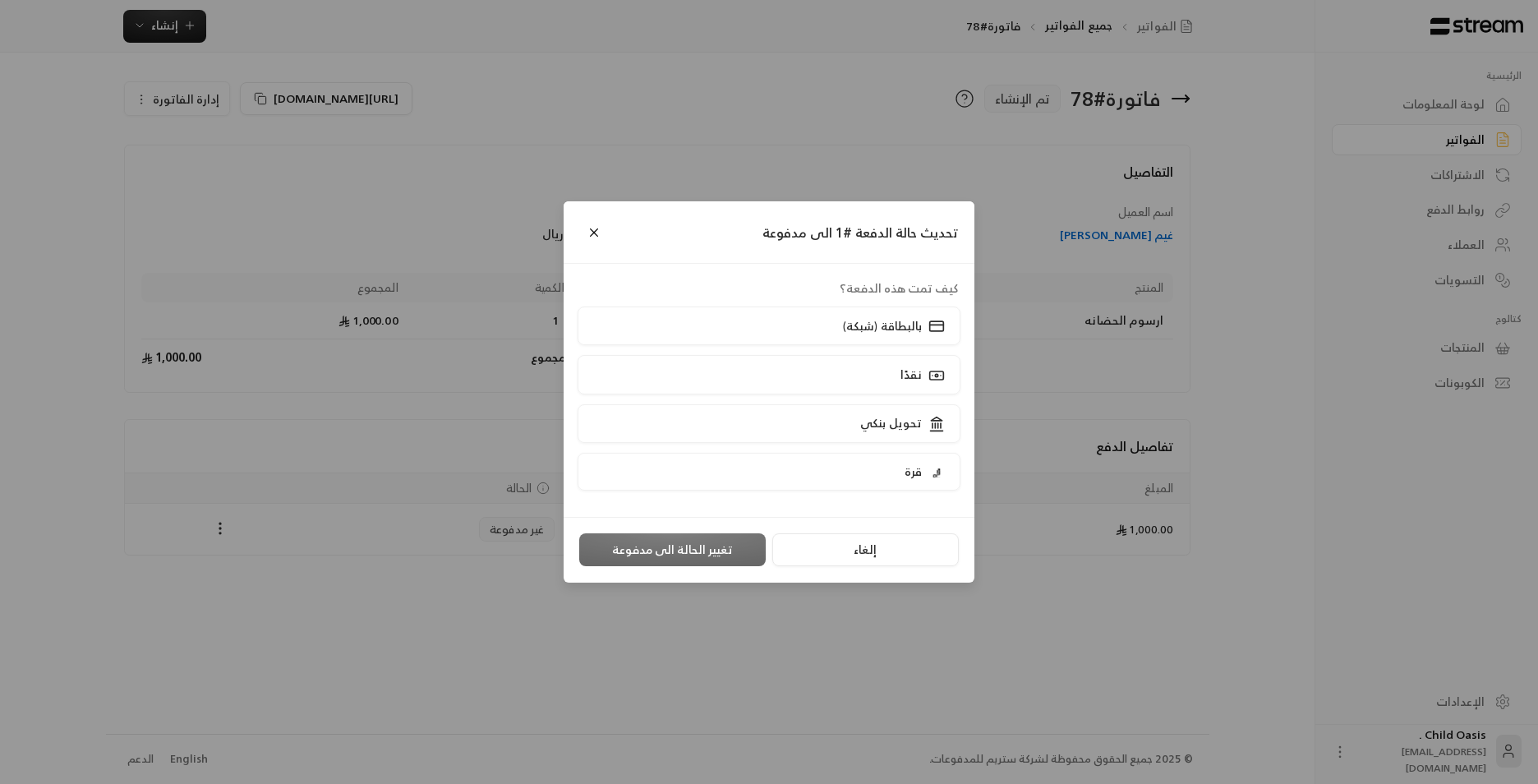
click at [482, 580] on div "تحديث حالة الدفعة #1 الى مدفوعة كيف تمت هذه الدفعة؟ بالبطاقة (شبكة) نقدًا تحويل…" at bounding box center [769, 392] width 1538 height 784
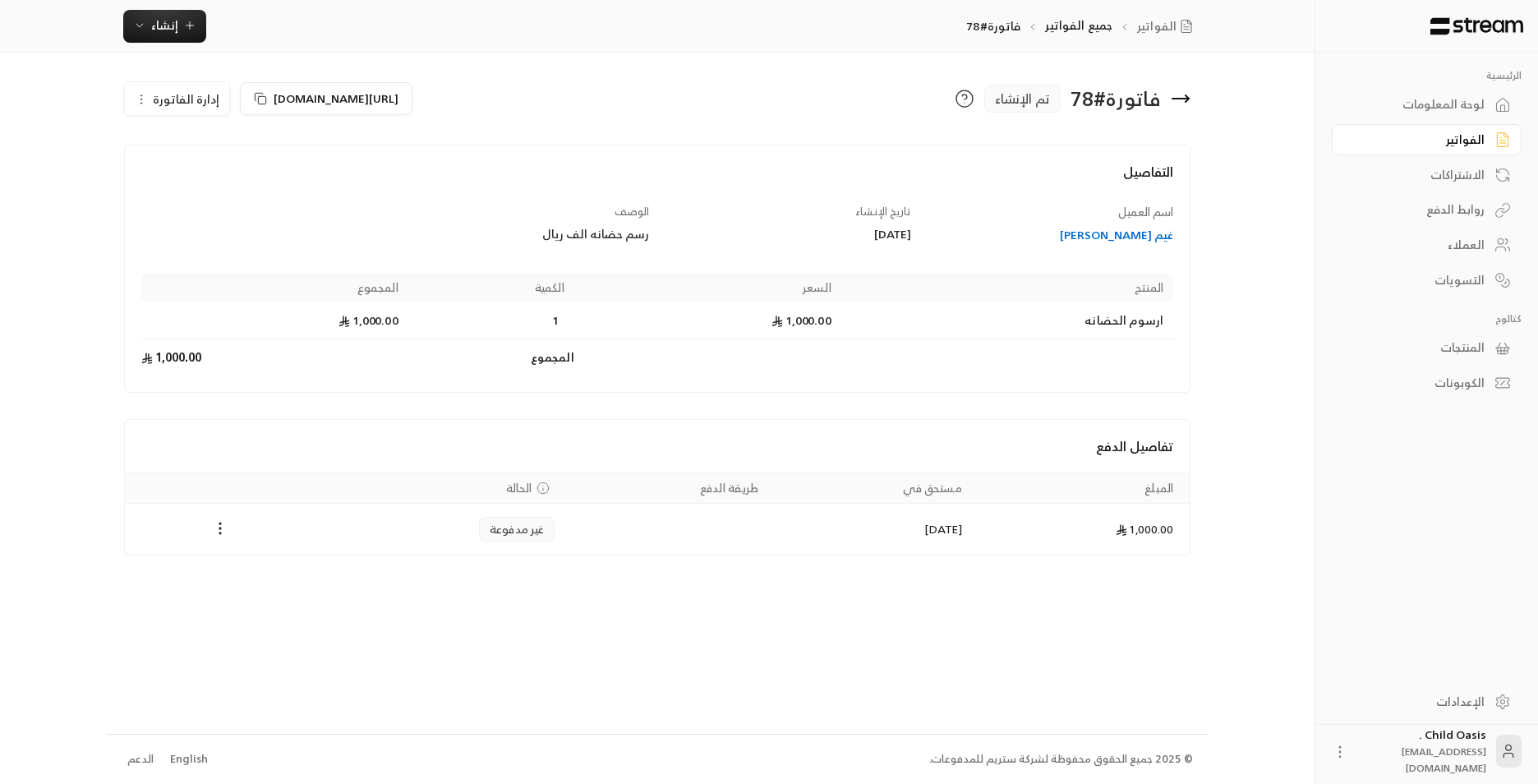
click at [1171, 94] on icon at bounding box center [1180, 98] width 20 height 20
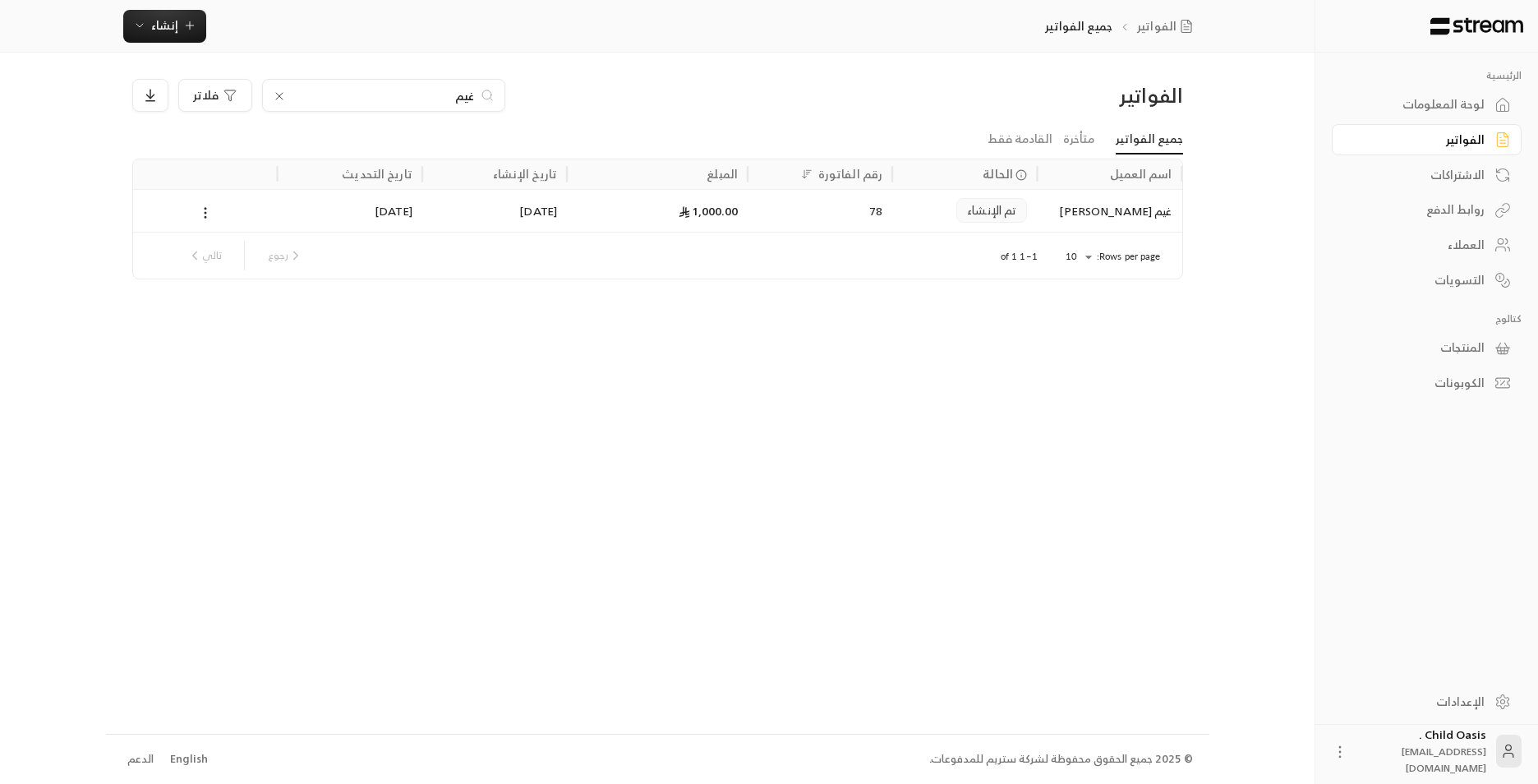
click at [671, 210] on div "1,000.00" at bounding box center [658, 210] width 161 height 42
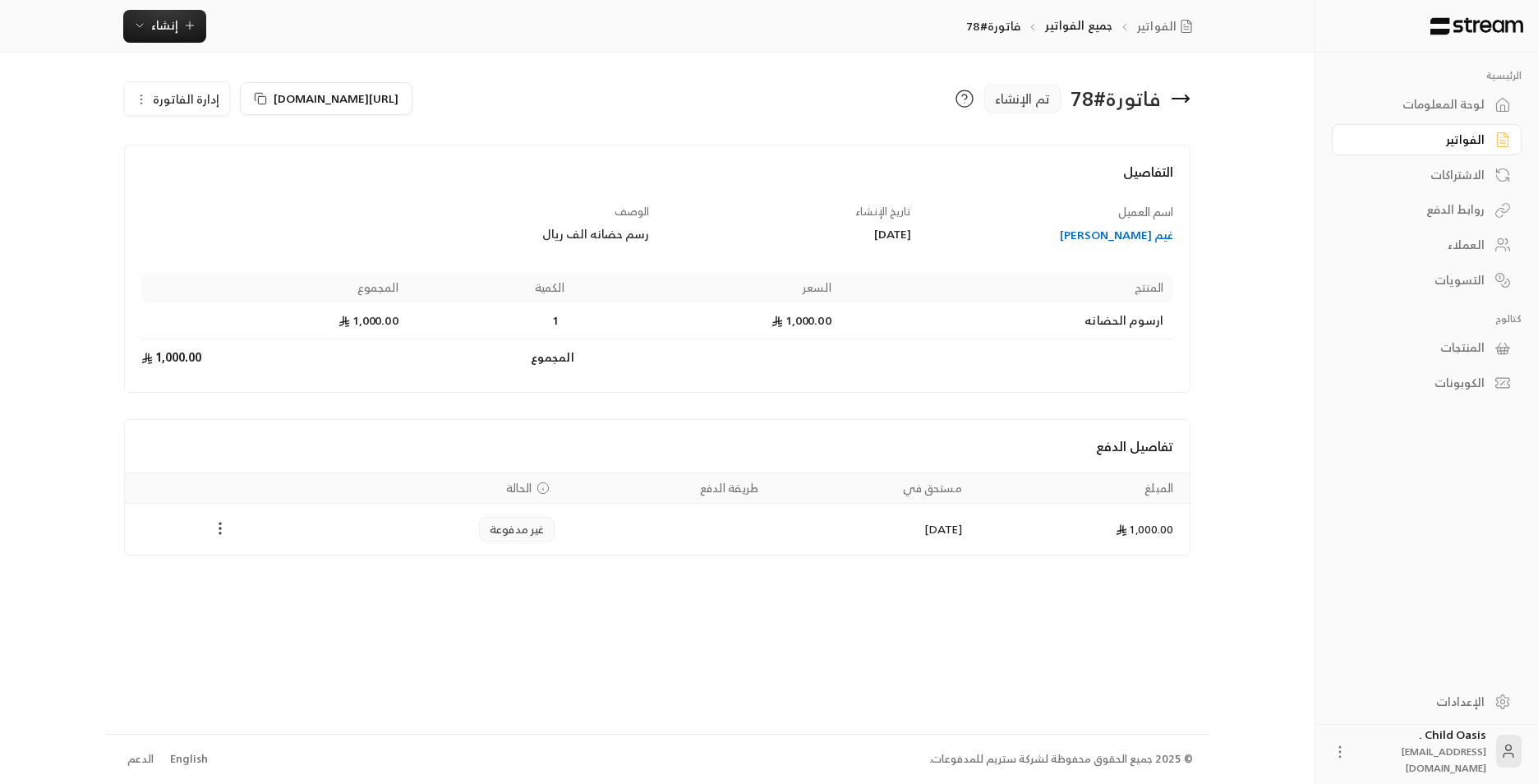
click at [220, 526] on icon "Payments" at bounding box center [220, 528] width 16 height 16
click at [299, 581] on li "تغيير الحالة الى مدفوعة" at bounding box center [281, 571] width 126 height 29
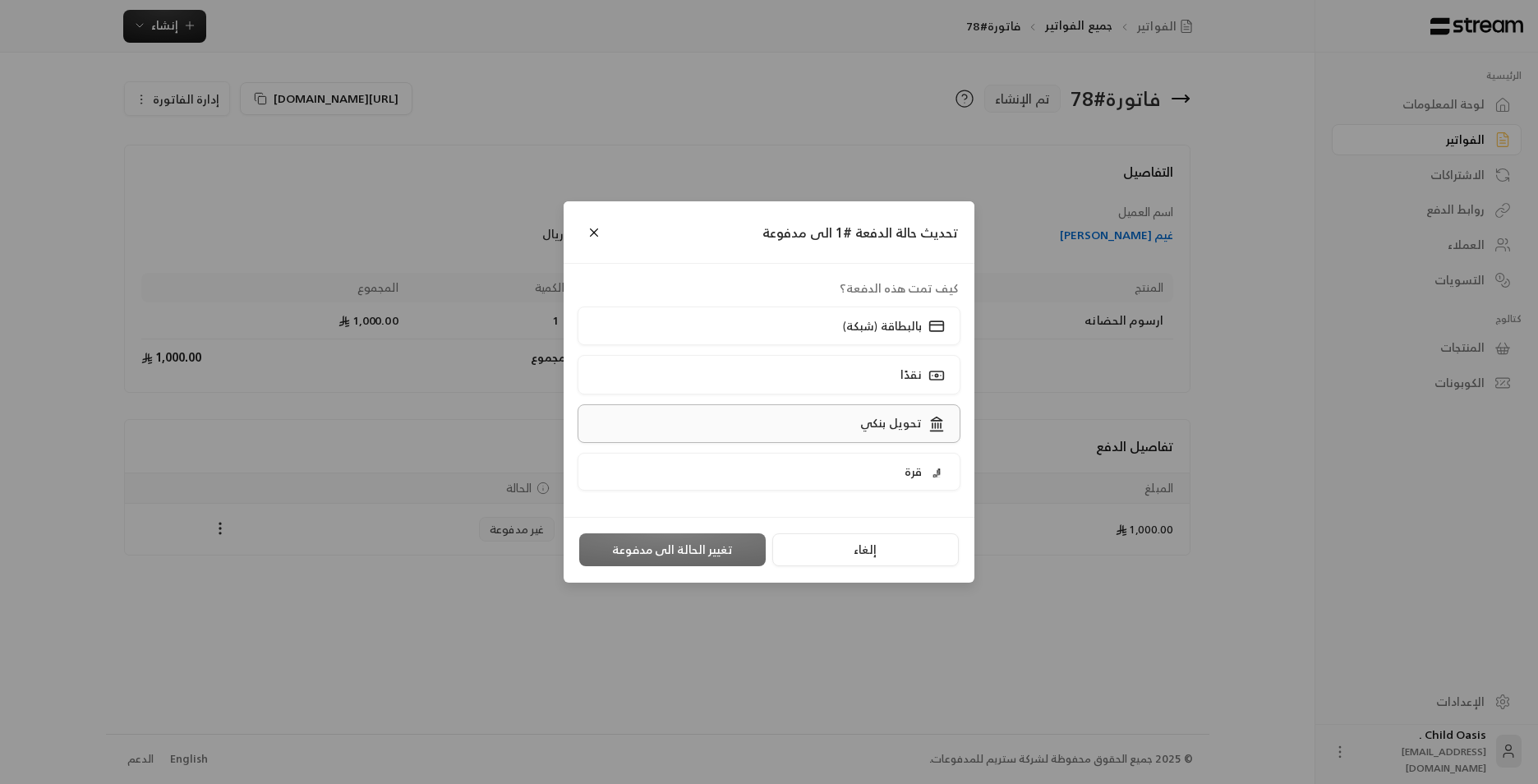
drag, startPoint x: 915, startPoint y: 378, endPoint x: 915, endPoint y: 433, distance: 55.0
click at [915, 433] on div "كيف تمت هذه الدفعة؟ بالبطاقة (شبكة) نقدًا تحويل بنكي قرة" at bounding box center [769, 390] width 394 height 220
click at [914, 433] on label "تحويل بنكي" at bounding box center [769, 423] width 384 height 39
click at [674, 550] on button "تغيير الحالة الى مدفوعة" at bounding box center [672, 550] width 186 height 33
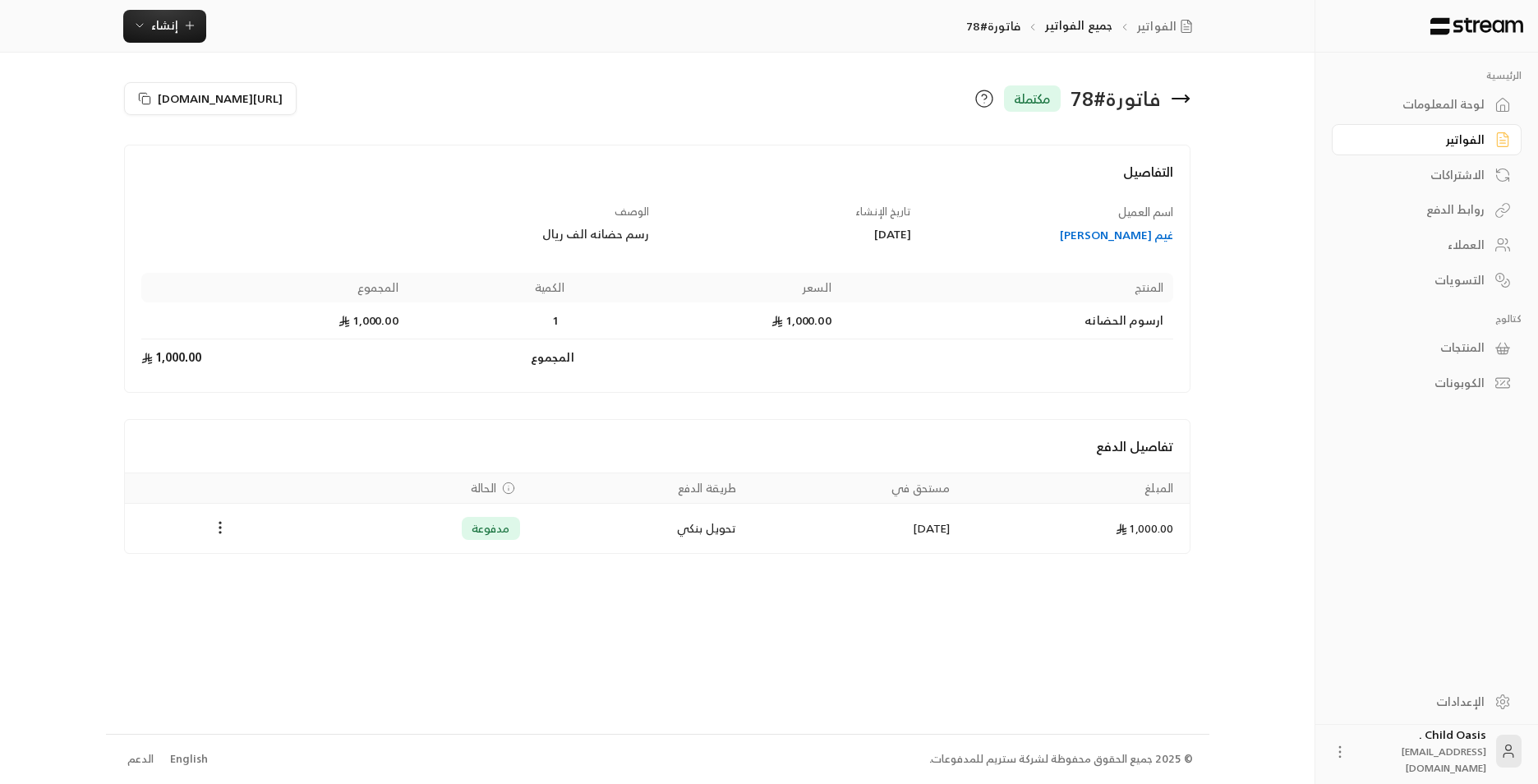
click at [1180, 103] on icon at bounding box center [1180, 98] width 20 height 20
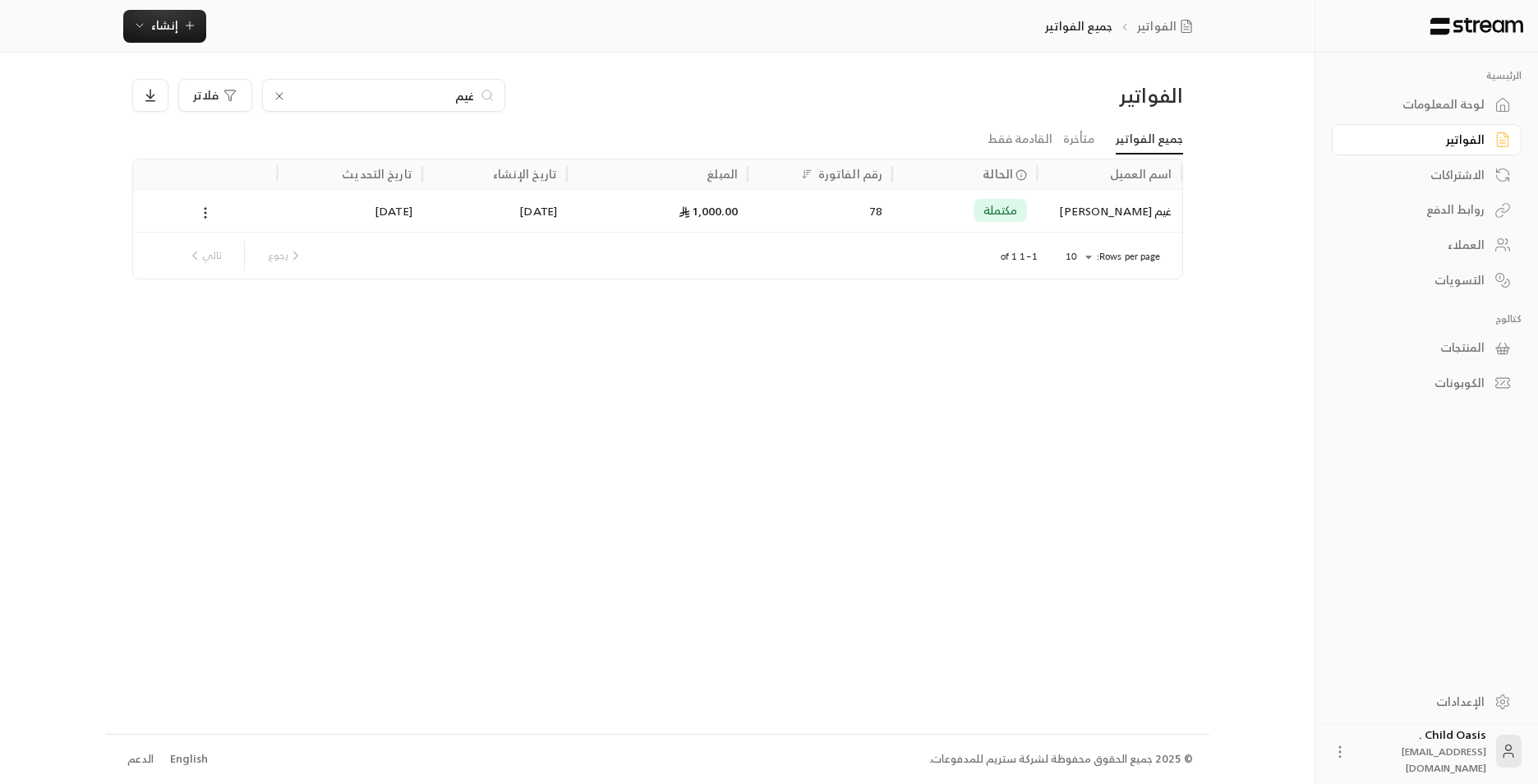
click at [1440, 110] on div "لوحة المعلومات" at bounding box center [1419, 104] width 132 height 16
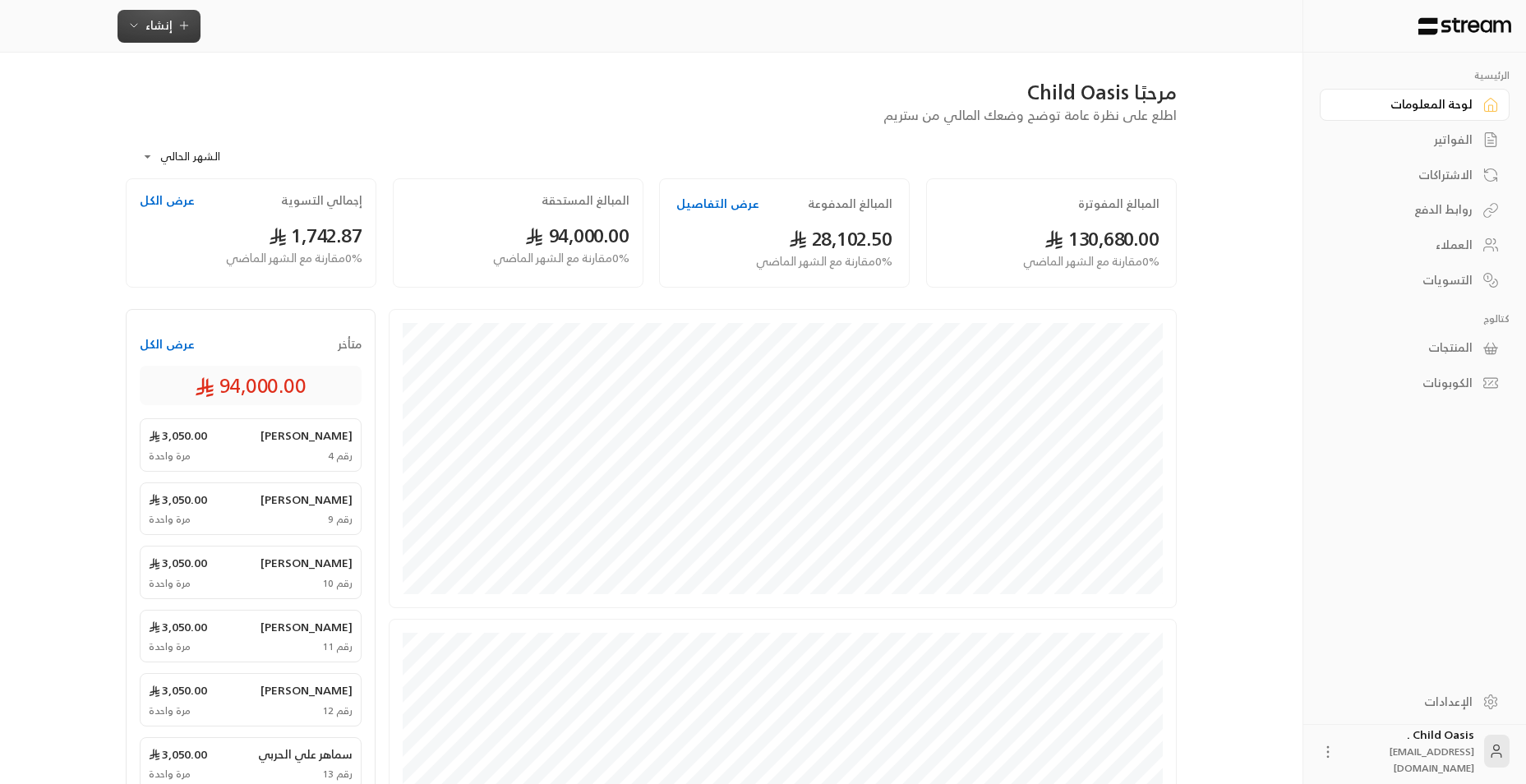
click at [132, 22] on icon "button" at bounding box center [133, 25] width 13 height 13
